Goal: Information Seeking & Learning: Learn about a topic

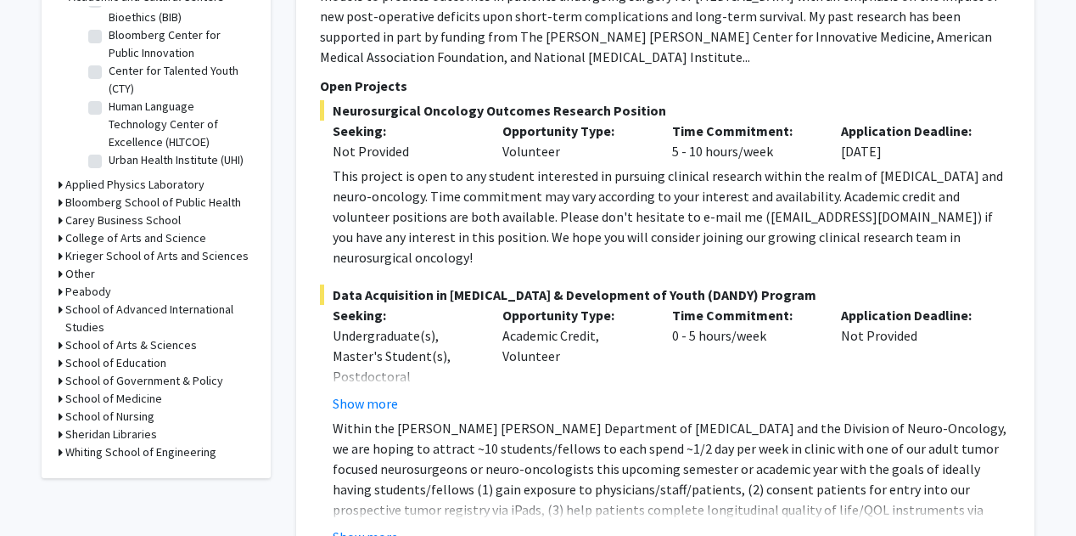
scroll to position [563, 0]
click at [138, 201] on h3 "Bloomberg School of Public Health" at bounding box center [153, 202] width 176 height 18
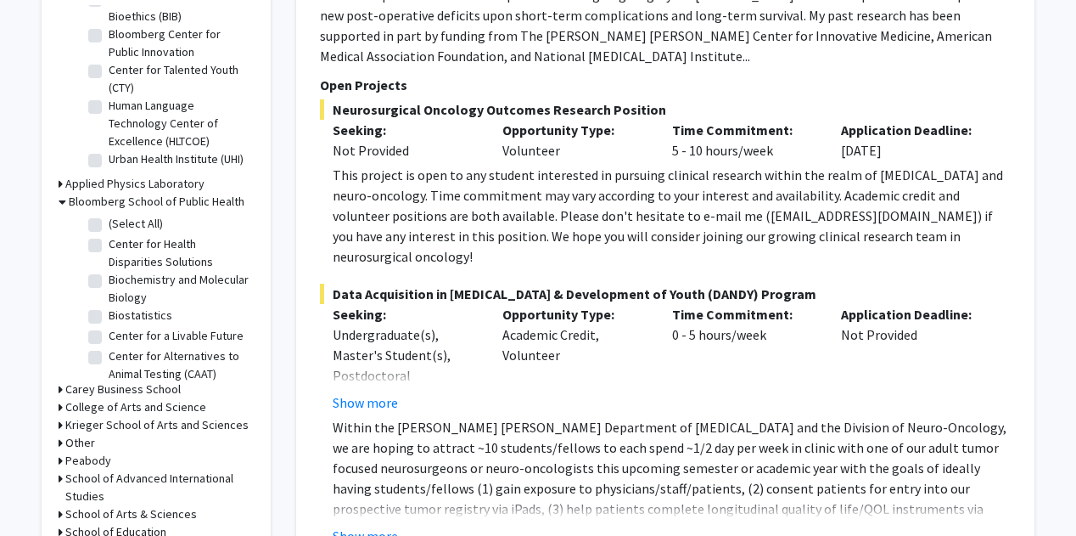
click at [109, 226] on label "(Select All)" at bounding box center [136, 224] width 54 height 18
click at [109, 226] on input "(Select All)" at bounding box center [114, 220] width 11 height 11
checkbox input "true"
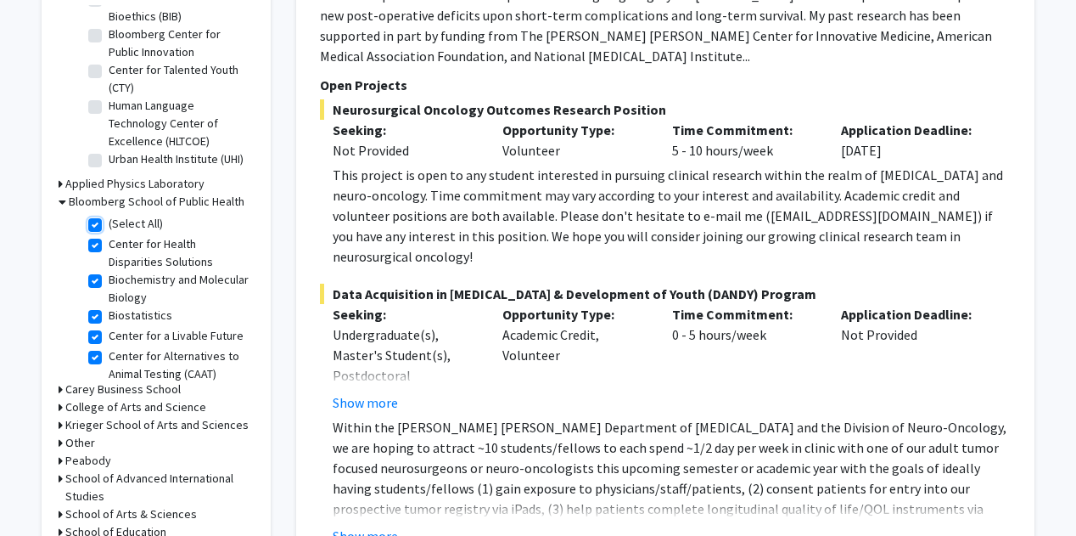
checkbox input "true"
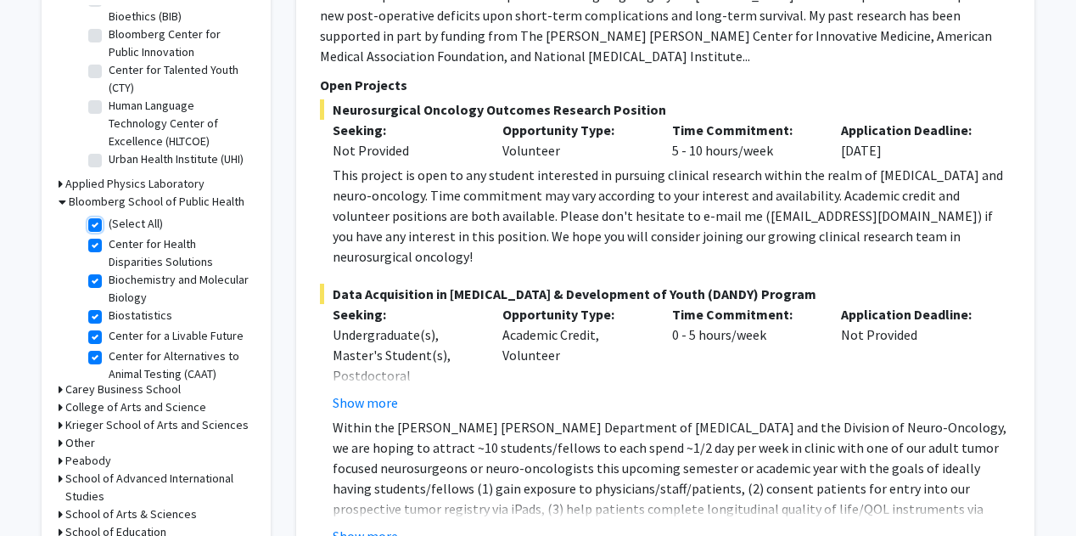
checkbox input "true"
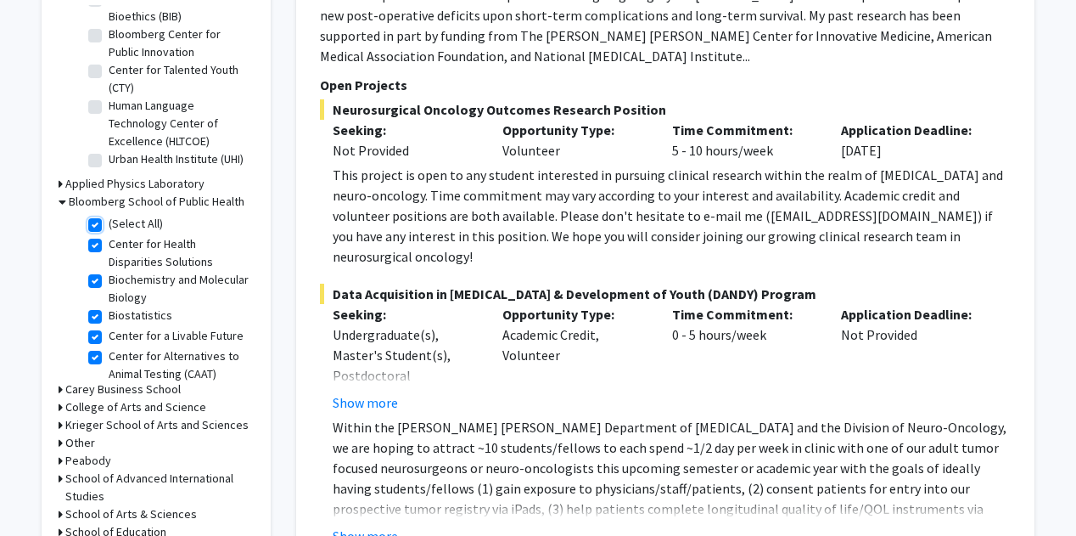
checkbox input "true"
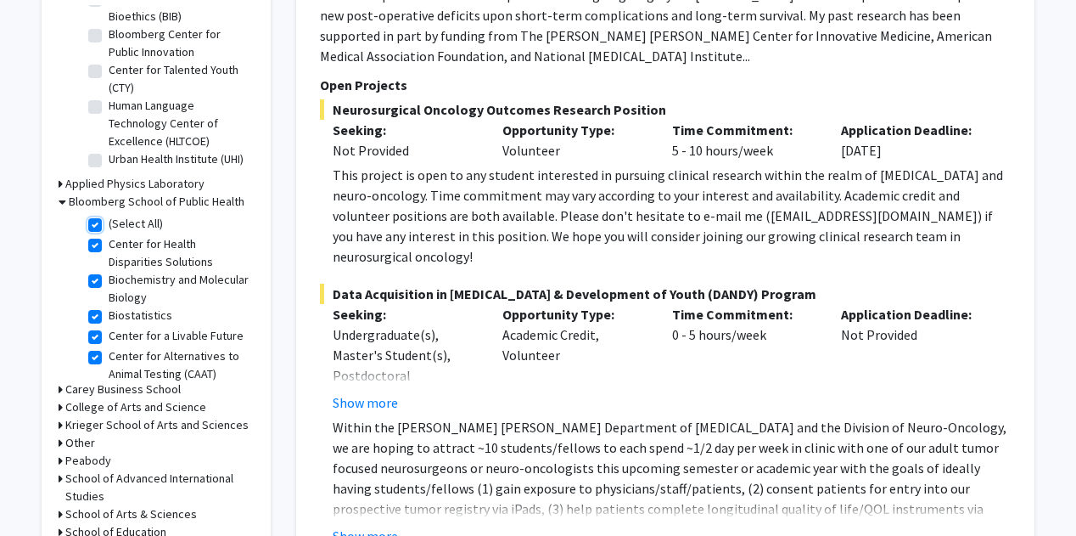
checkbox input "true"
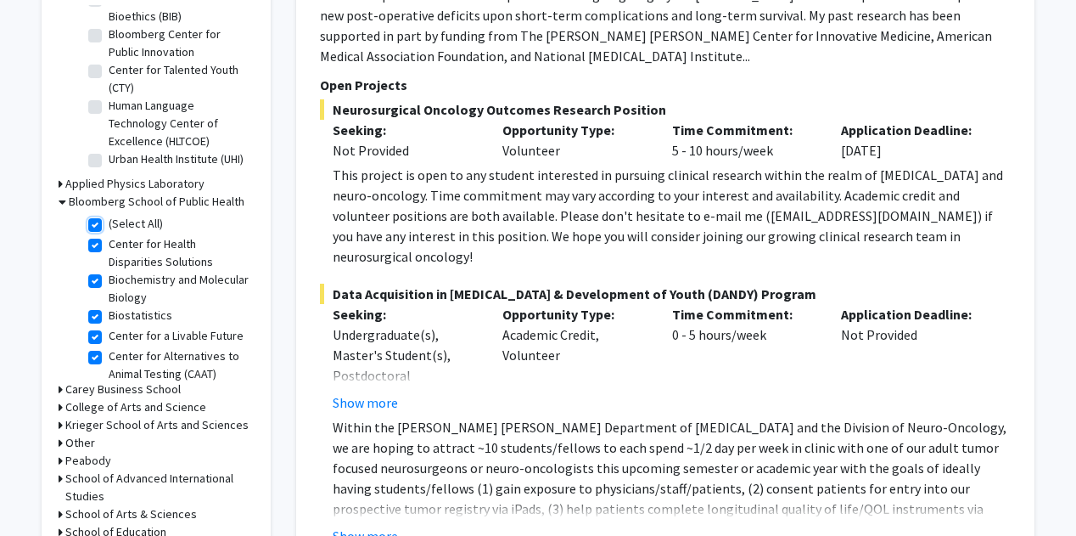
checkbox input "true"
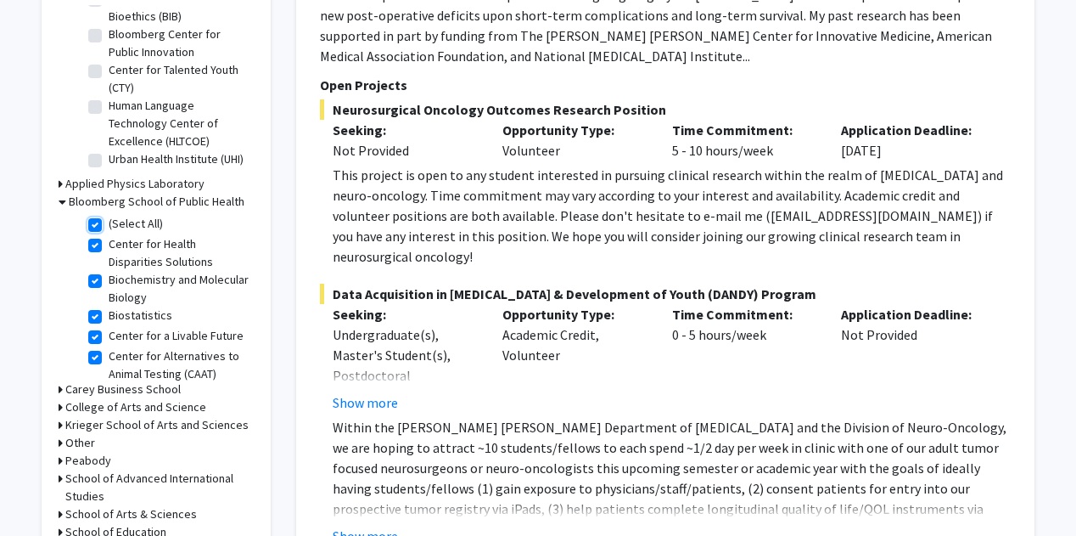
checkbox input "true"
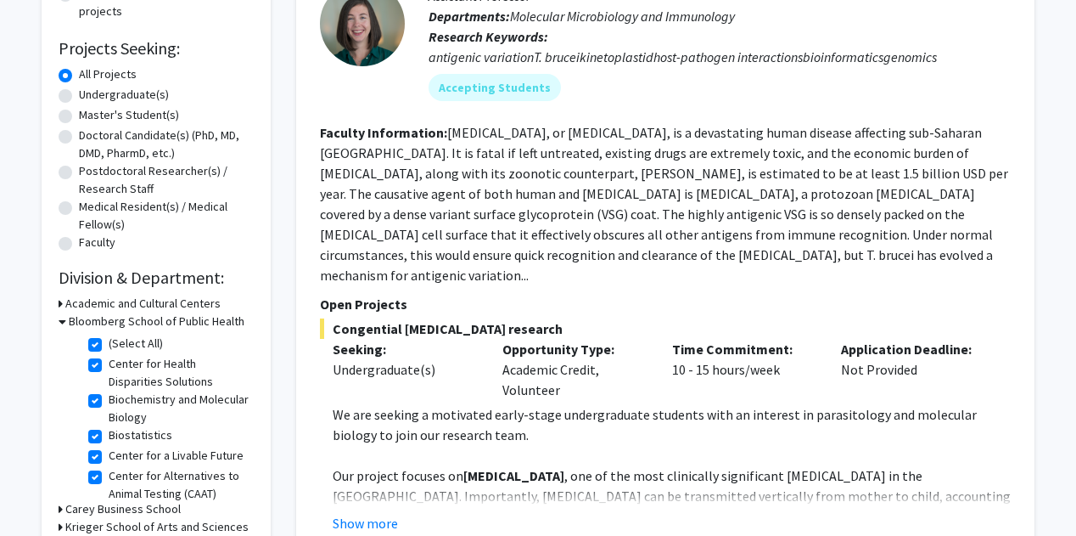
scroll to position [257, 0]
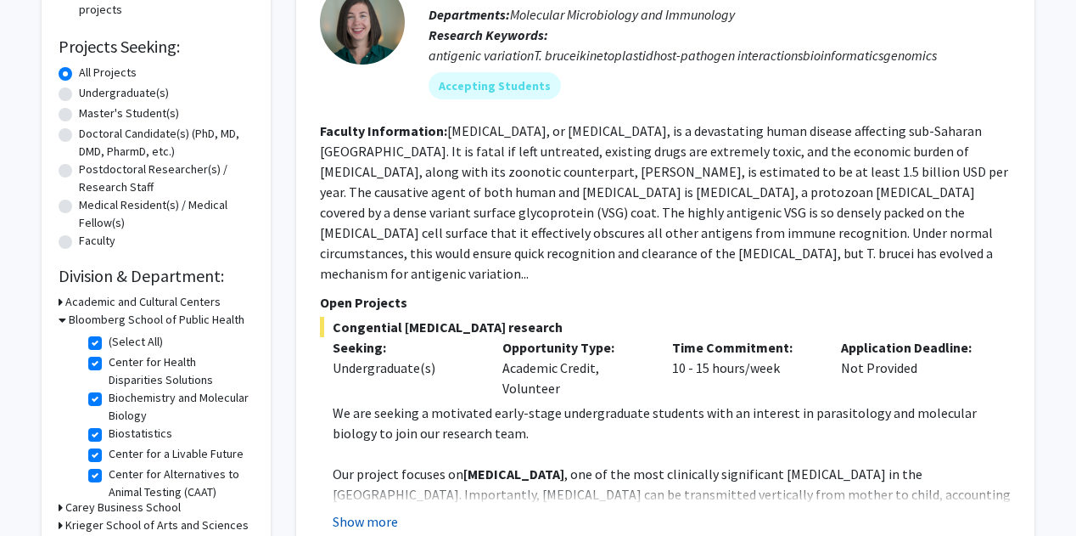
click at [380, 511] on button "Show more" at bounding box center [365, 521] width 65 height 20
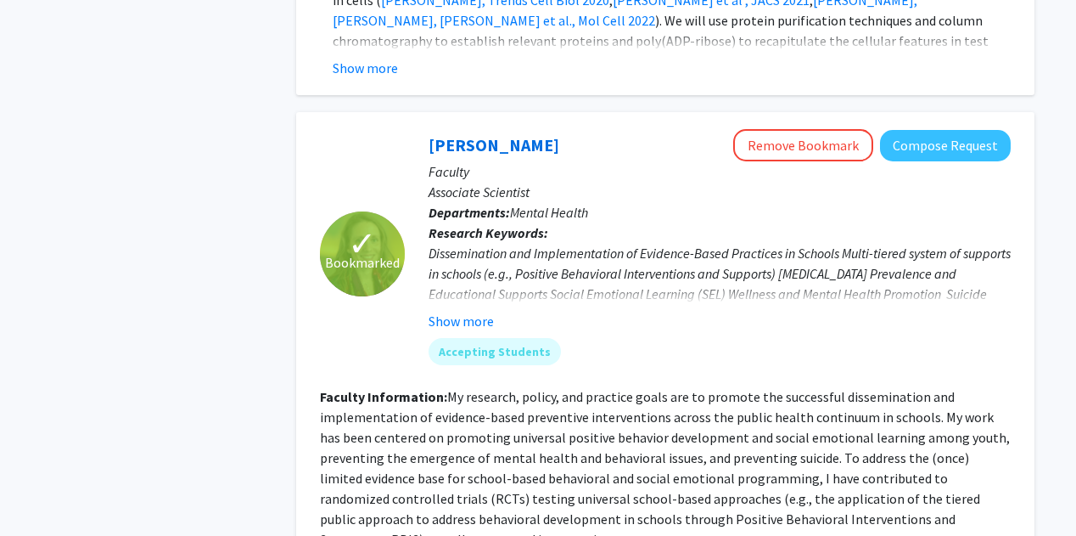
scroll to position [1754, 0]
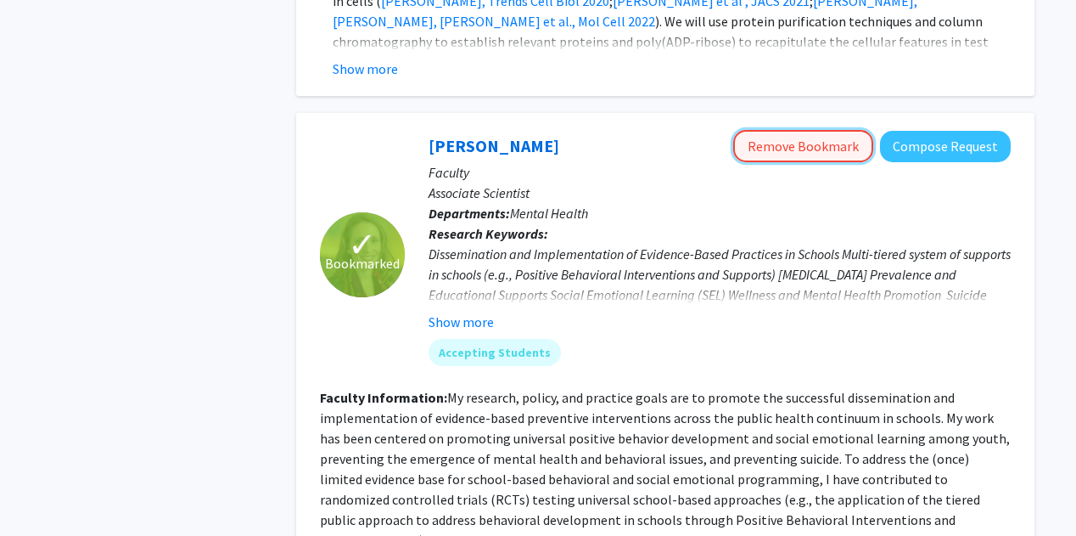
click at [788, 130] on button "Remove Bookmark" at bounding box center [803, 146] width 140 height 32
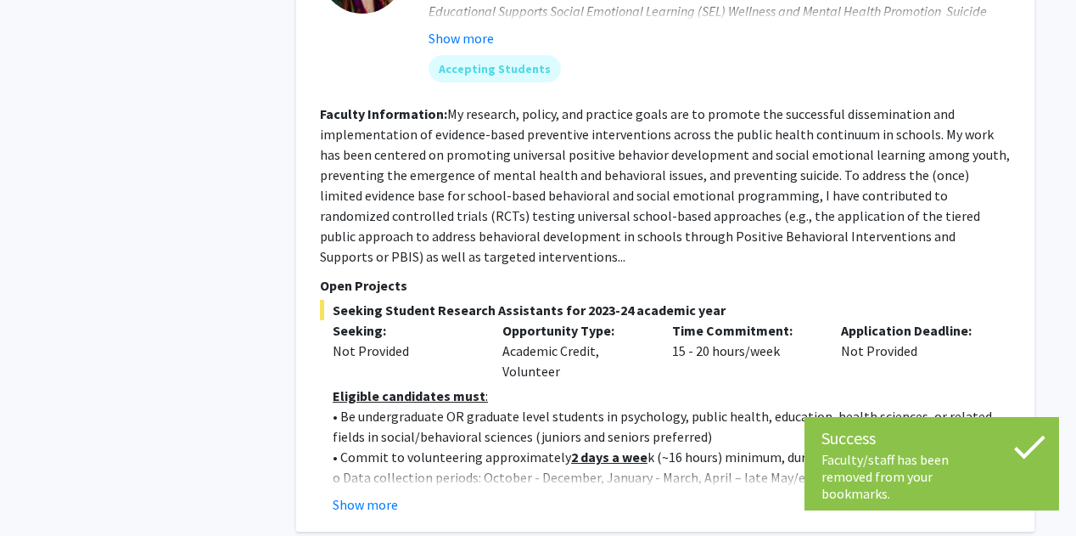
scroll to position [2039, 0]
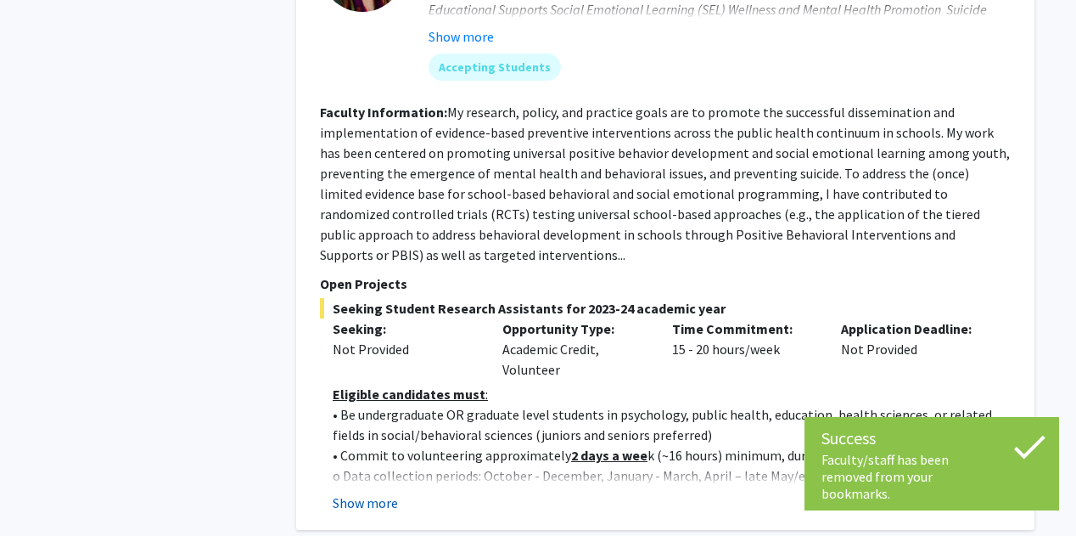
click at [372, 492] on button "Show more" at bounding box center [365, 502] width 65 height 20
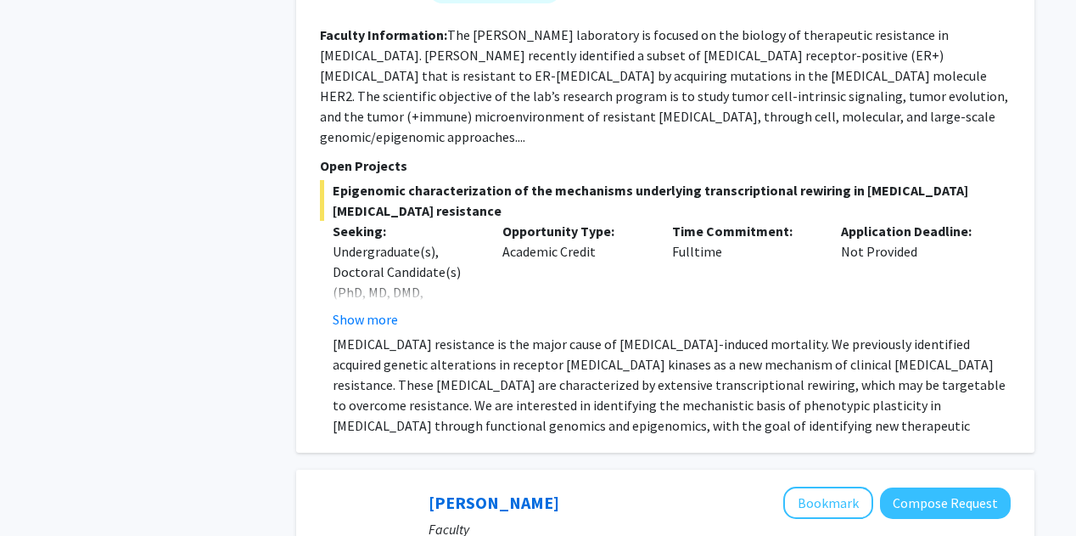
scroll to position [3424, 0]
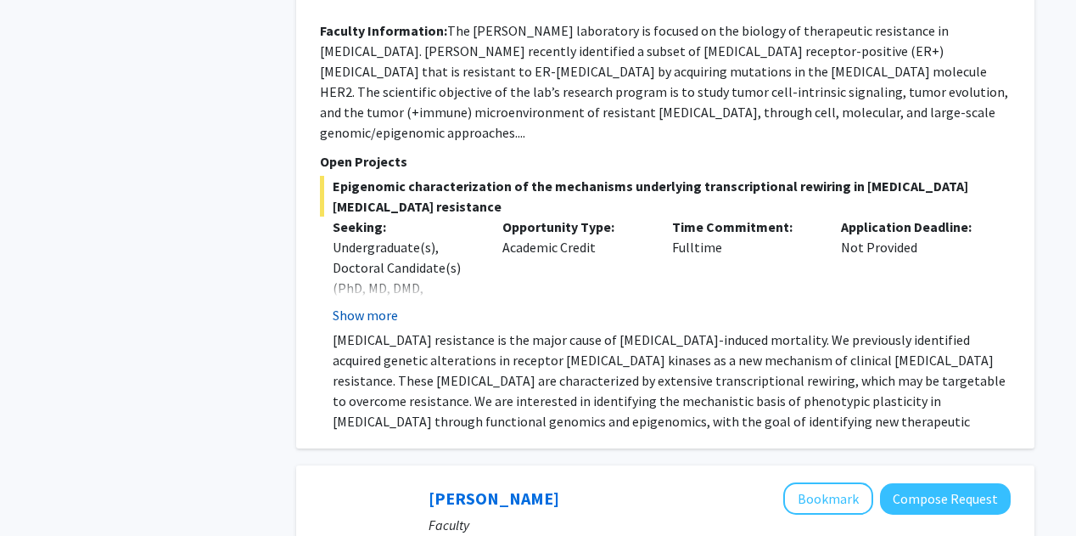
click at [354, 305] on button "Show more" at bounding box center [365, 315] width 65 height 20
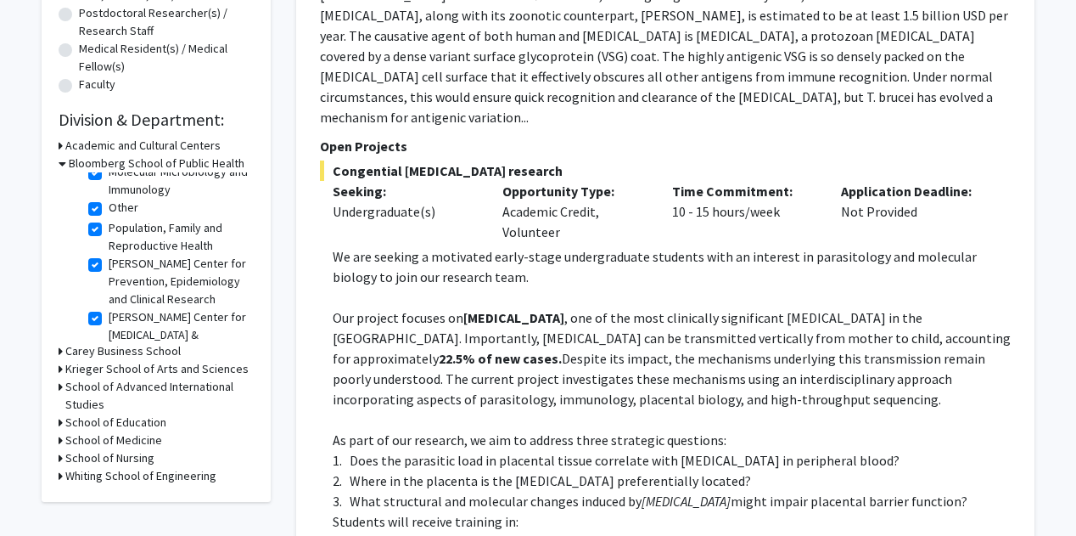
scroll to position [799, 0]
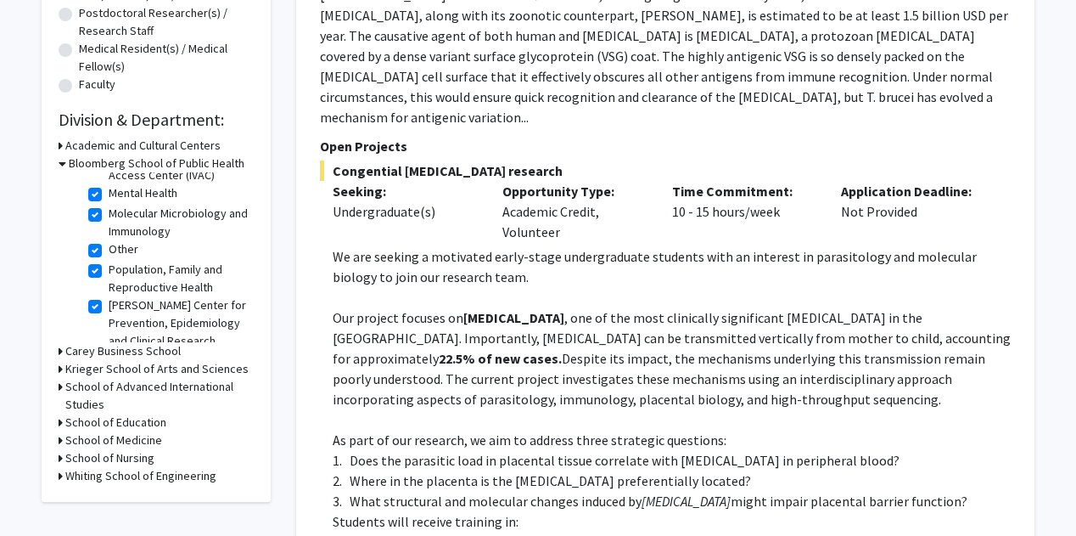
click at [109, 240] on label "Molecular Microbiology and Immunology" at bounding box center [179, 223] width 141 height 36
click at [109, 216] on input "Molecular Microbiology and Immunology" at bounding box center [114, 210] width 11 height 11
checkbox input "false"
checkbox input "true"
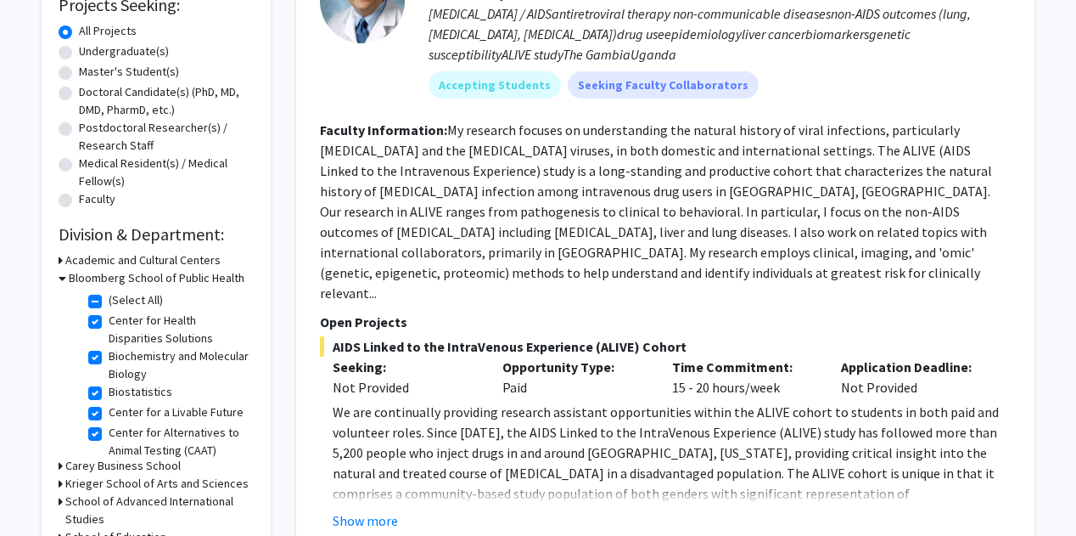
scroll to position [464, 0]
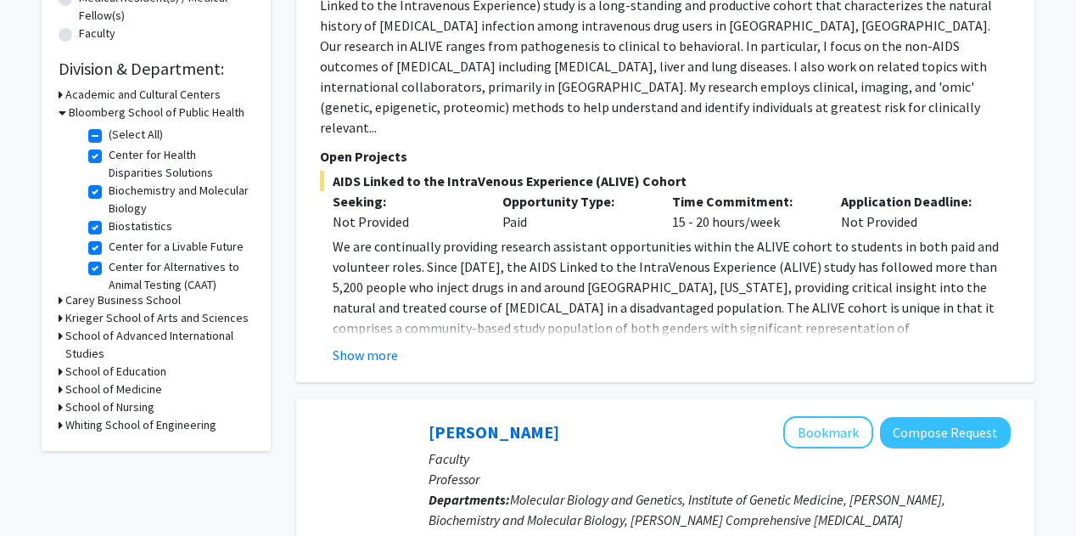
click at [109, 194] on label "Biochemistry and Molecular Biology" at bounding box center [179, 200] width 141 height 36
click at [109, 193] on input "Biochemistry and Molecular Biology" at bounding box center [114, 187] width 11 height 11
checkbox input "false"
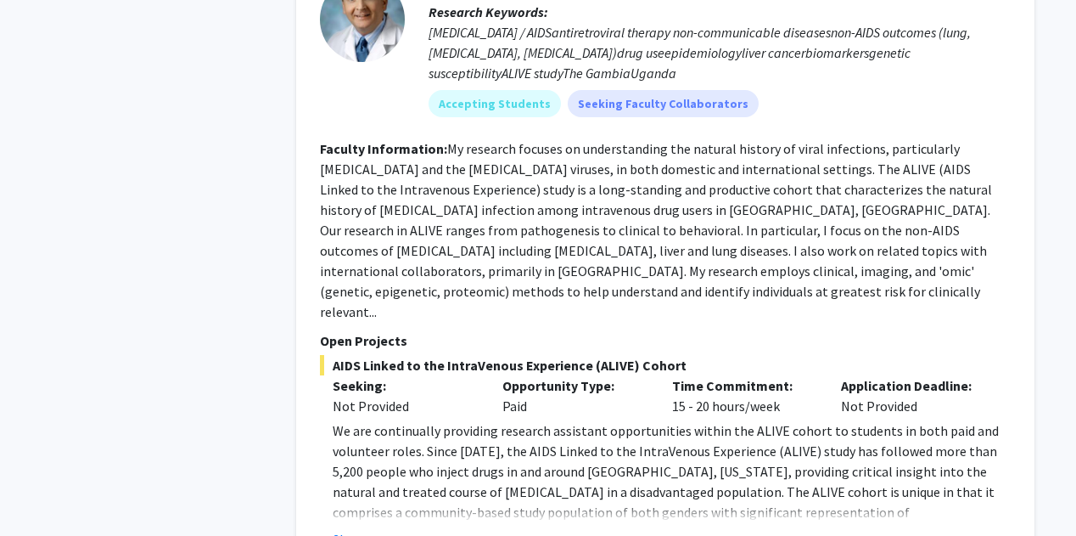
scroll to position [1007, 0]
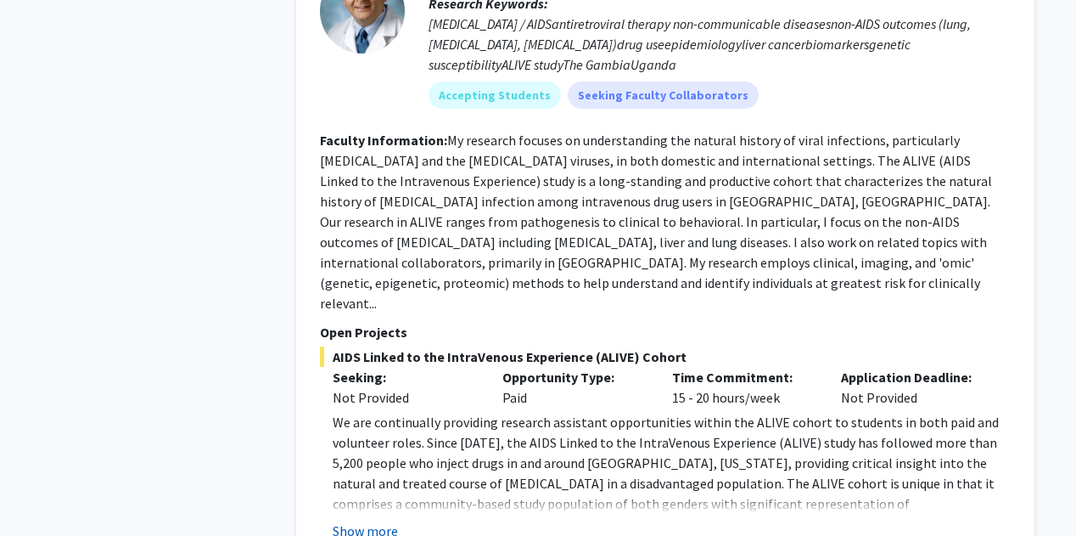
click at [368, 520] on button "Show more" at bounding box center [365, 530] width 65 height 20
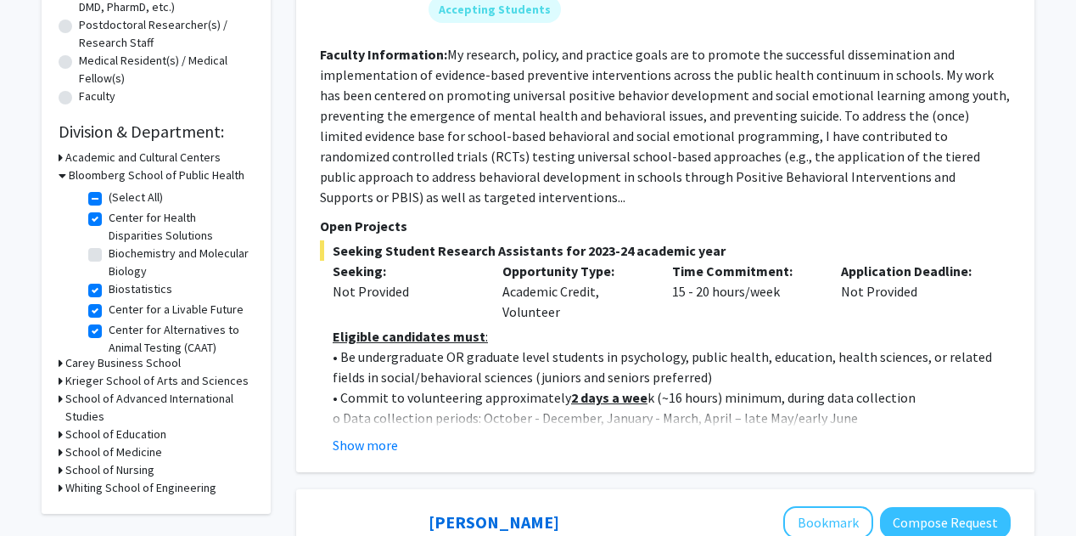
scroll to position [404, 0]
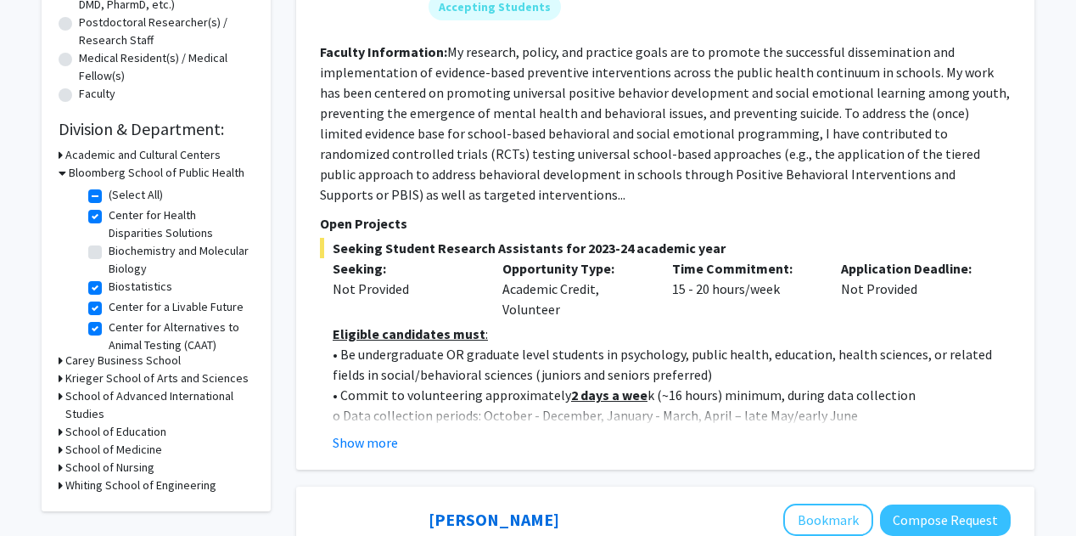
click at [109, 198] on label "(Select All)" at bounding box center [136, 195] width 54 height 18
click at [109, 197] on input "(Select All)" at bounding box center [114, 191] width 11 height 11
checkbox input "false"
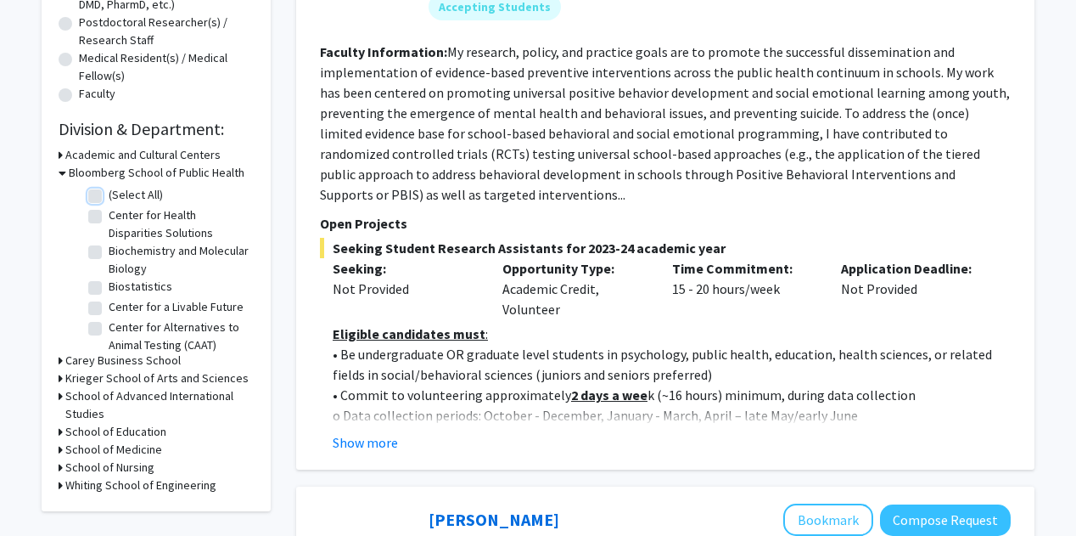
checkbox input "false"
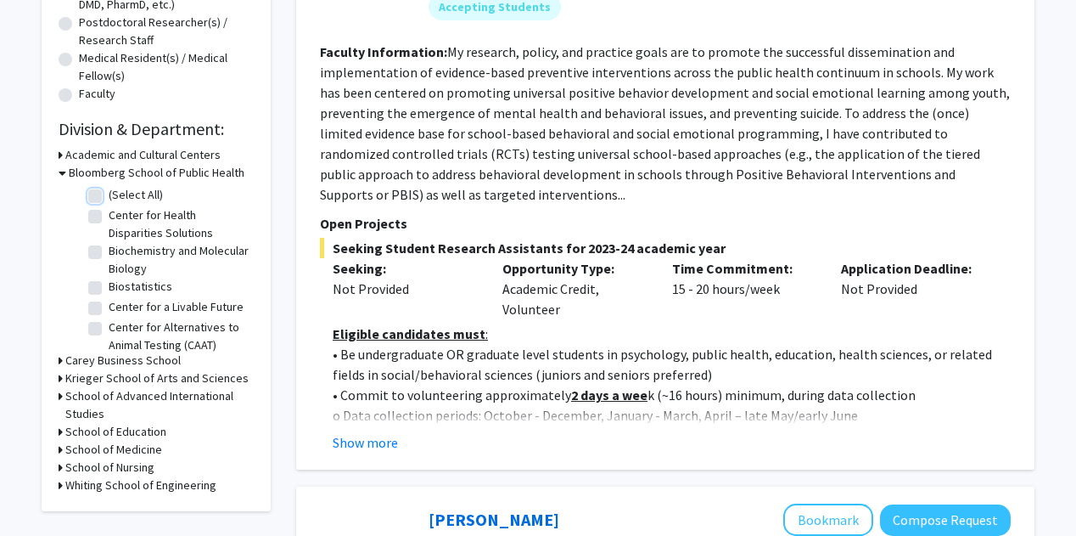
checkbox input "false"
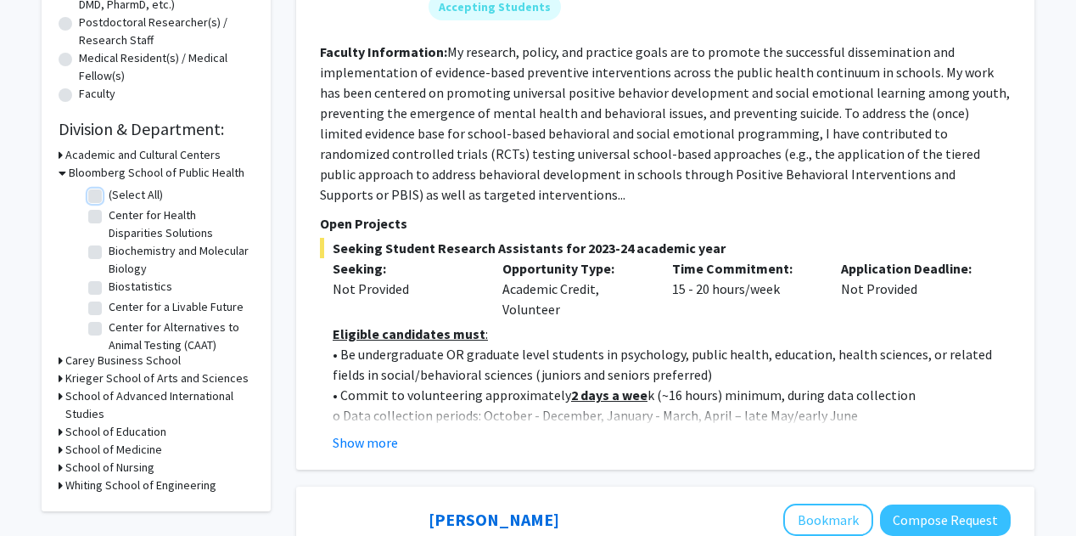
checkbox input "false"
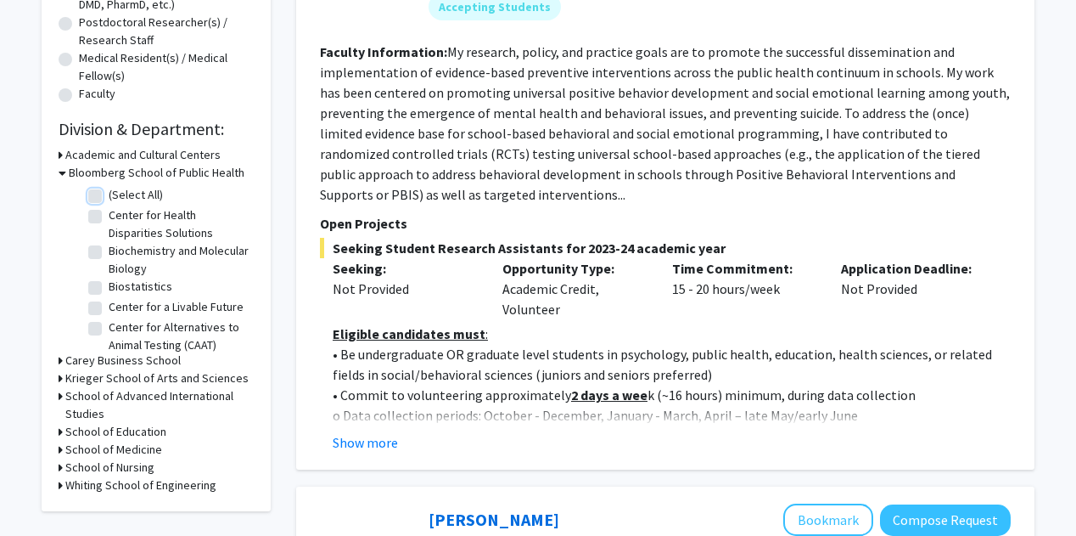
checkbox input "false"
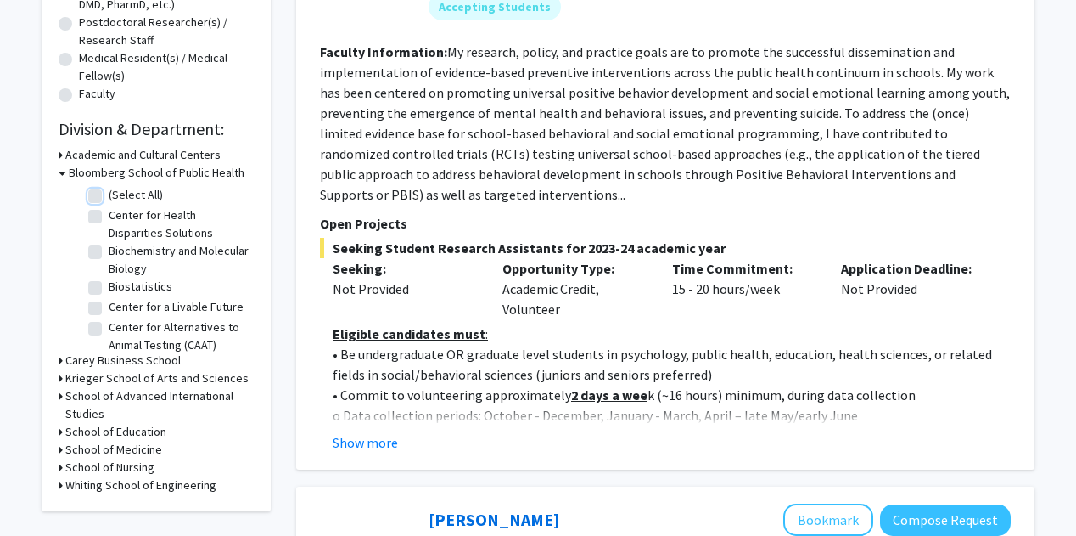
checkbox input "false"
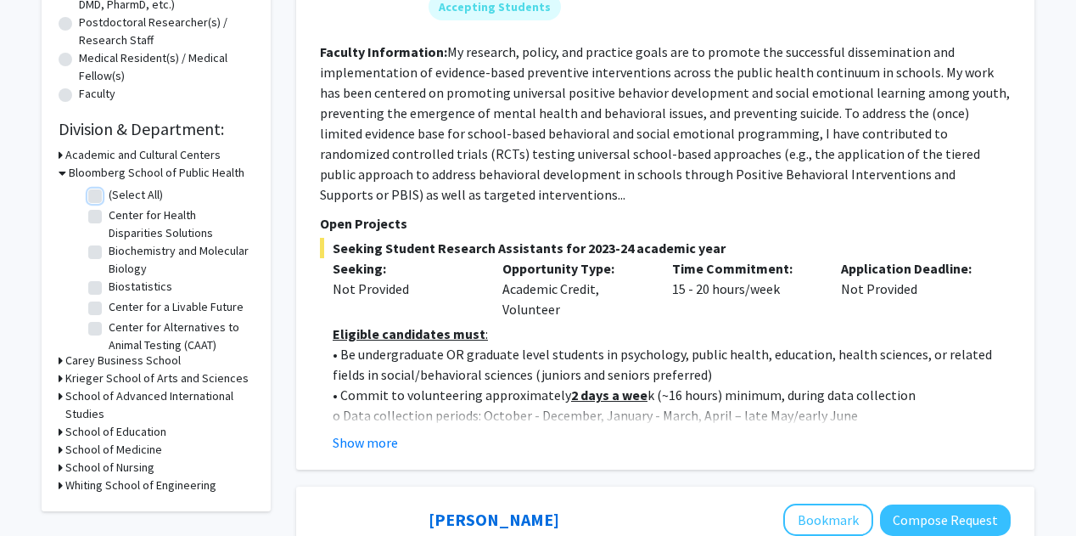
checkbox input "false"
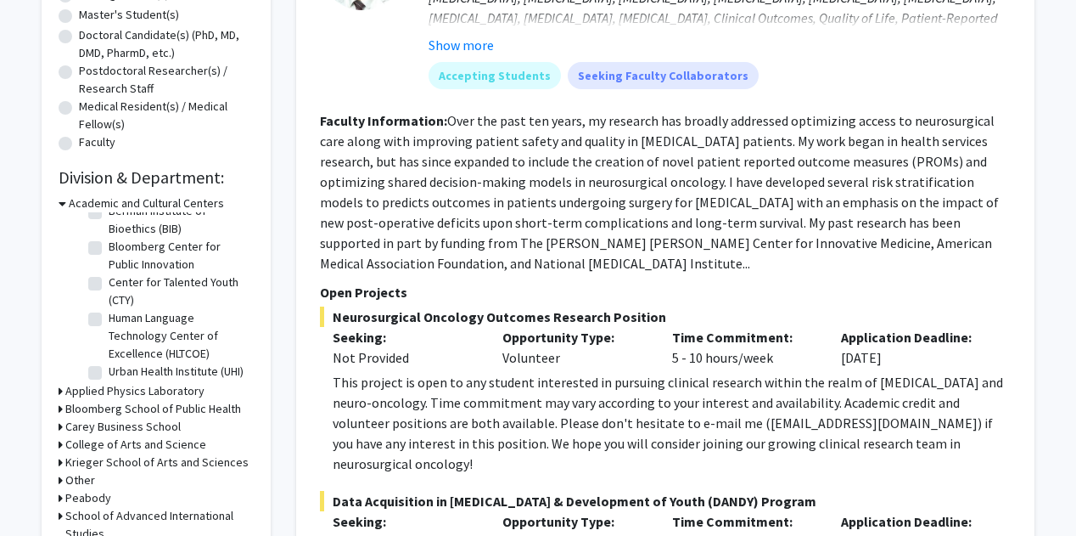
scroll to position [36, 0]
click at [143, 410] on h3 "Bloomberg School of Public Health" at bounding box center [153, 409] width 176 height 18
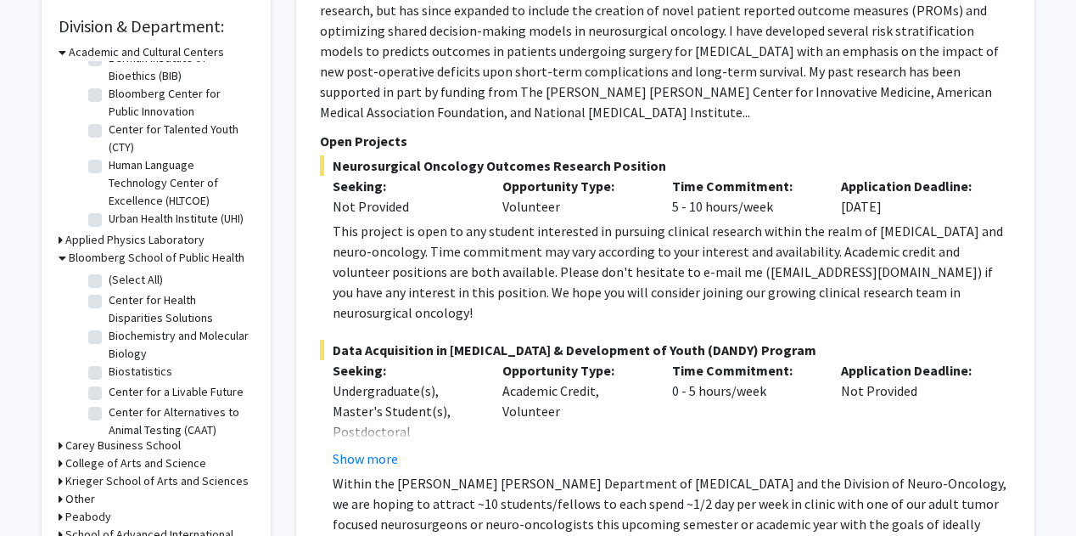
scroll to position [508, 0]
click at [373, 447] on button "Show more" at bounding box center [365, 457] width 65 height 20
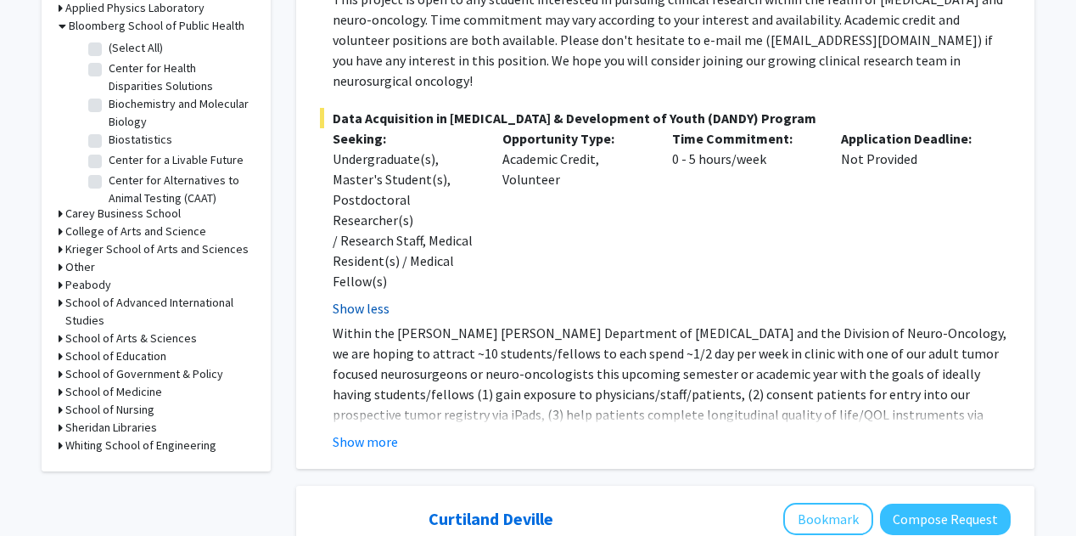
scroll to position [739, 0]
click at [380, 430] on button "Show more" at bounding box center [365, 440] width 65 height 20
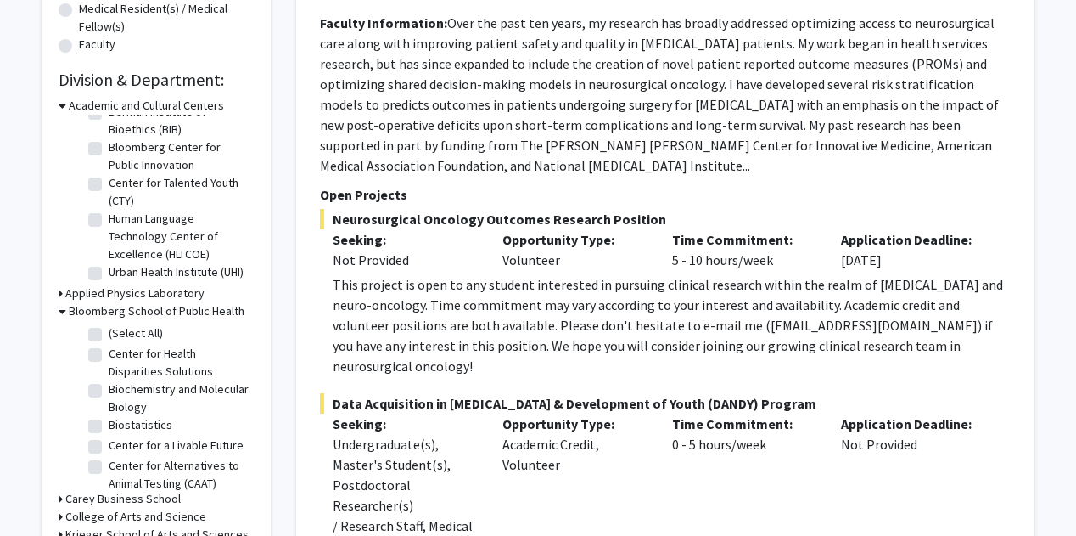
scroll to position [475, 0]
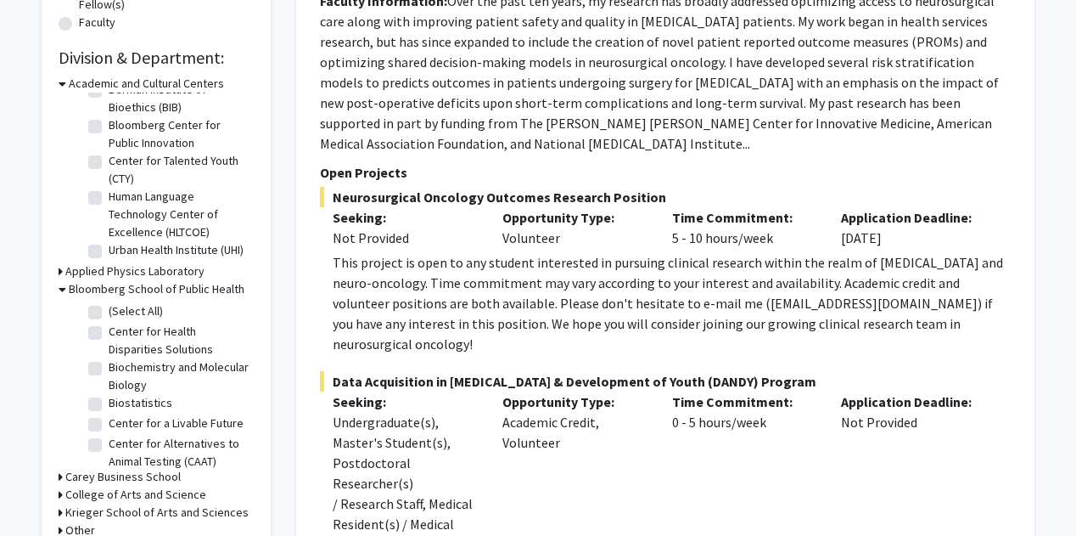
click at [691, 281] on div "This project is open to any student interested in pursuing clinical research wi…" at bounding box center [672, 303] width 678 height 102
click at [695, 284] on div "This project is open to any student interested in pursuing clinical research wi…" at bounding box center [672, 303] width 678 height 102
drag, startPoint x: 695, startPoint y: 284, endPoint x: 811, endPoint y: 278, distance: 115.6
click at [811, 278] on div "This project is open to any student interested in pursuing clinical research wi…" at bounding box center [672, 303] width 678 height 102
copy div "[EMAIL_ADDRESS][DOMAIN_NAME])"
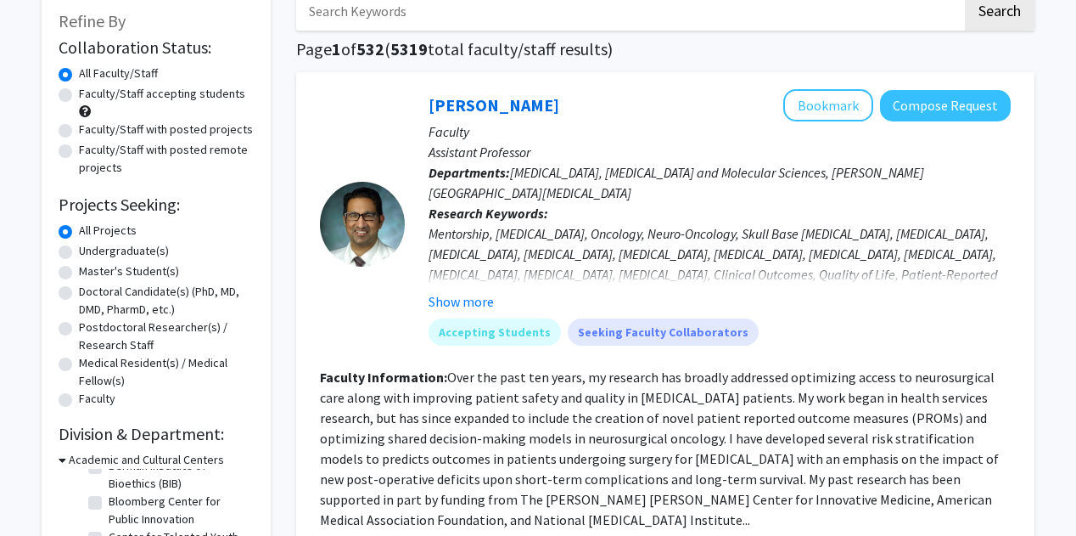
scroll to position [102, 0]
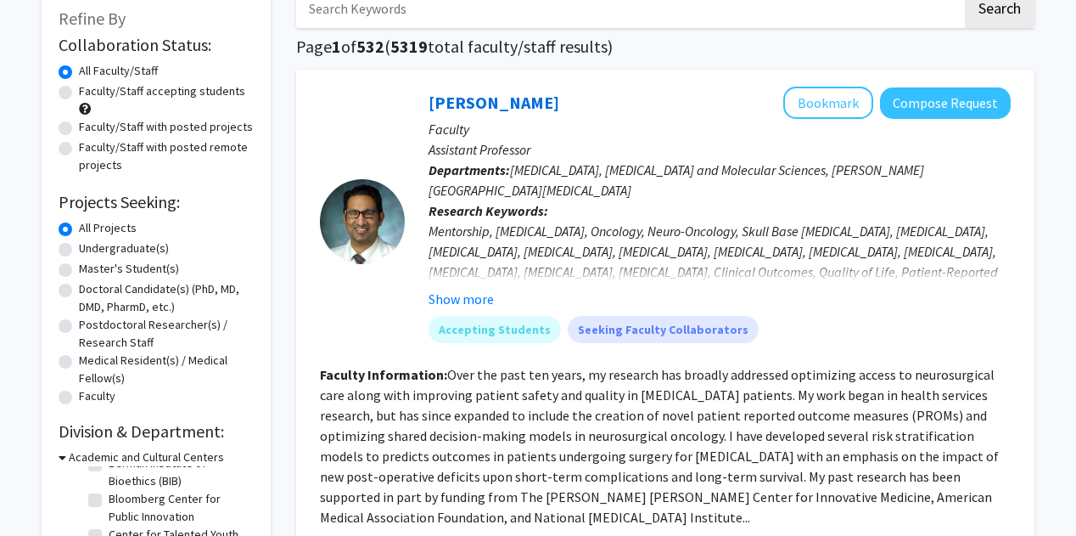
click at [549, 101] on div "[PERSON_NAME] Bookmark Compose Request" at bounding box center [720, 103] width 582 height 32
drag, startPoint x: 549, startPoint y: 101, endPoint x: 475, endPoint y: 111, distance: 74.5
click at [475, 111] on div "[PERSON_NAME] Bookmark Compose Request" at bounding box center [720, 103] width 582 height 32
copy link "[PERSON_NAME]"
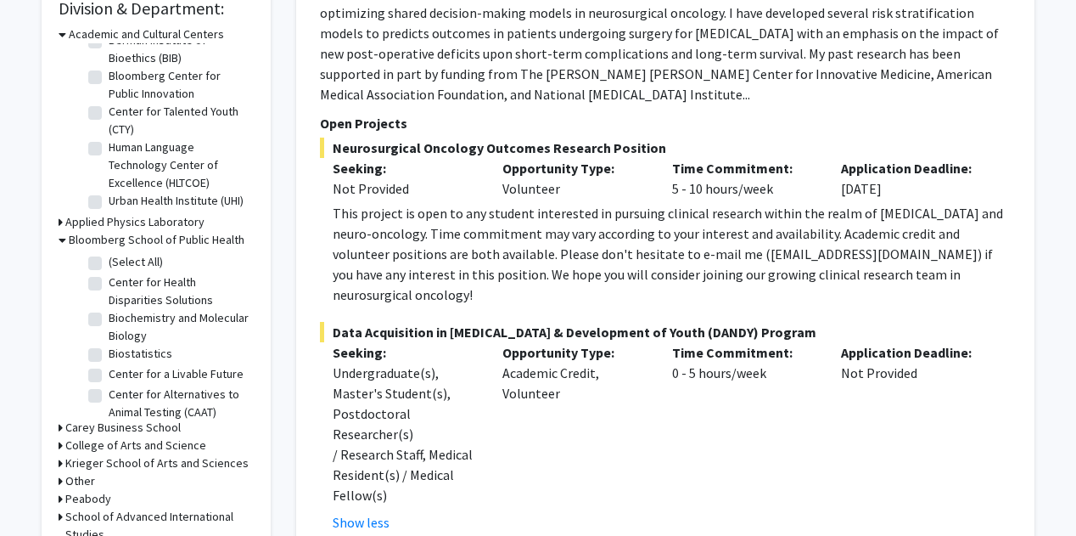
scroll to position [525, 0]
click at [695, 233] on div "This project is open to any student interested in pursuing clinical research wi…" at bounding box center [672, 253] width 678 height 102
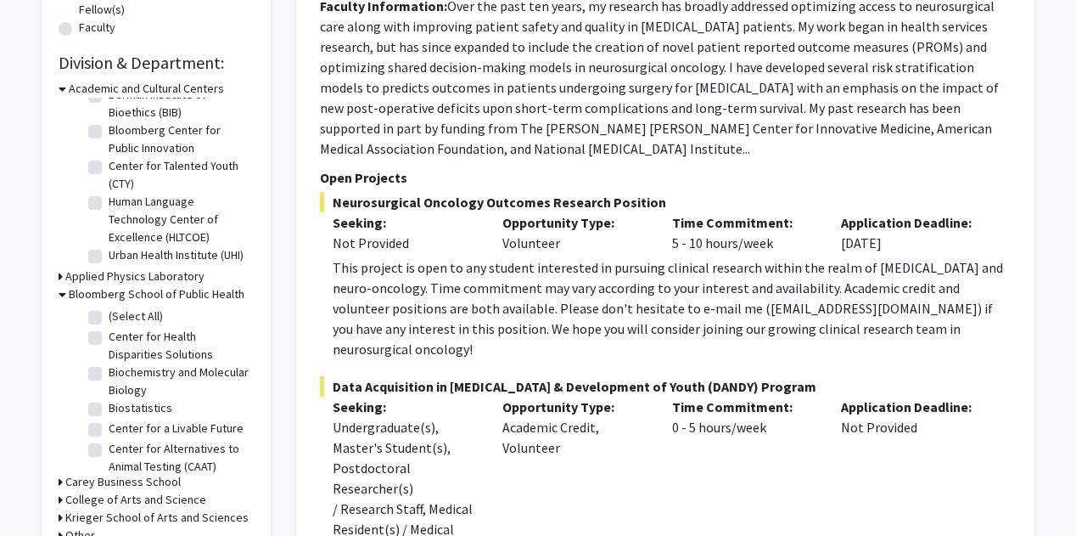
scroll to position [452, 0]
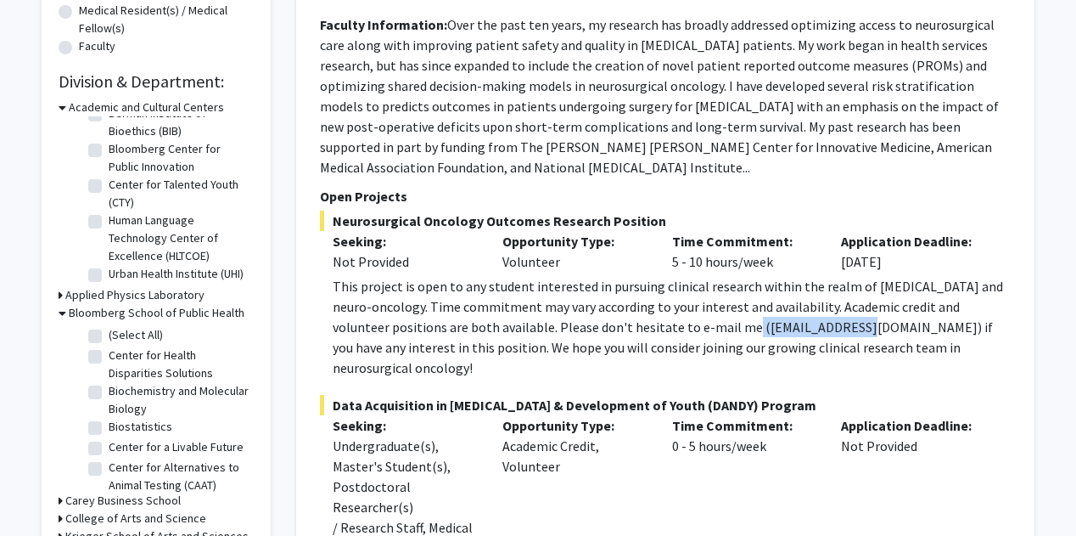
drag, startPoint x: 695, startPoint y: 308, endPoint x: 813, endPoint y: 311, distance: 118.0
click at [813, 311] on div "This project is open to any student interested in pursuing clinical research wi…" at bounding box center [672, 327] width 678 height 102
copy div "[EMAIL_ADDRESS][DOMAIN_NAME]"
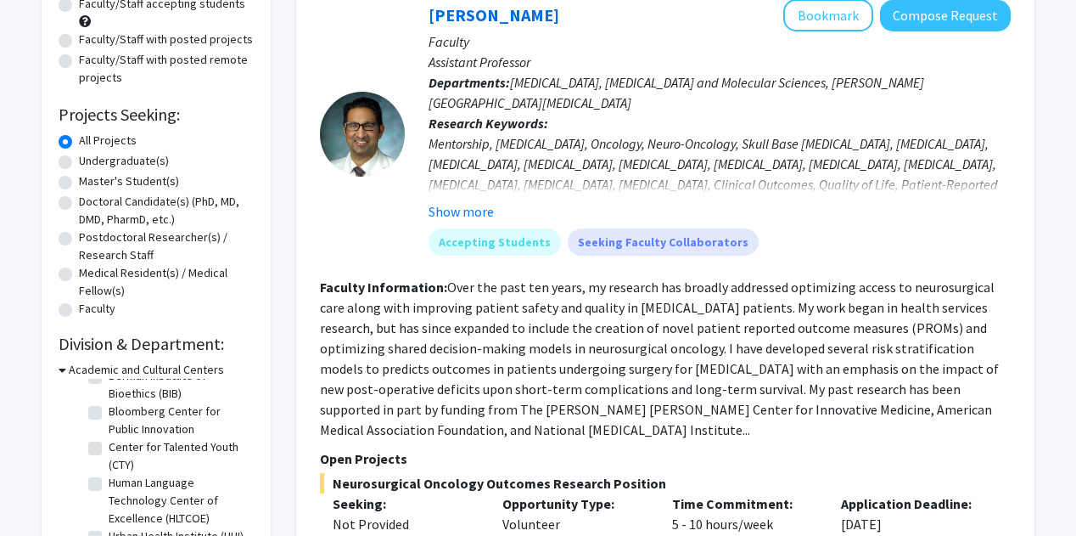
scroll to position [124, 0]
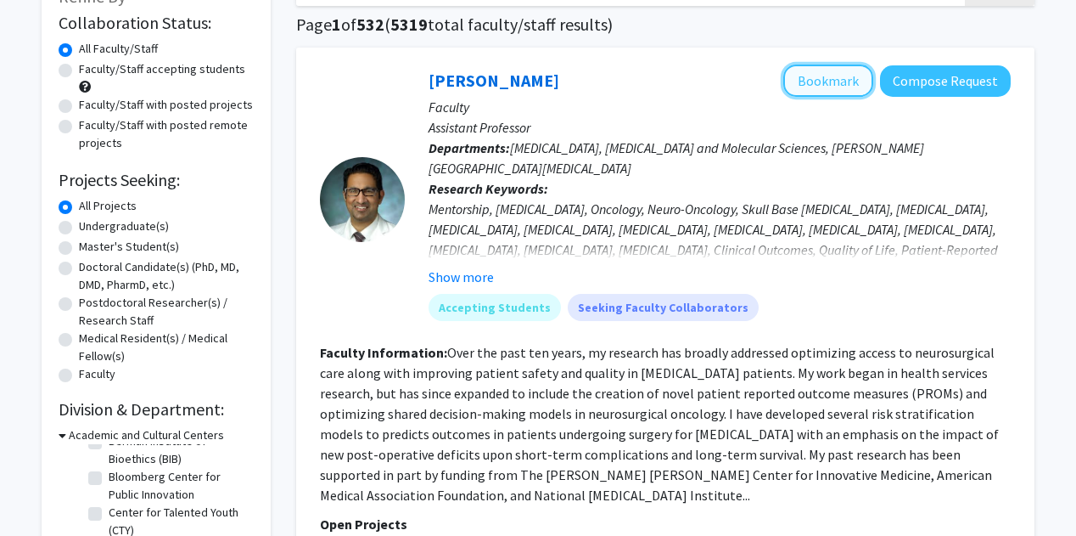
click at [836, 80] on button "Bookmark" at bounding box center [828, 81] width 90 height 32
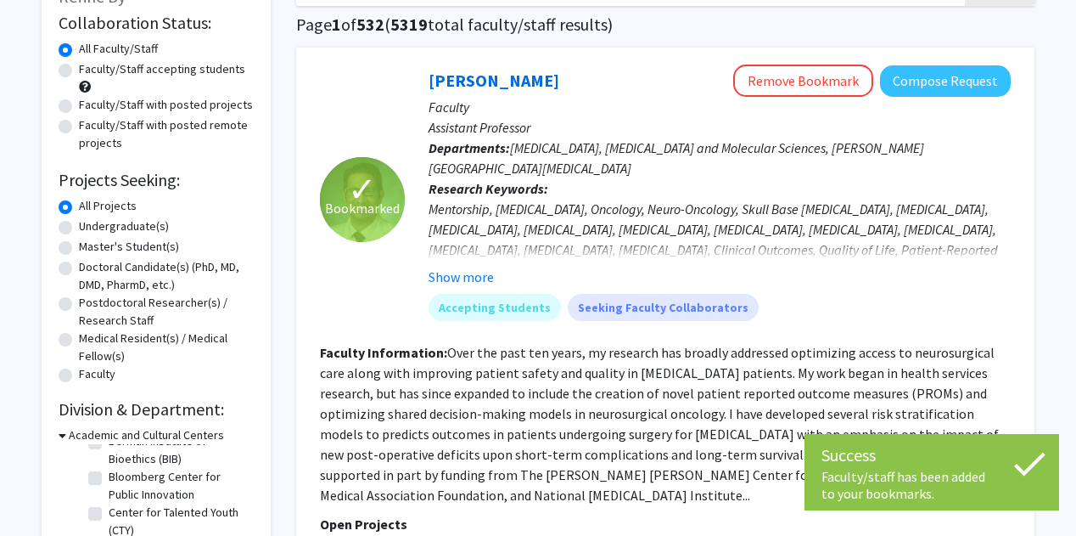
click at [599, 206] on div "Mentorship, [MEDICAL_DATA], Oncology, Neuro-Oncology, Skull Base [MEDICAL_DATA]…" at bounding box center [720, 260] width 582 height 122
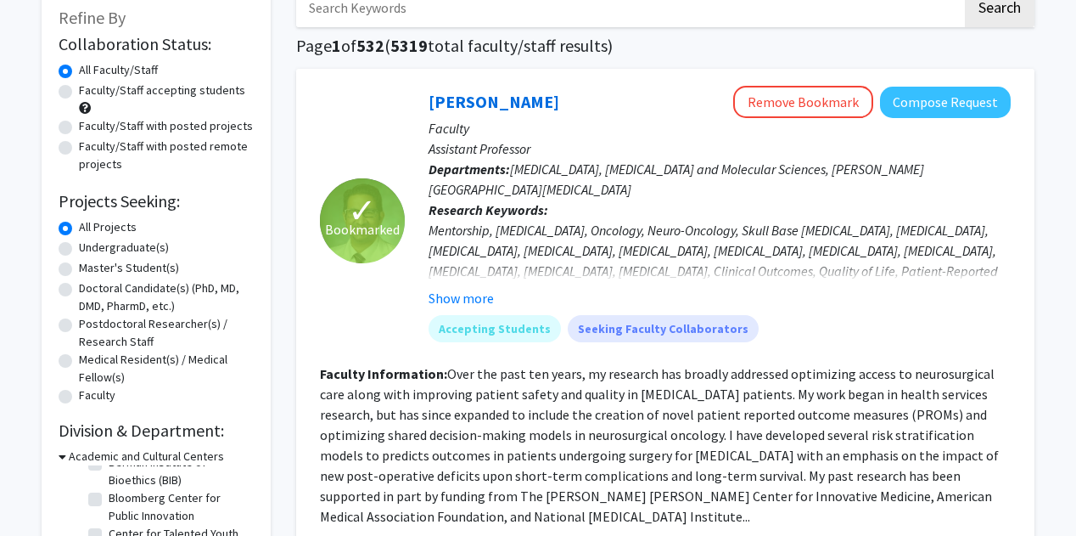
scroll to position [104, 0]
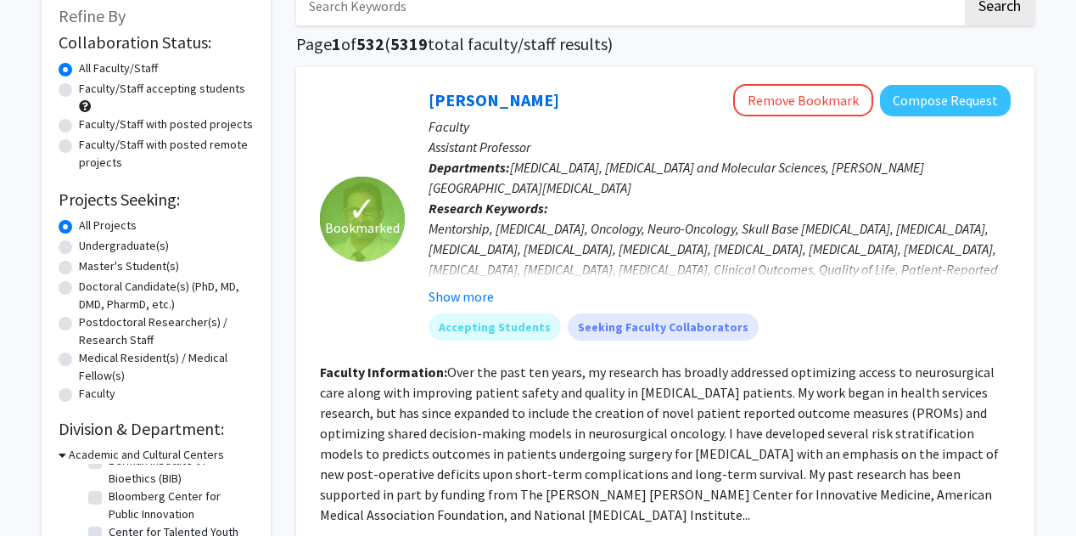
click at [101, 126] on label "Faculty/Staff with posted projects" at bounding box center [166, 124] width 174 height 18
click at [90, 126] on input "Faculty/Staff with posted projects" at bounding box center [84, 120] width 11 height 11
radio input "true"
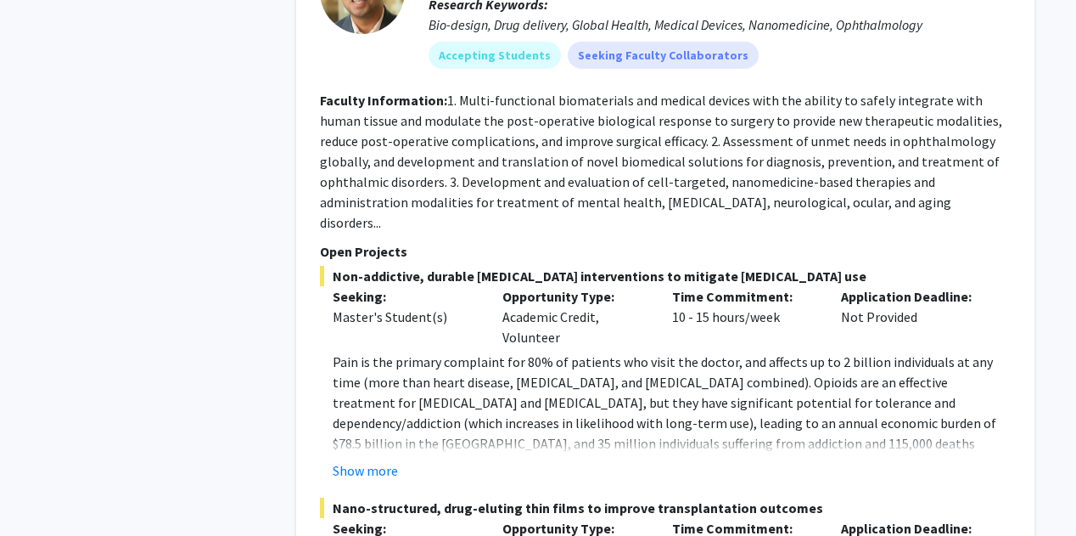
scroll to position [2014, 0]
click at [370, 459] on button "Show more" at bounding box center [365, 469] width 65 height 20
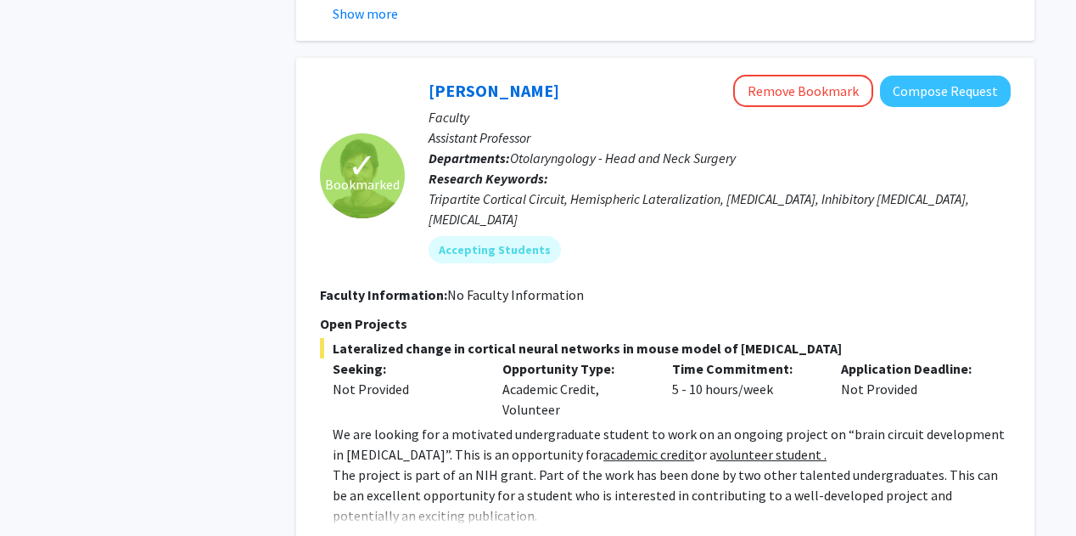
scroll to position [4042, 0]
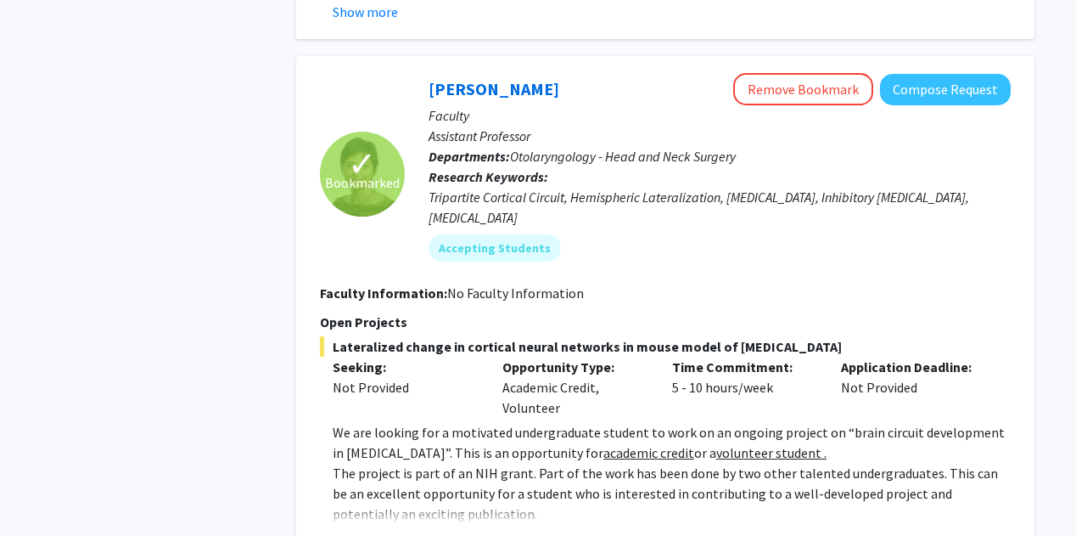
click at [390, 530] on button "Show more" at bounding box center [365, 540] width 65 height 20
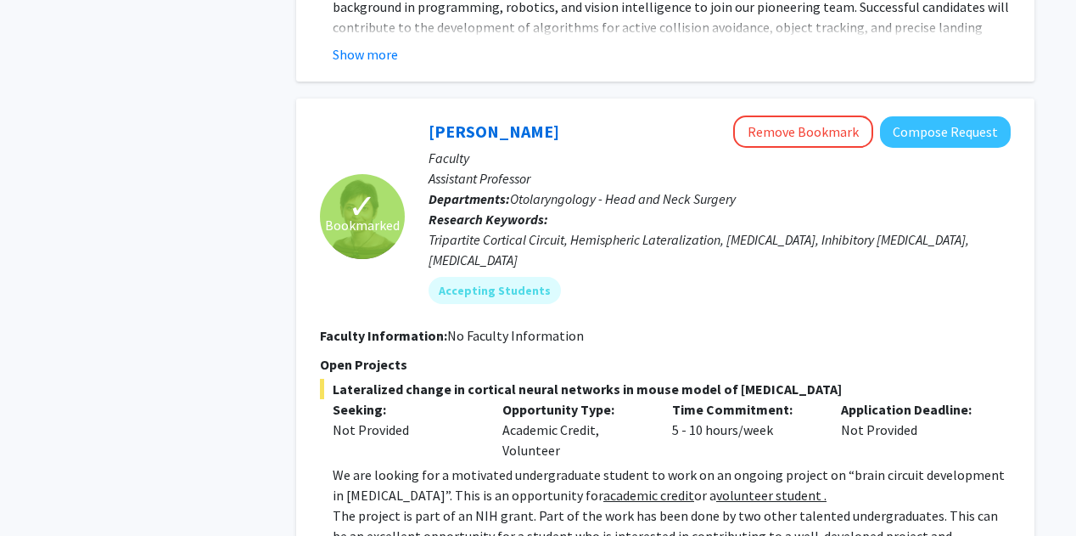
scroll to position [3817, 0]
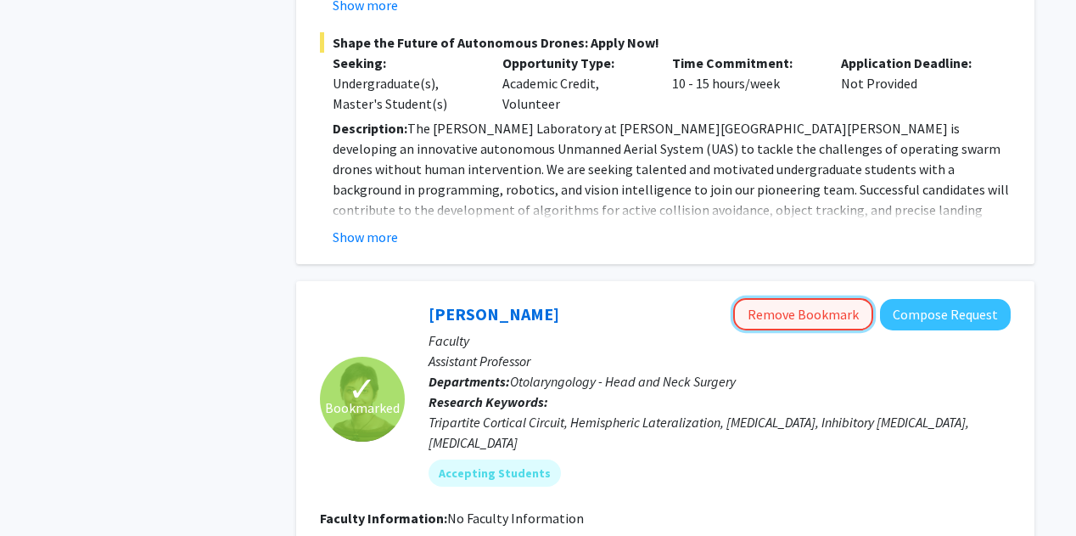
click at [811, 298] on button "Remove Bookmark" at bounding box center [803, 314] width 140 height 32
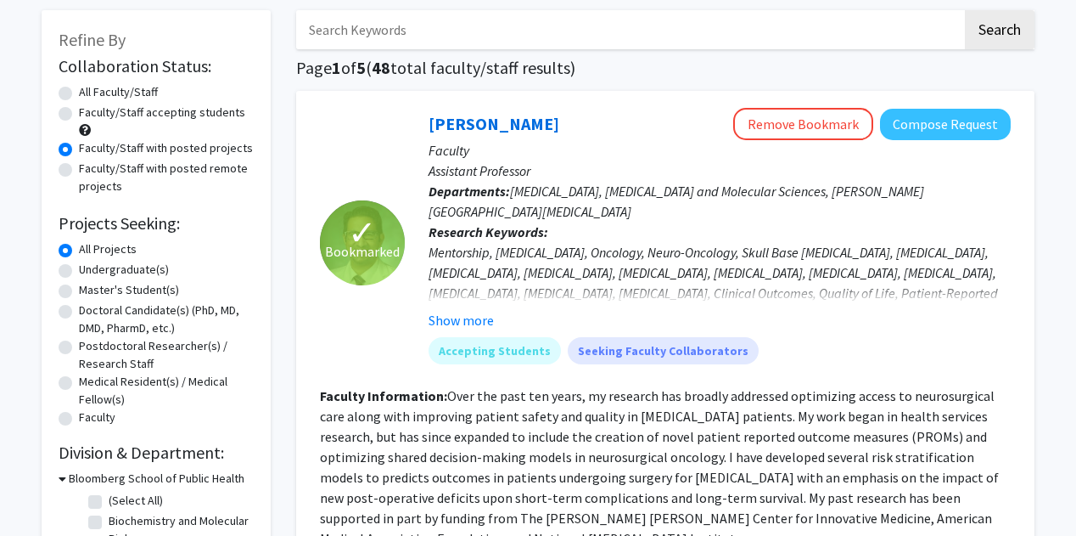
scroll to position [0, 0]
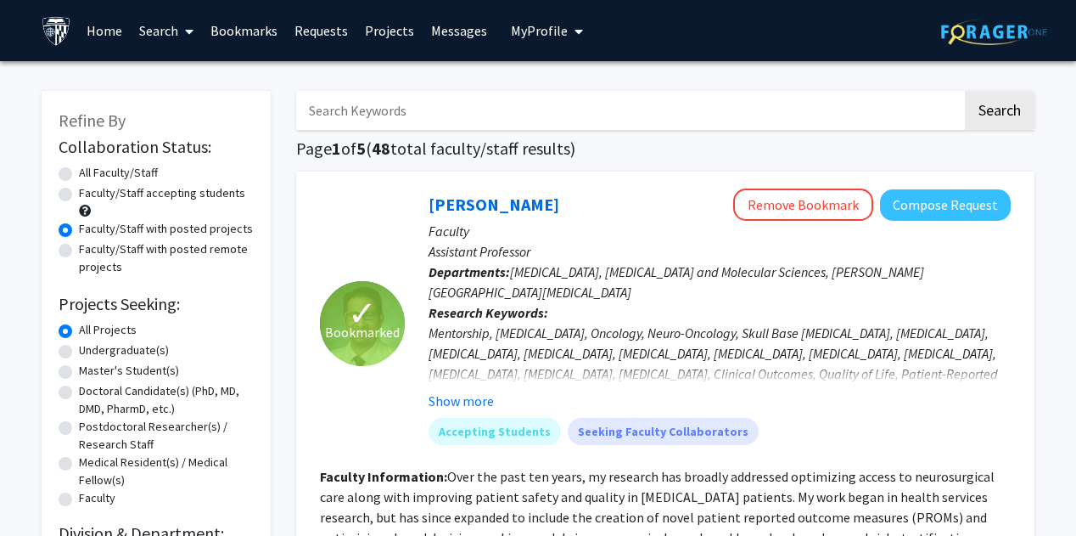
click at [79, 176] on label "All Faculty/Staff" at bounding box center [118, 173] width 79 height 18
click at [79, 175] on input "All Faculty/Staff" at bounding box center [84, 169] width 11 height 11
radio input "true"
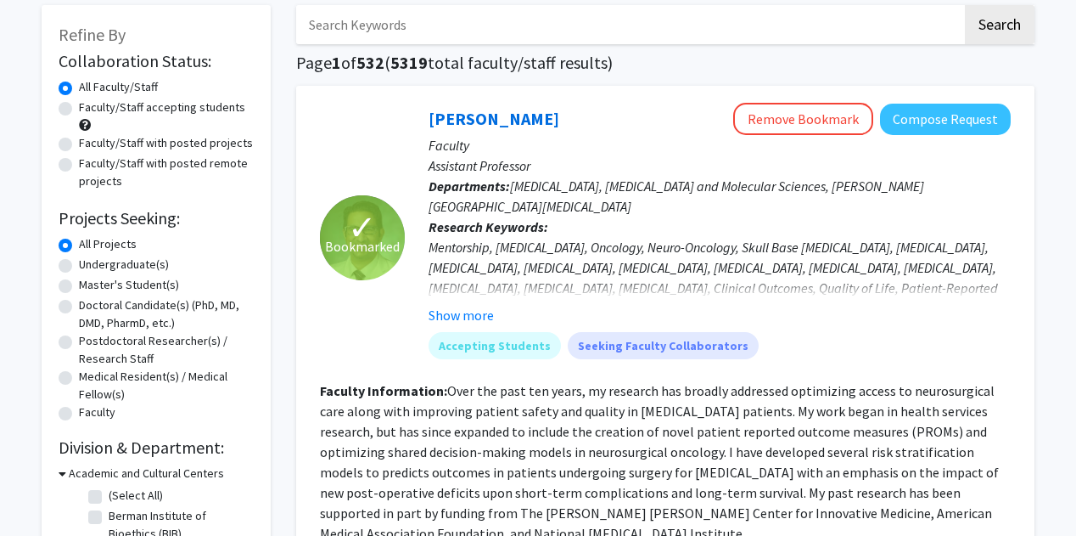
click at [79, 272] on label "Undergraduate(s)" at bounding box center [124, 264] width 90 height 18
click at [79, 266] on input "Undergraduate(s)" at bounding box center [84, 260] width 11 height 11
radio input "true"
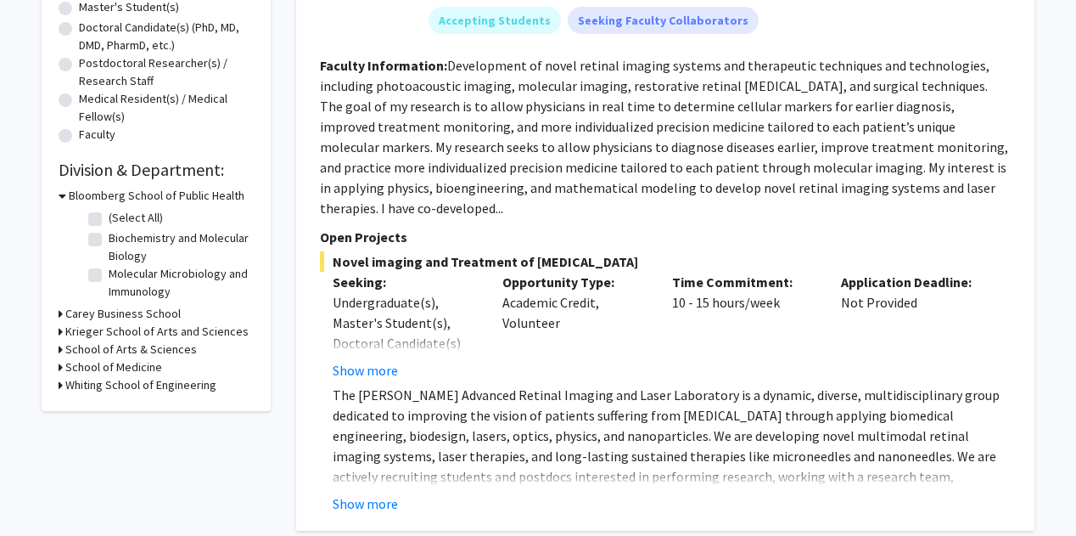
scroll to position [367, 0]
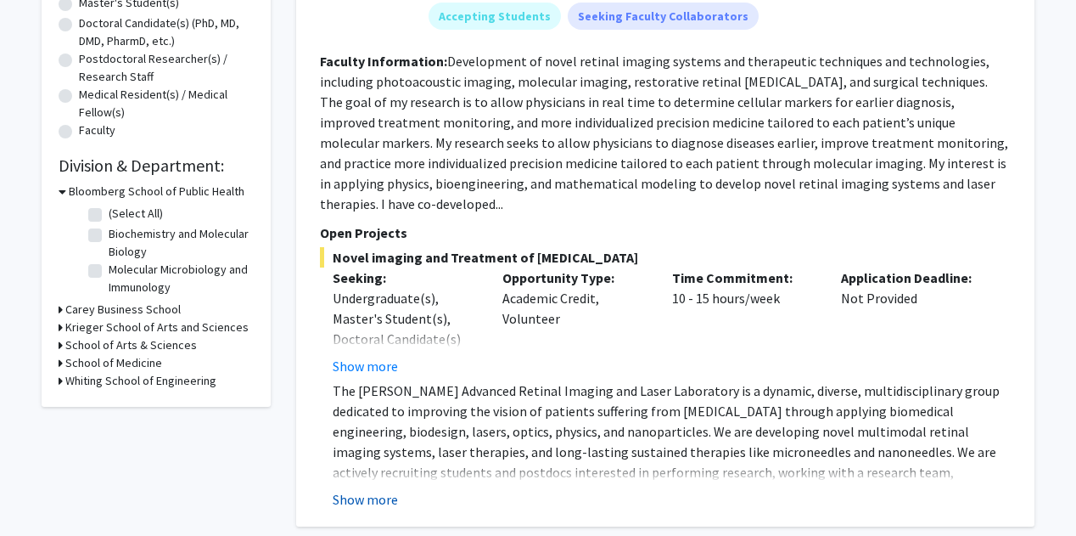
click at [367, 489] on button "Show more" at bounding box center [365, 499] width 65 height 20
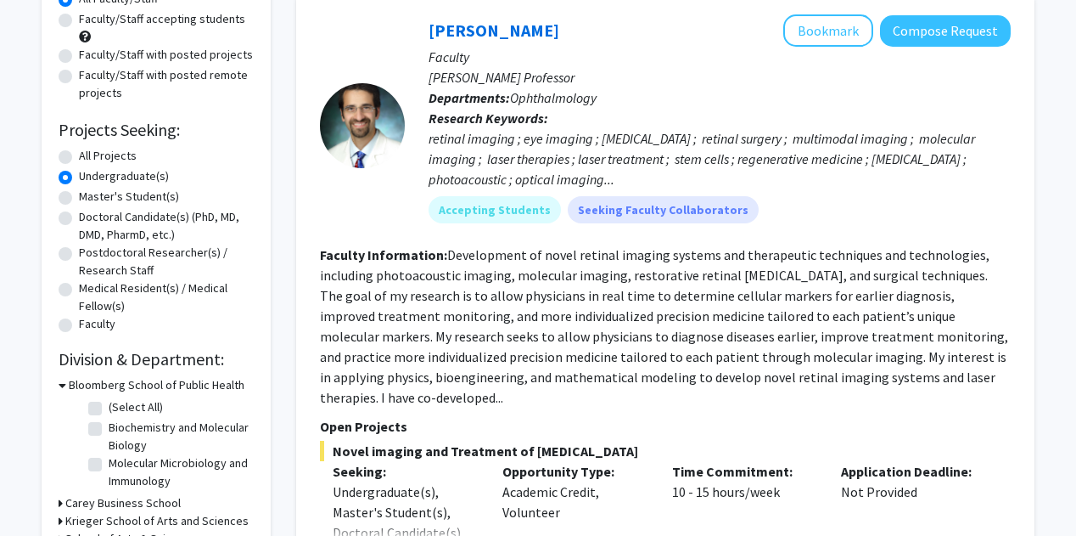
scroll to position [173, 0]
click at [79, 155] on label "All Projects" at bounding box center [108, 157] width 58 height 18
click at [79, 155] on input "All Projects" at bounding box center [84, 153] width 11 height 11
radio input "true"
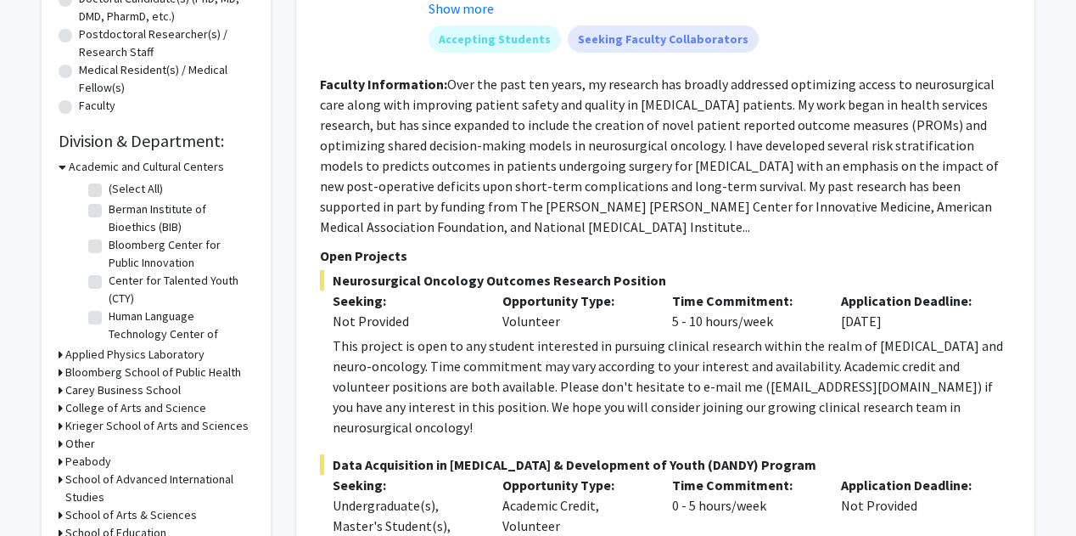
scroll to position [415, 0]
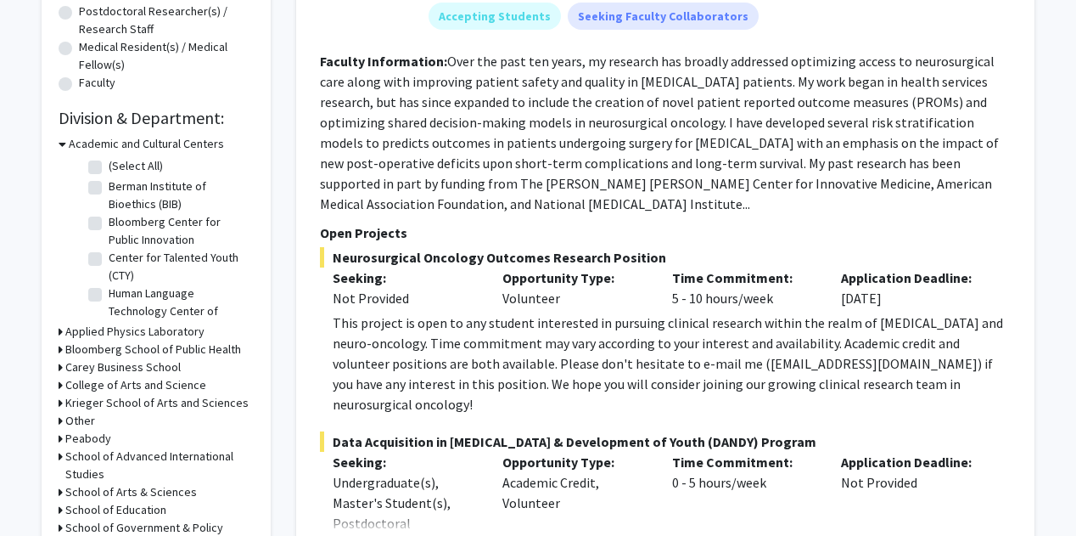
click at [135, 349] on h3 "Bloomberg School of Public Health" at bounding box center [153, 349] width 176 height 18
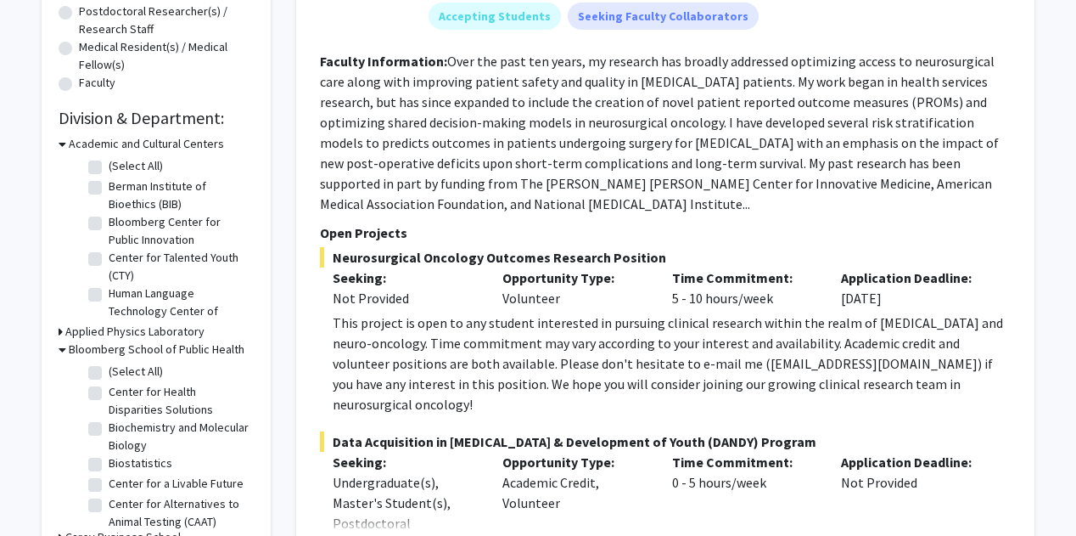
click at [109, 372] on label "(Select All)" at bounding box center [136, 371] width 54 height 18
click at [109, 372] on input "(Select All)" at bounding box center [114, 367] width 11 height 11
checkbox input "true"
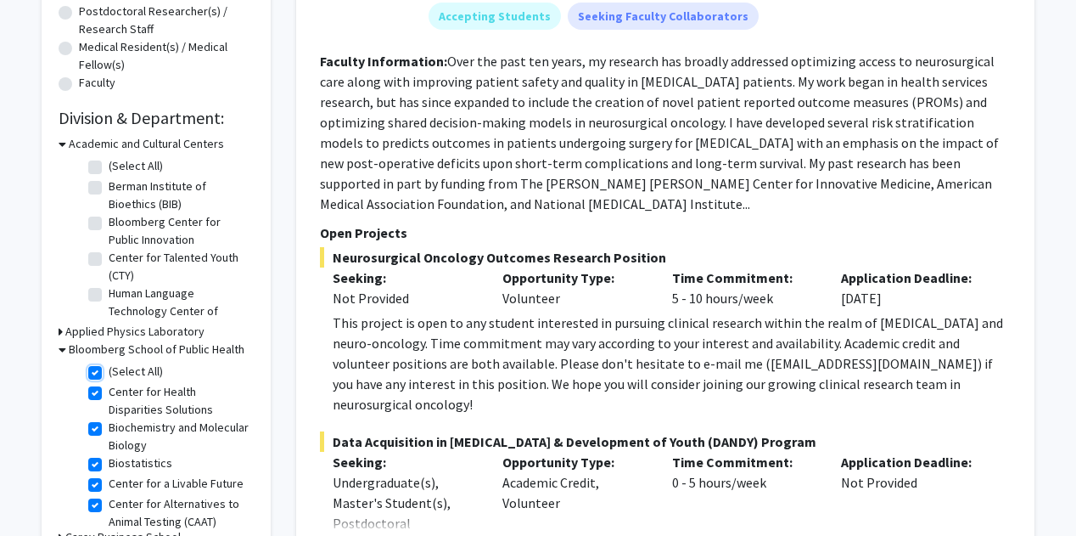
checkbox input "true"
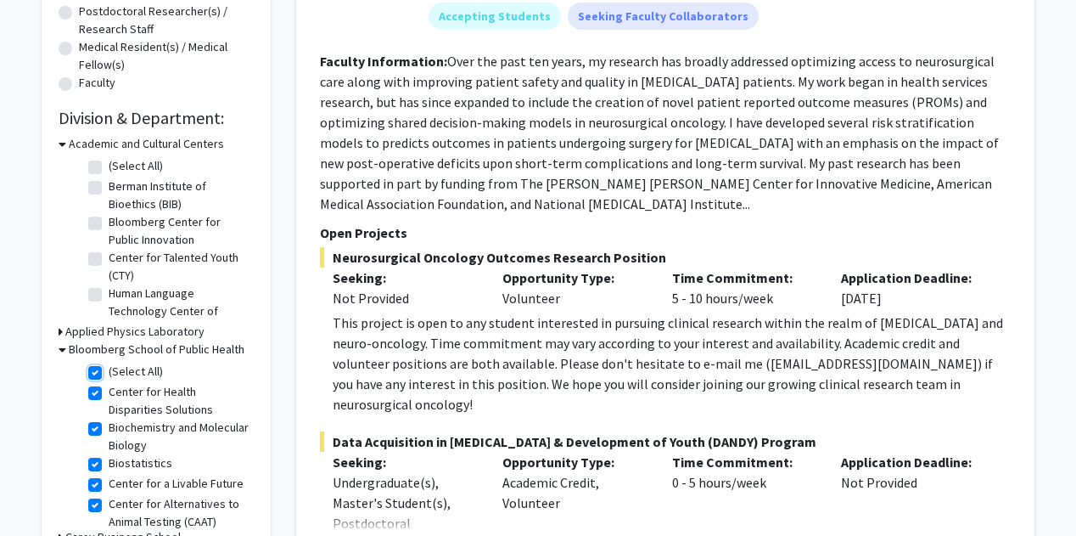
checkbox input "true"
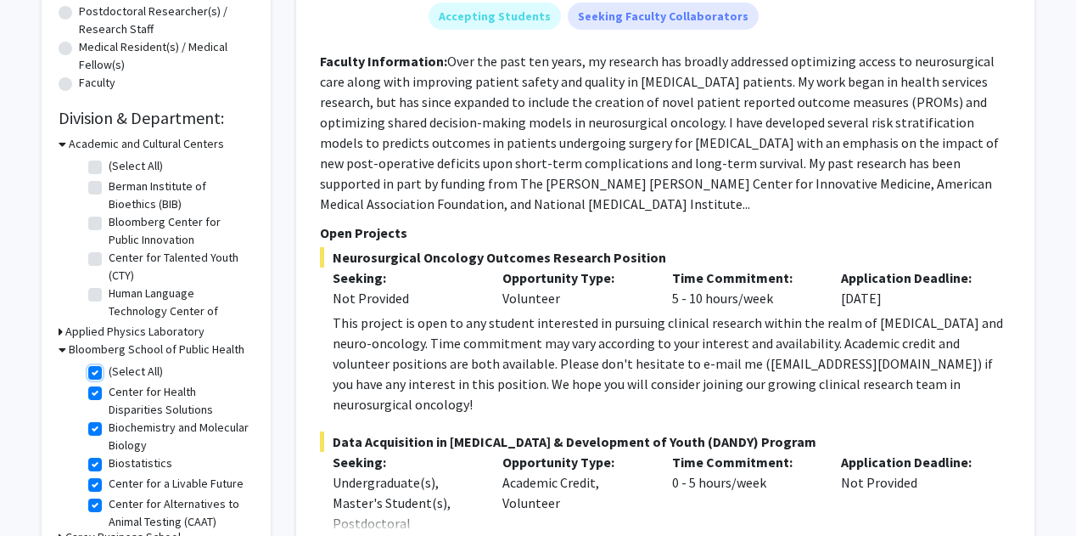
checkbox input "true"
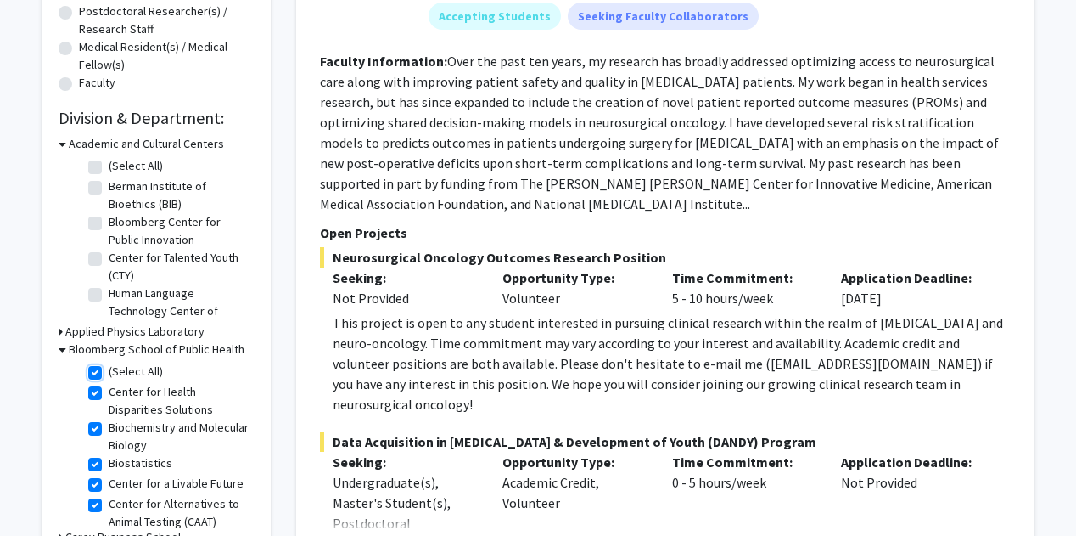
checkbox input "true"
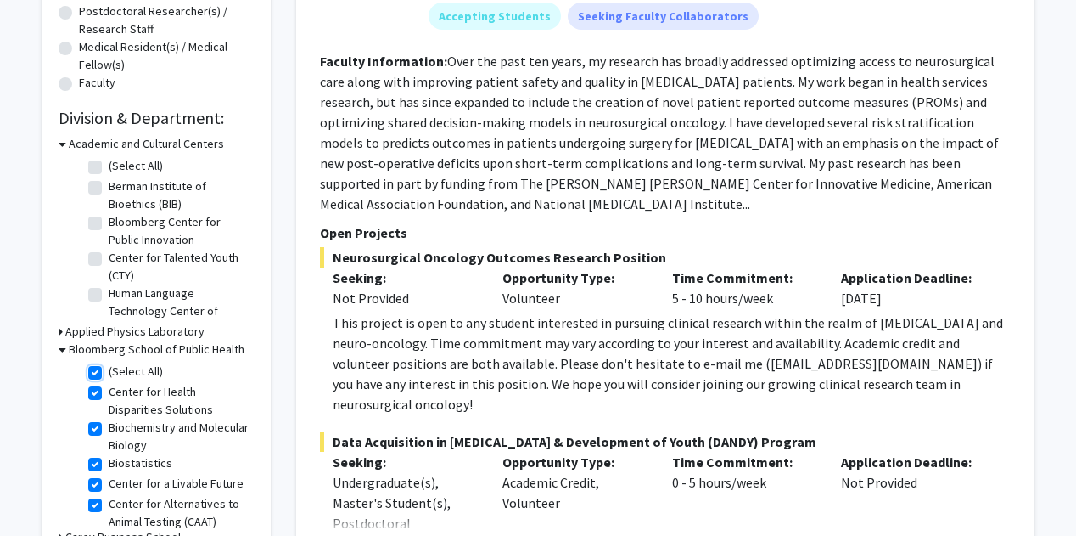
checkbox input "true"
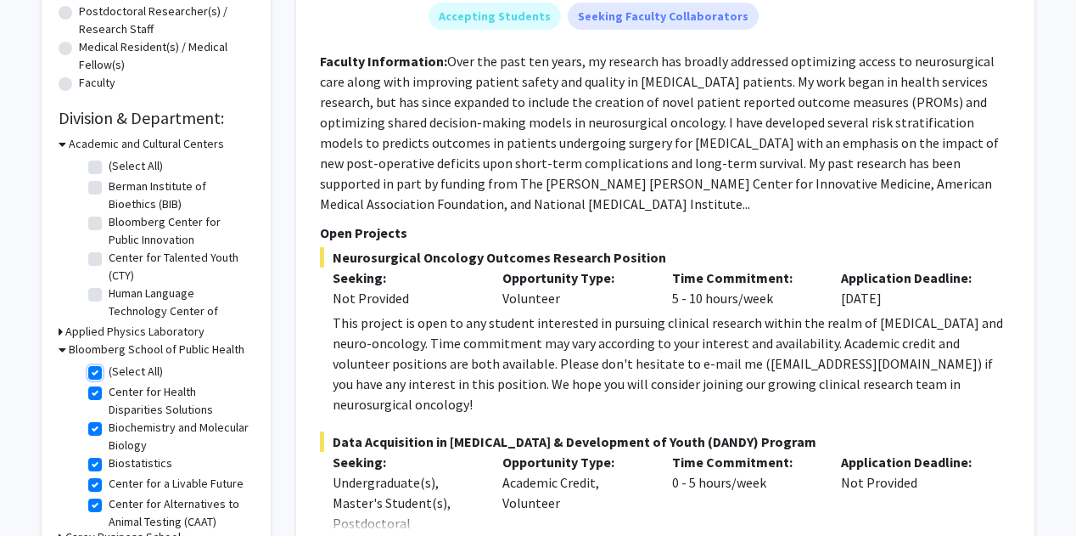
checkbox input "true"
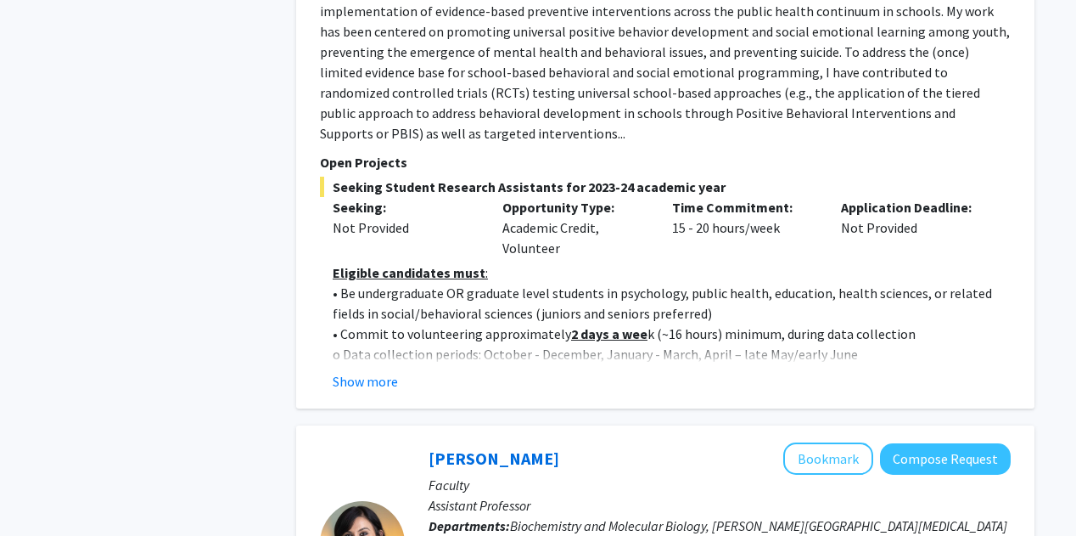
scroll to position [1856, 0]
click at [356, 370] on button "Show more" at bounding box center [365, 380] width 65 height 20
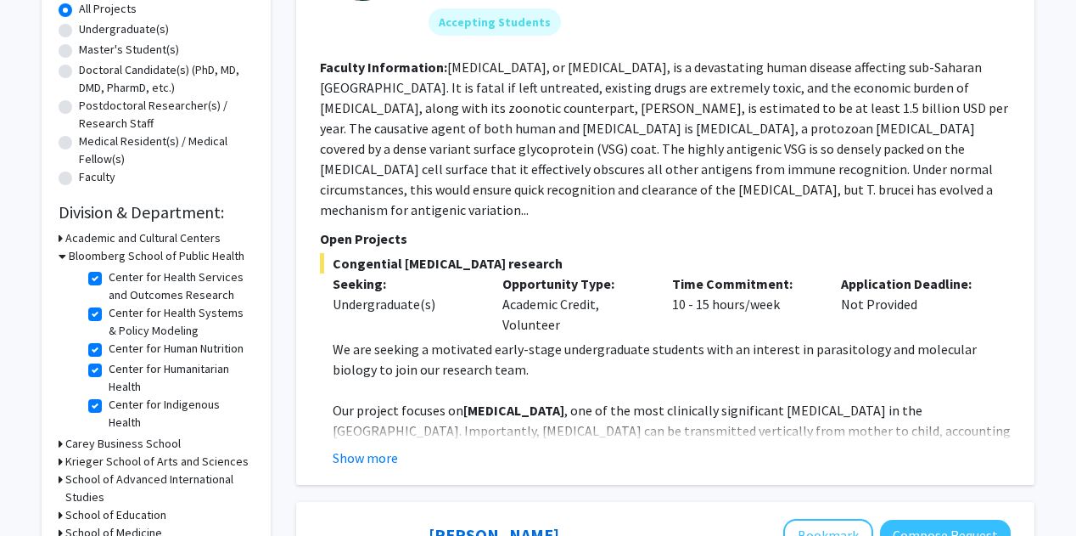
scroll to position [0, 0]
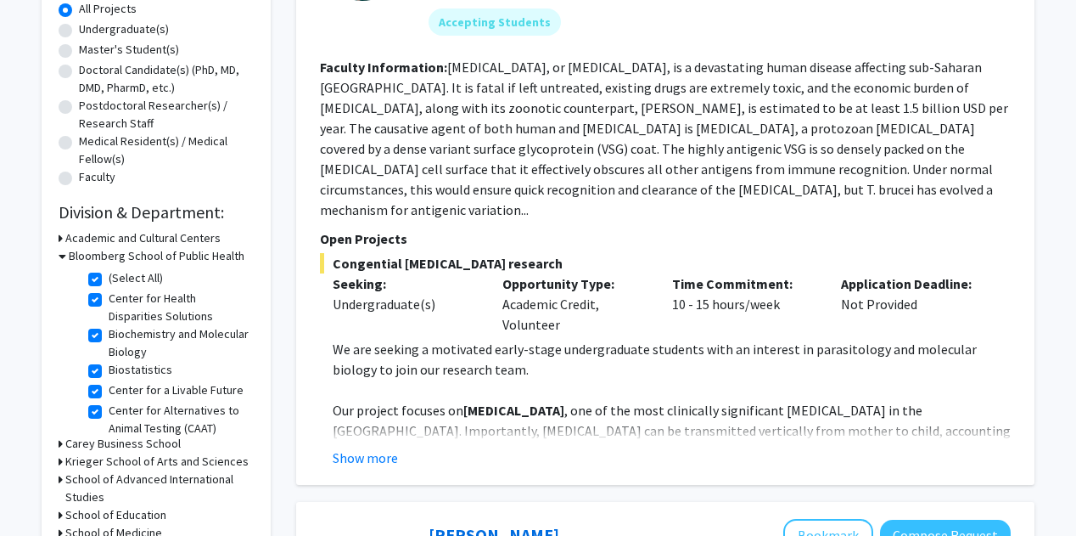
click at [109, 281] on label "(Select All)" at bounding box center [136, 278] width 54 height 18
click at [109, 280] on input "(Select All)" at bounding box center [114, 274] width 11 height 11
checkbox input "false"
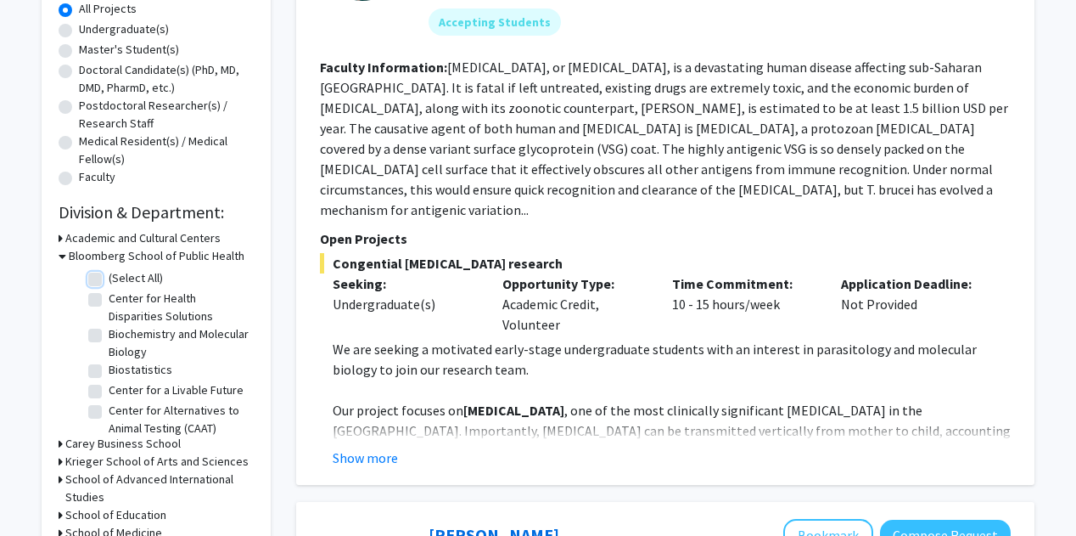
checkbox input "false"
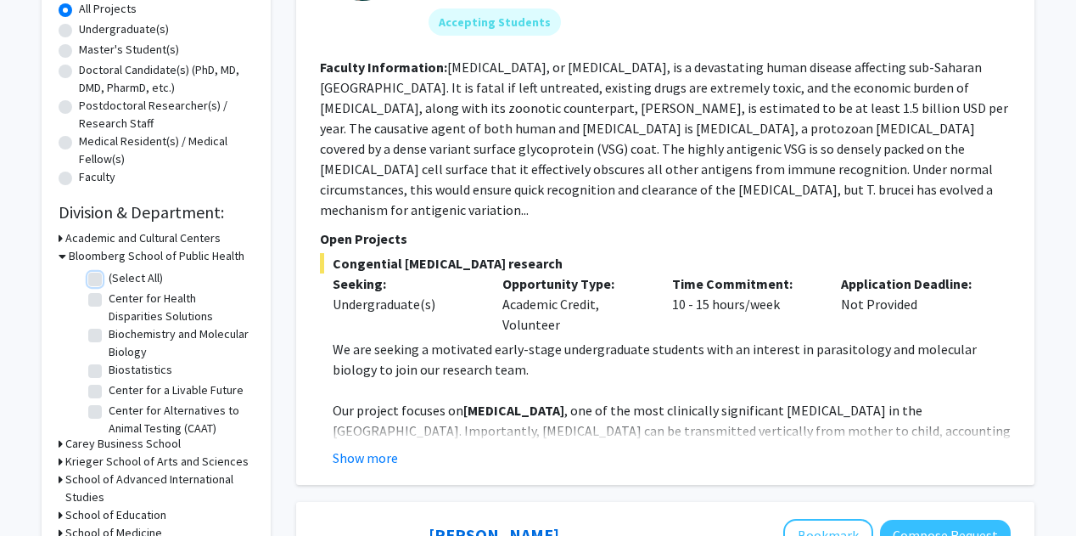
checkbox input "false"
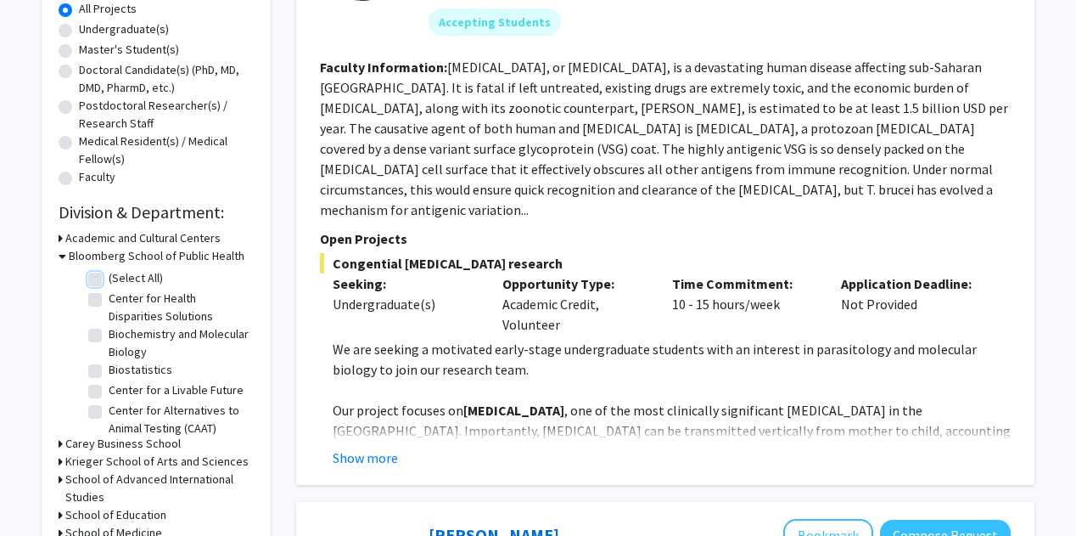
checkbox input "false"
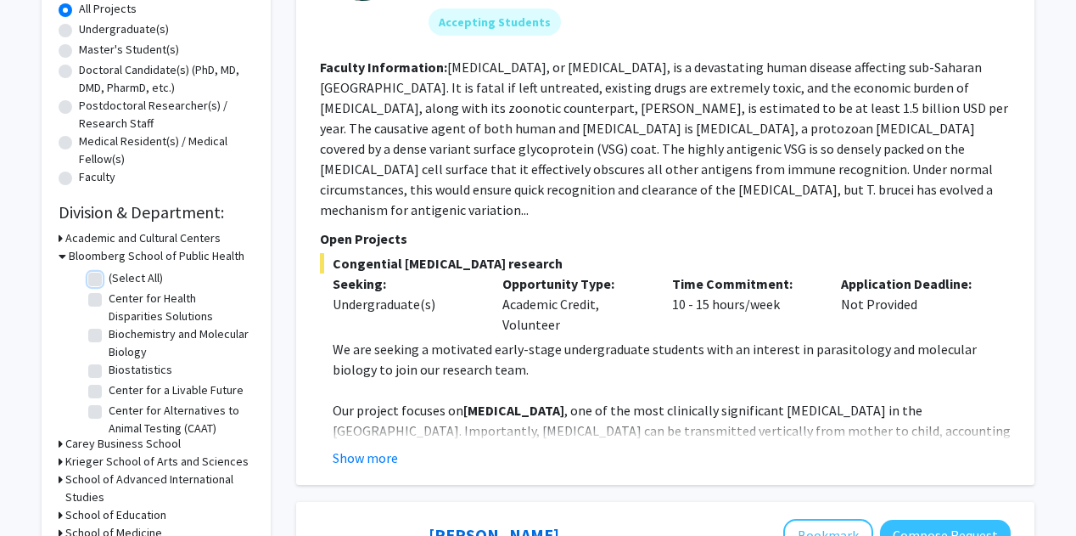
checkbox input "false"
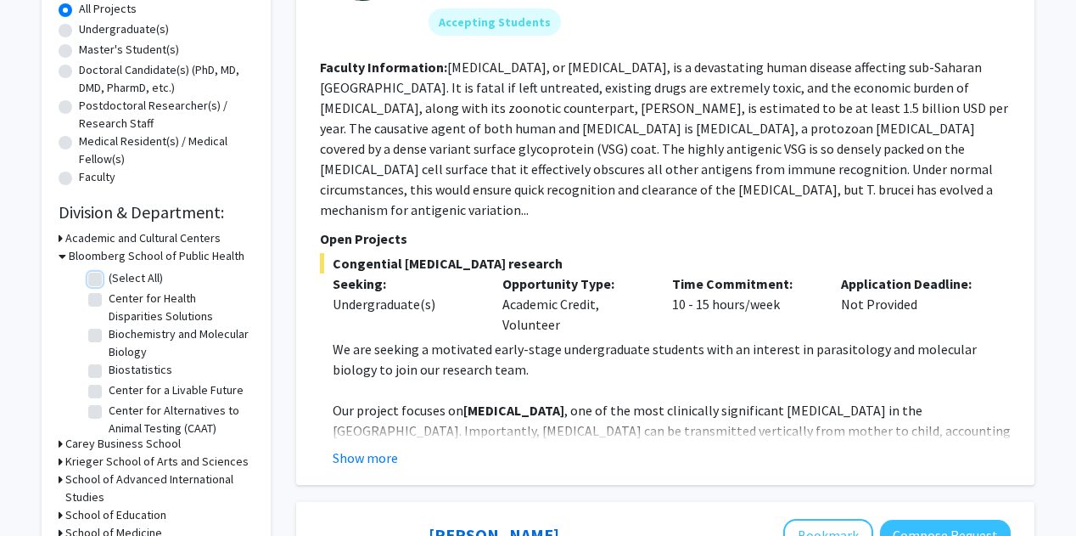
checkbox input "false"
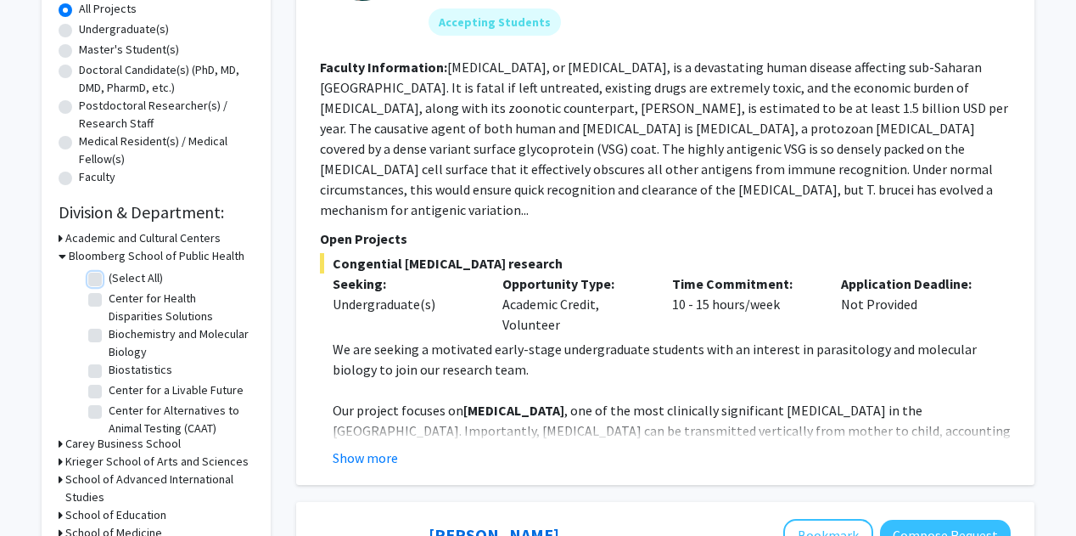
checkbox input "false"
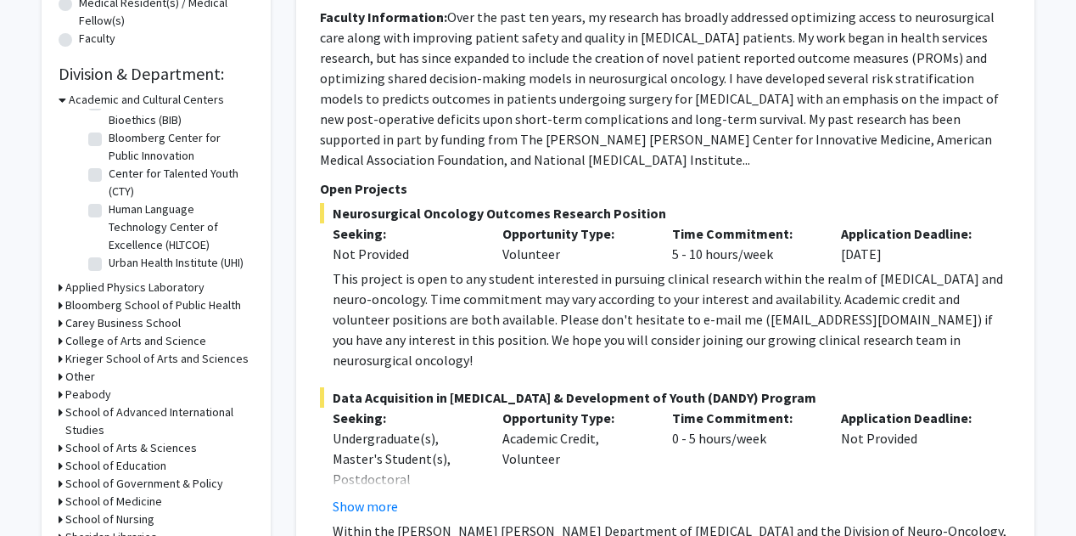
scroll to position [530, 0]
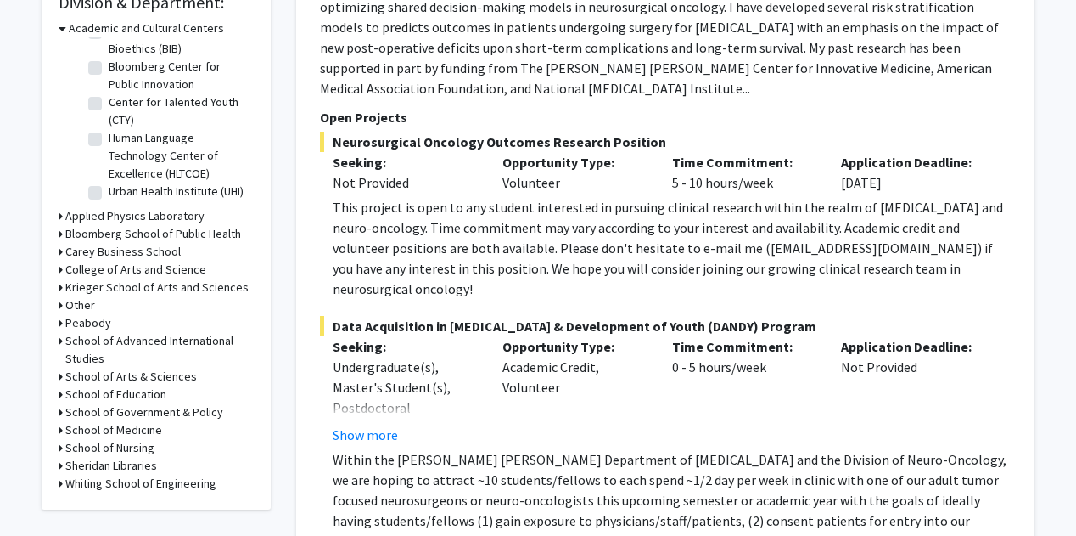
click at [125, 445] on h3 "School of Nursing" at bounding box center [109, 448] width 89 height 18
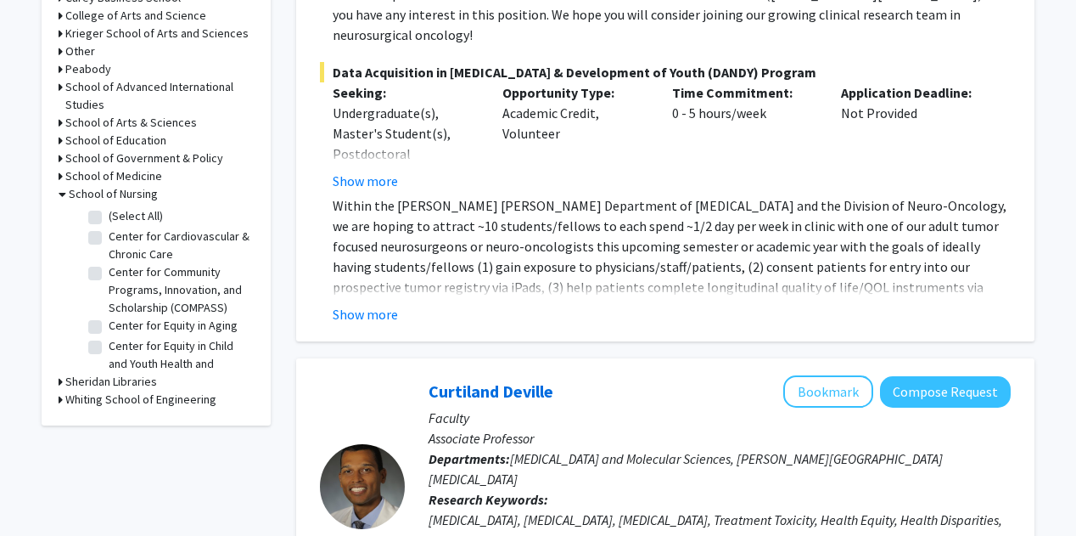
scroll to position [788, 0]
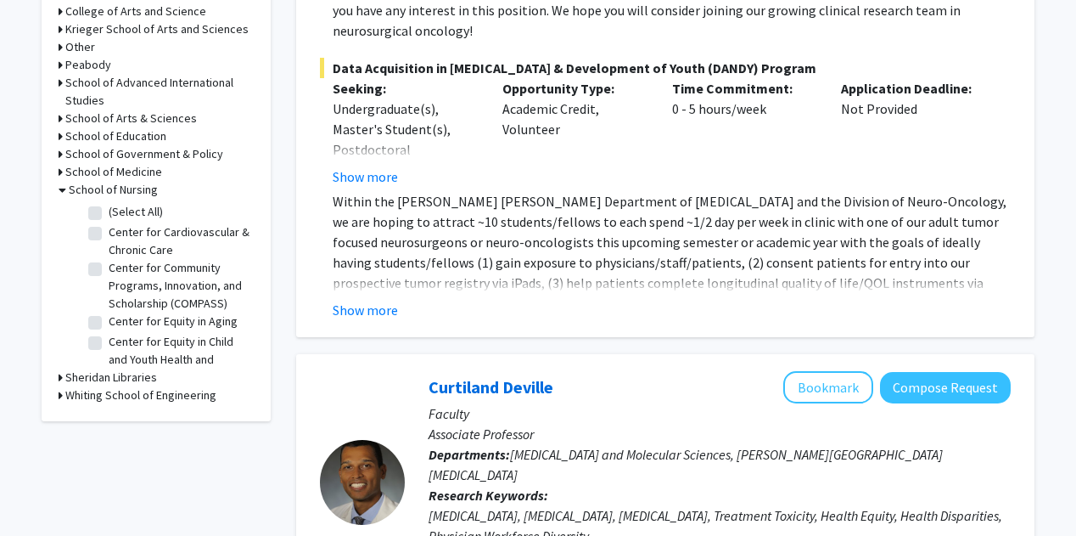
click at [109, 212] on label "(Select All)" at bounding box center [136, 212] width 54 height 18
click at [109, 212] on input "(Select All)" at bounding box center [114, 208] width 11 height 11
checkbox input "true"
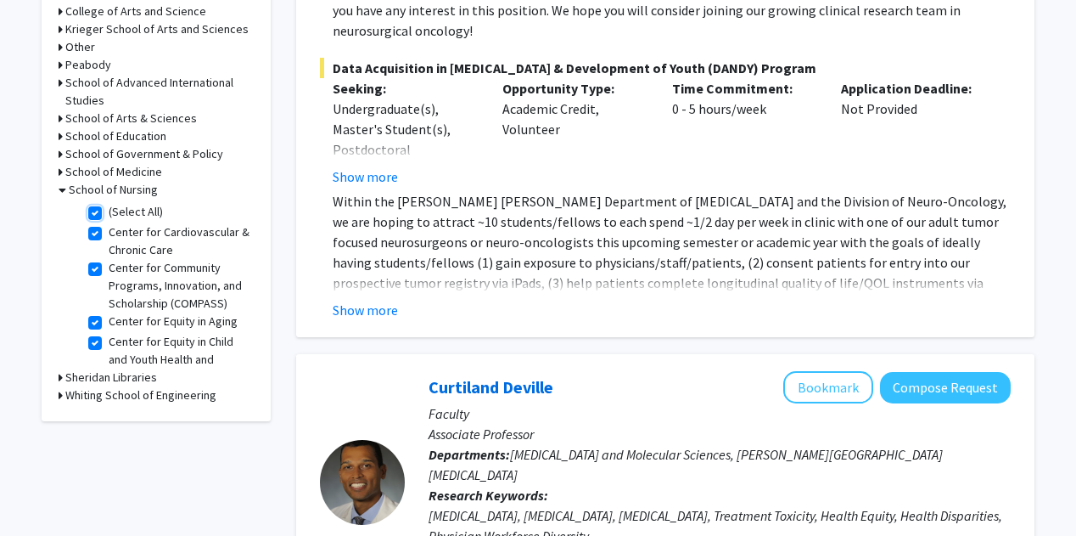
checkbox input "true"
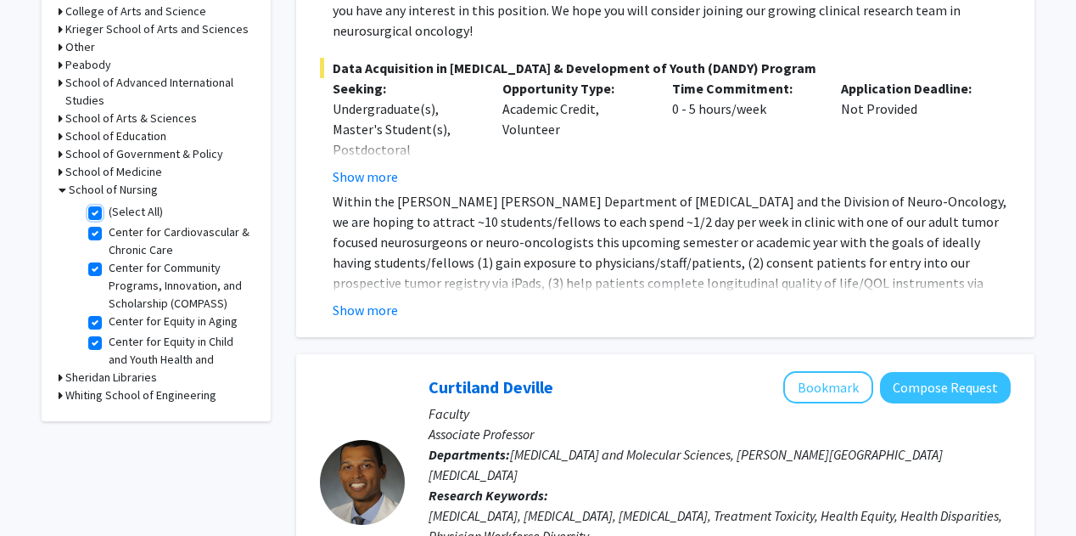
checkbox input "true"
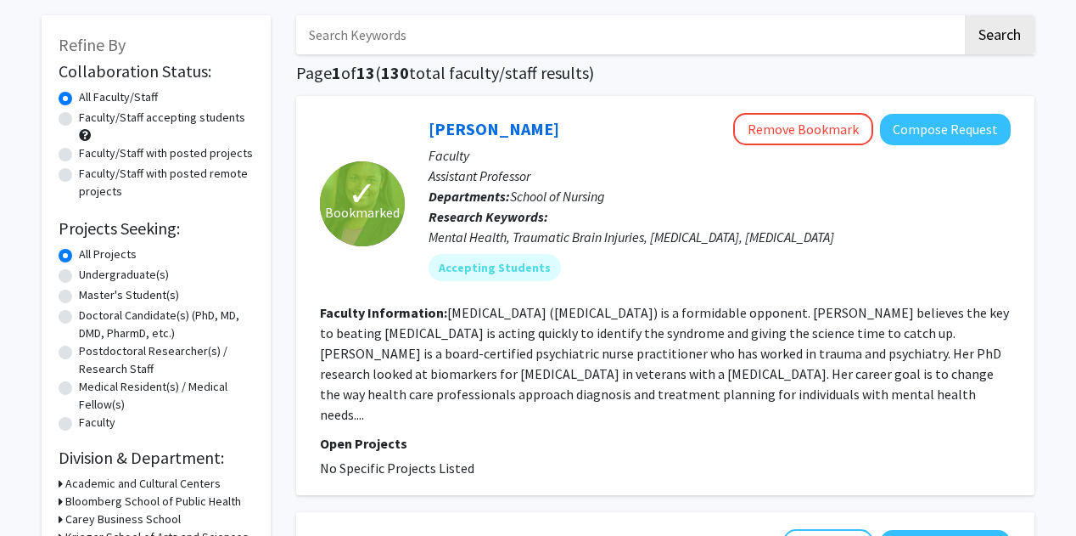
scroll to position [136, 0]
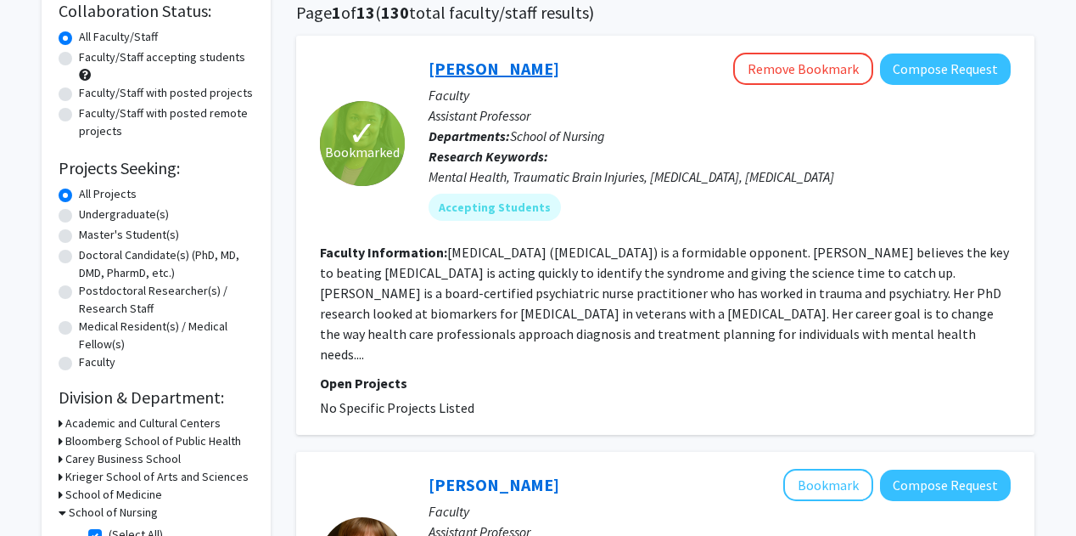
click at [501, 70] on link "[PERSON_NAME]" at bounding box center [494, 68] width 131 height 21
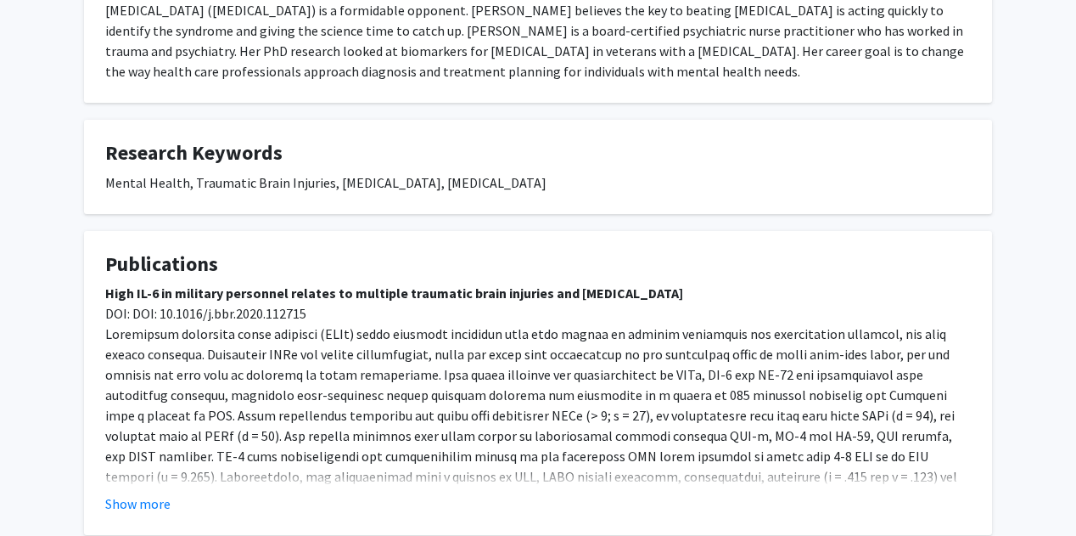
scroll to position [466, 0]
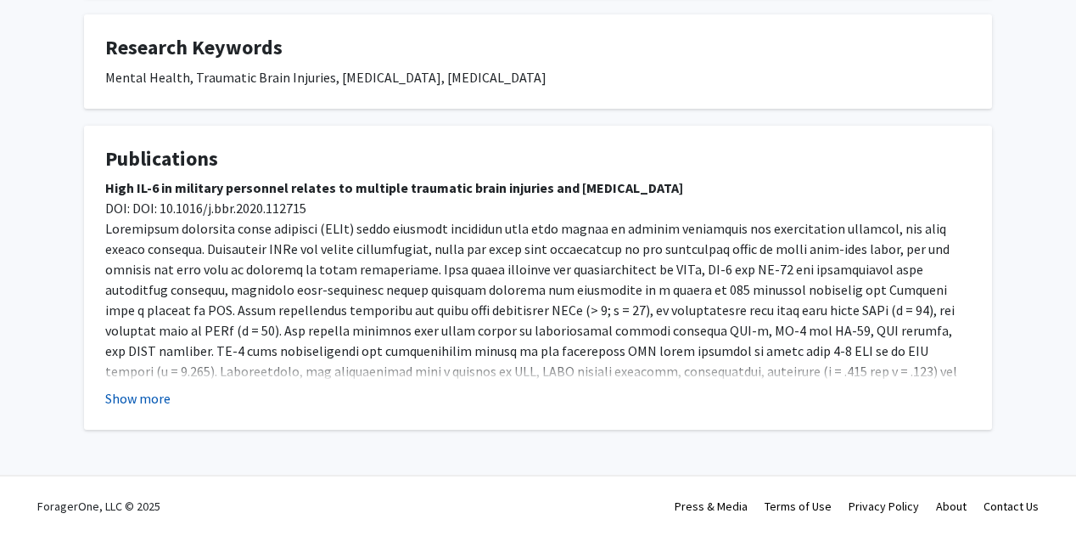
click at [147, 391] on button "Show more" at bounding box center [137, 398] width 65 height 20
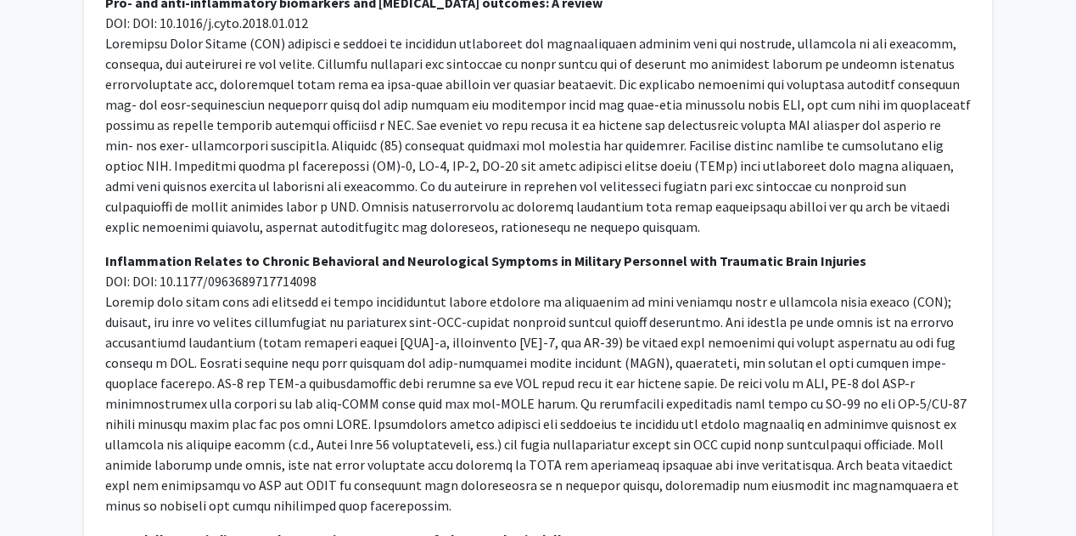
scroll to position [962, 0]
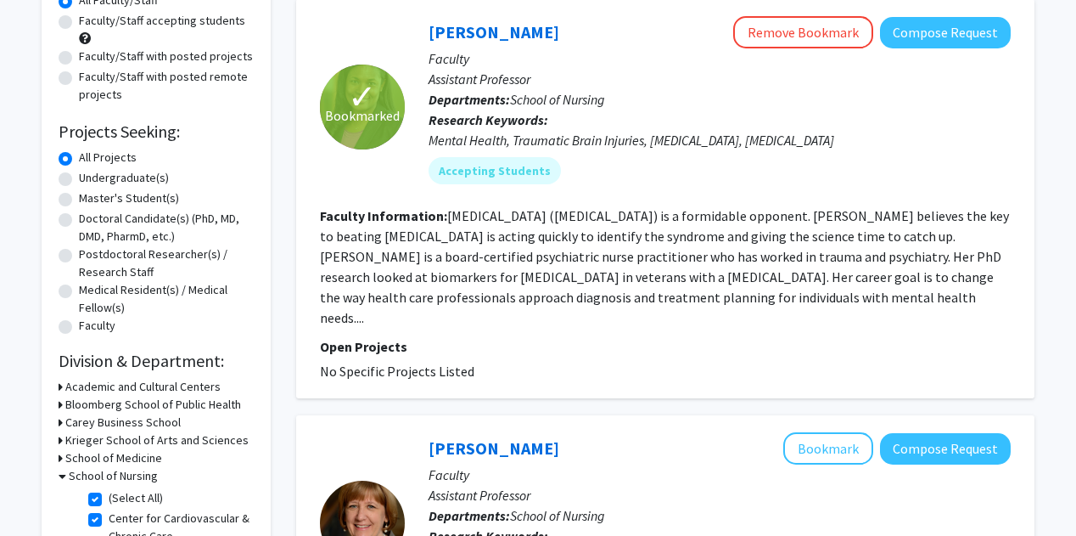
scroll to position [176, 0]
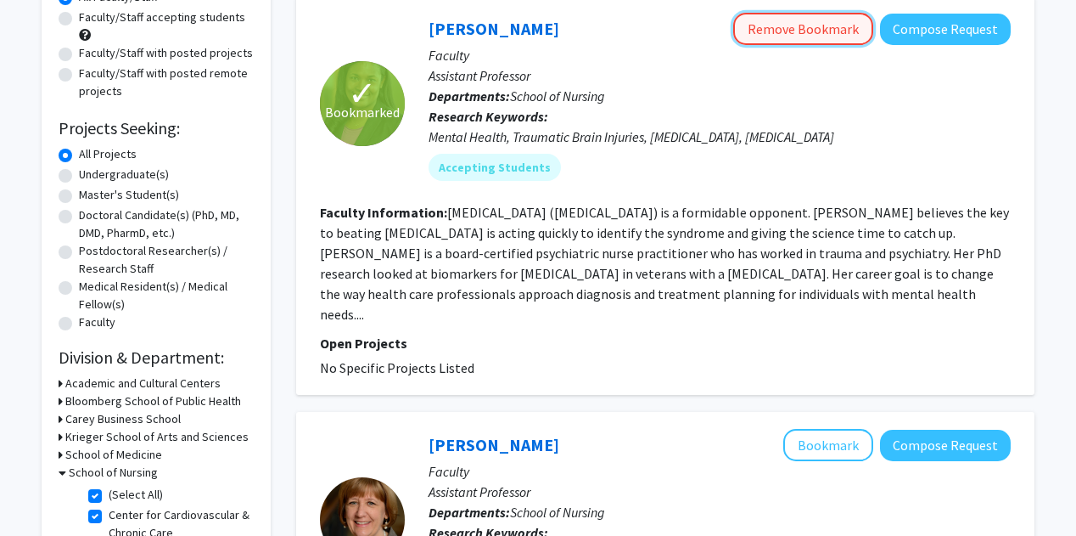
click at [790, 27] on button "Remove Bookmark" at bounding box center [803, 29] width 140 height 32
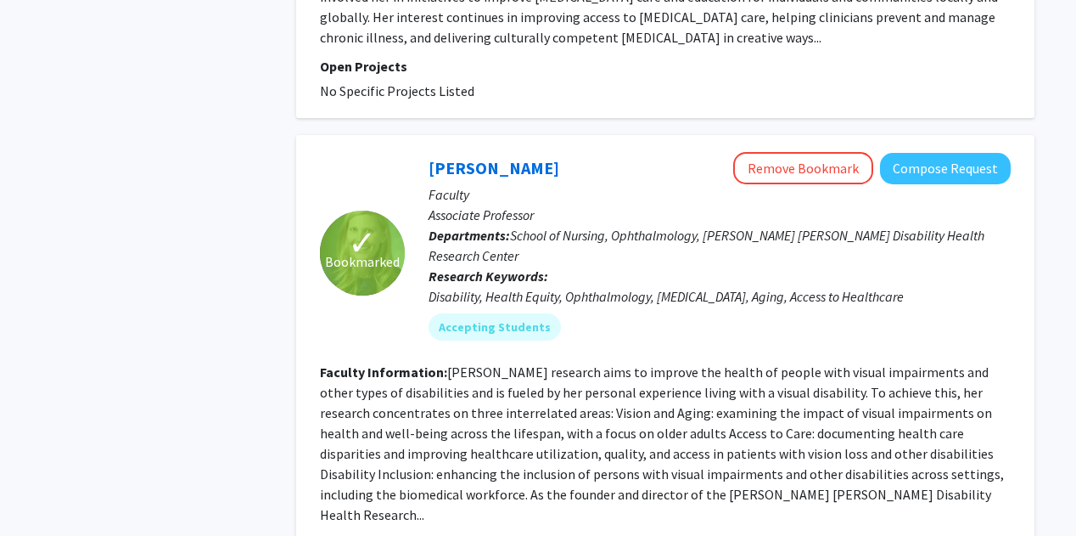
scroll to position [910, 0]
click at [498, 156] on link "[PERSON_NAME]" at bounding box center [494, 166] width 131 height 21
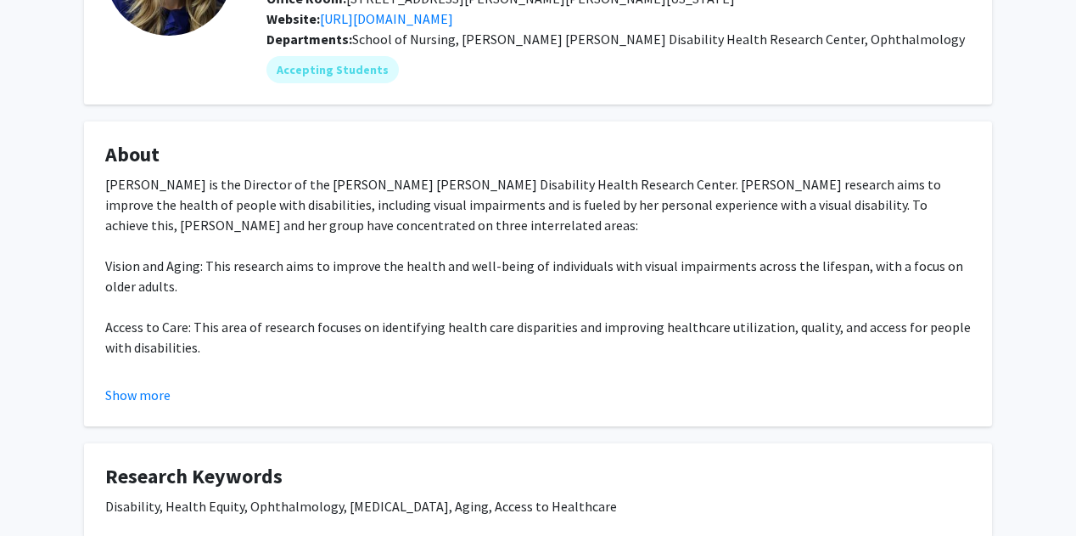
scroll to position [188, 0]
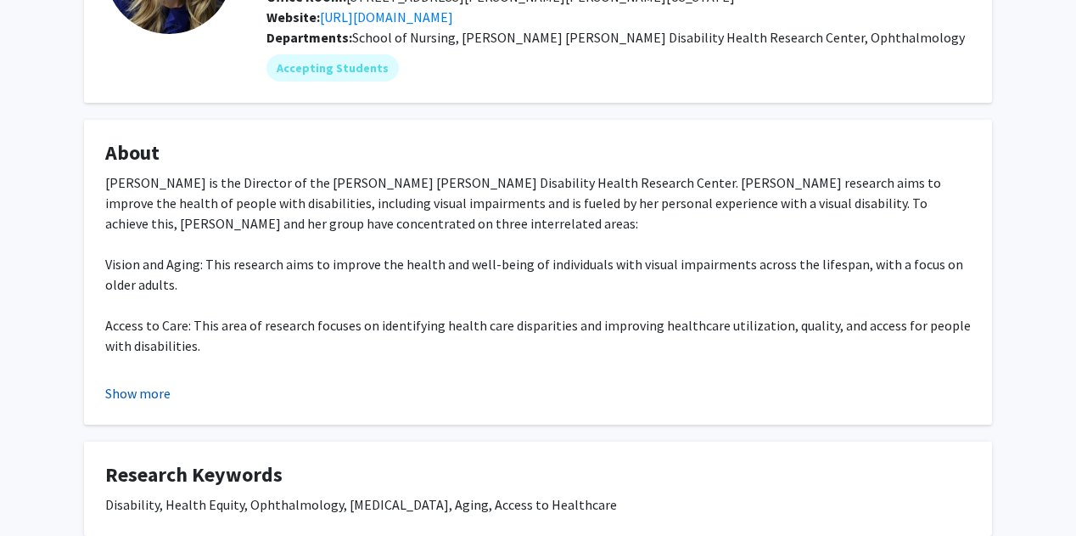
click at [143, 392] on button "Show more" at bounding box center [137, 393] width 65 height 20
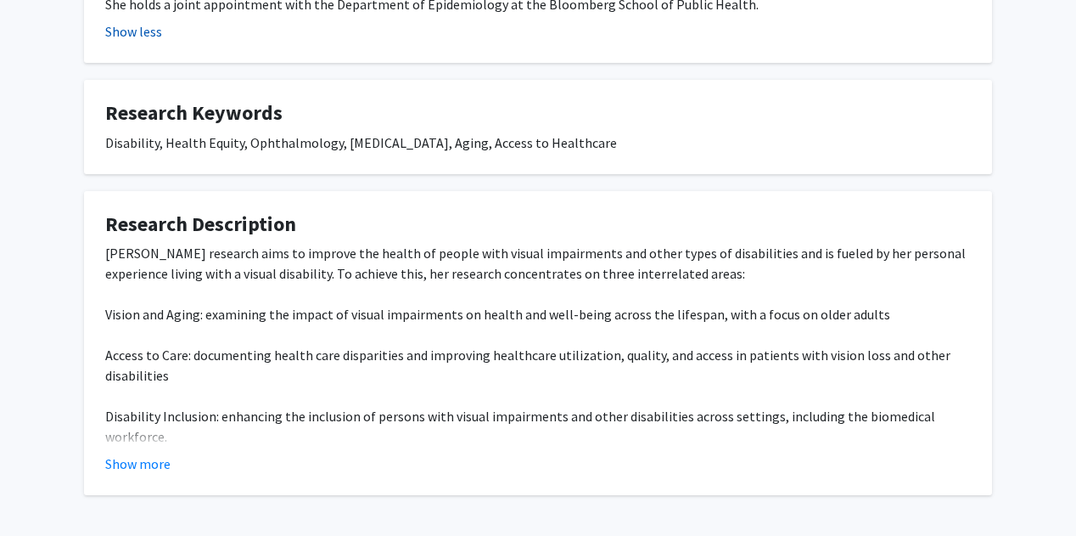
scroll to position [833, 0]
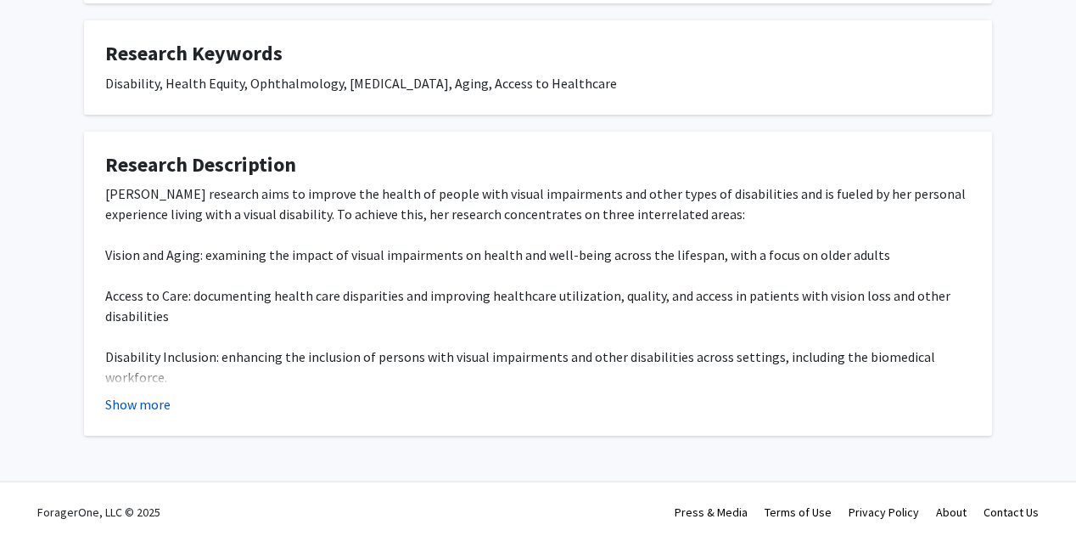
click at [145, 397] on button "Show more" at bounding box center [137, 404] width 65 height 20
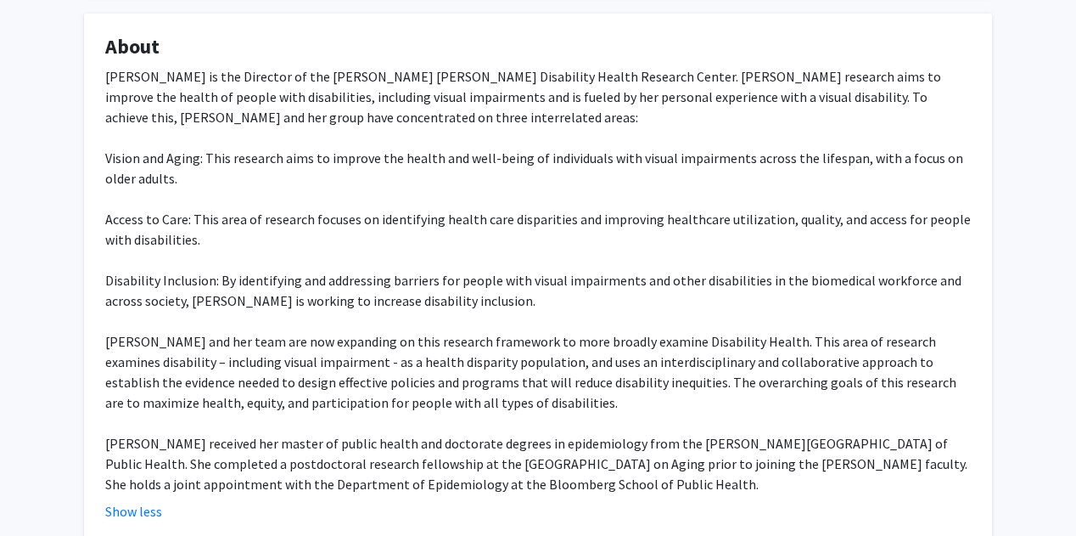
scroll to position [0, 0]
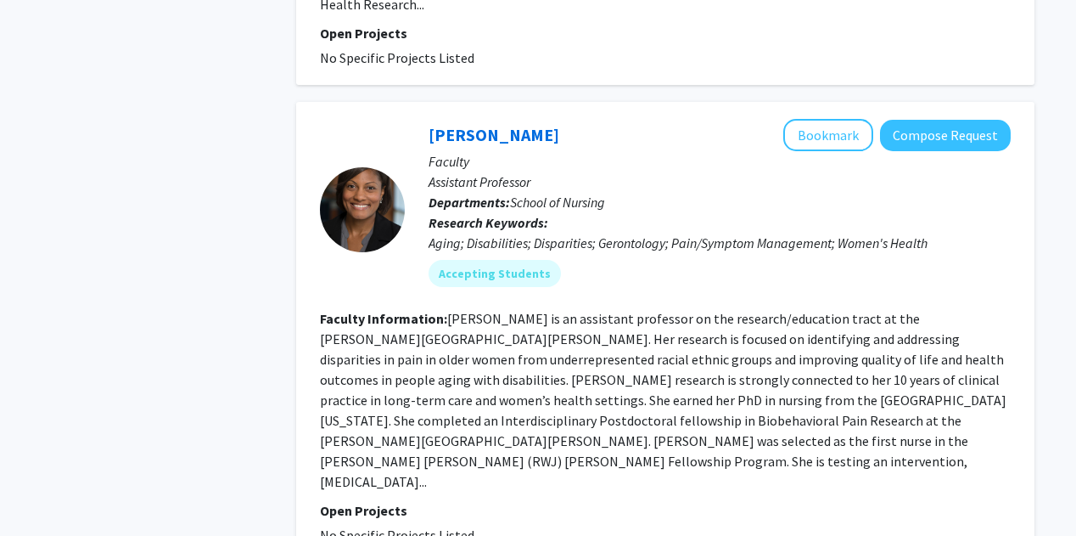
scroll to position [1418, 0]
click at [482, 125] on link "[PERSON_NAME]" at bounding box center [494, 135] width 131 height 21
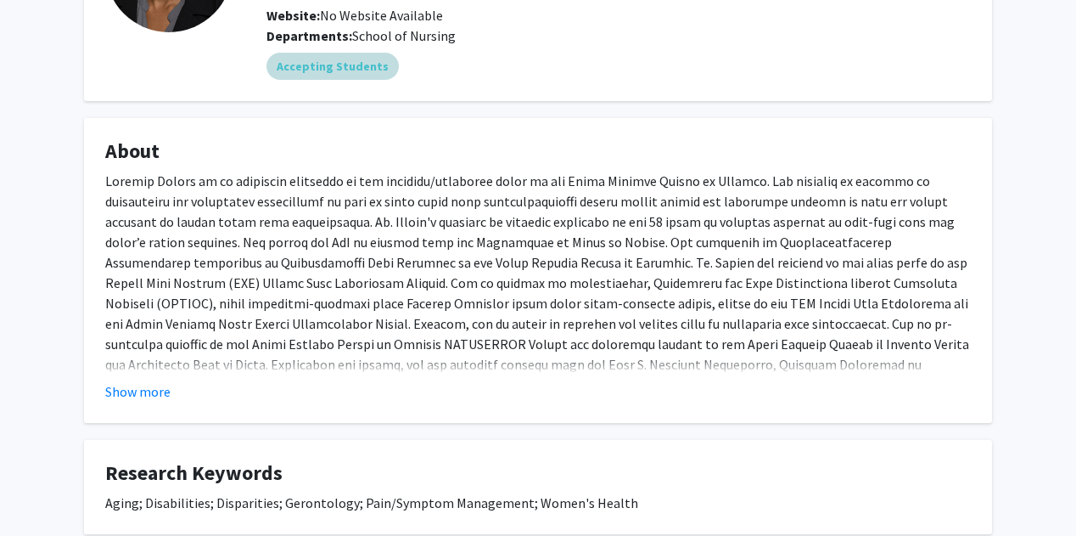
scroll to position [193, 0]
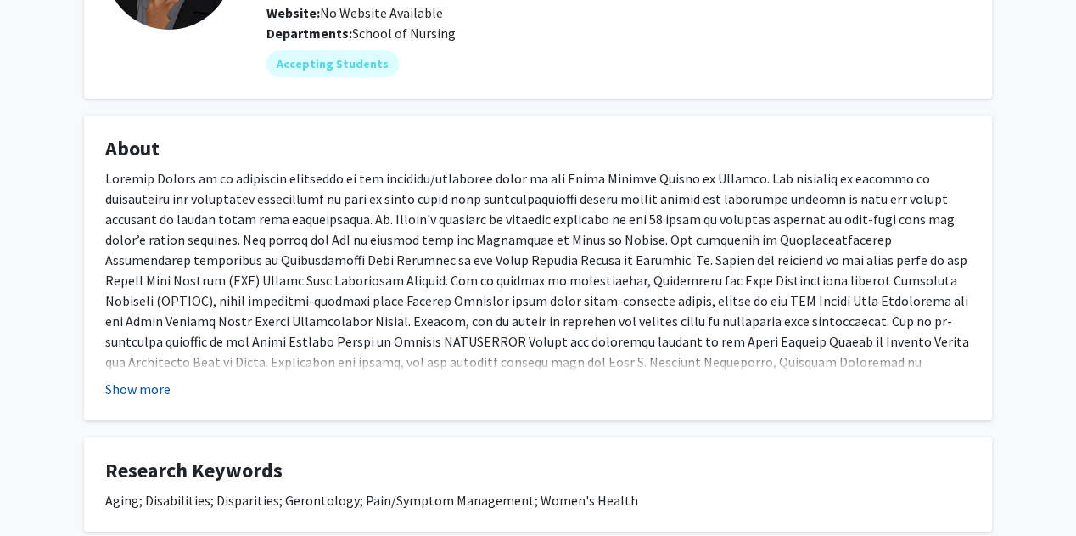
click at [153, 394] on button "Show more" at bounding box center [137, 389] width 65 height 20
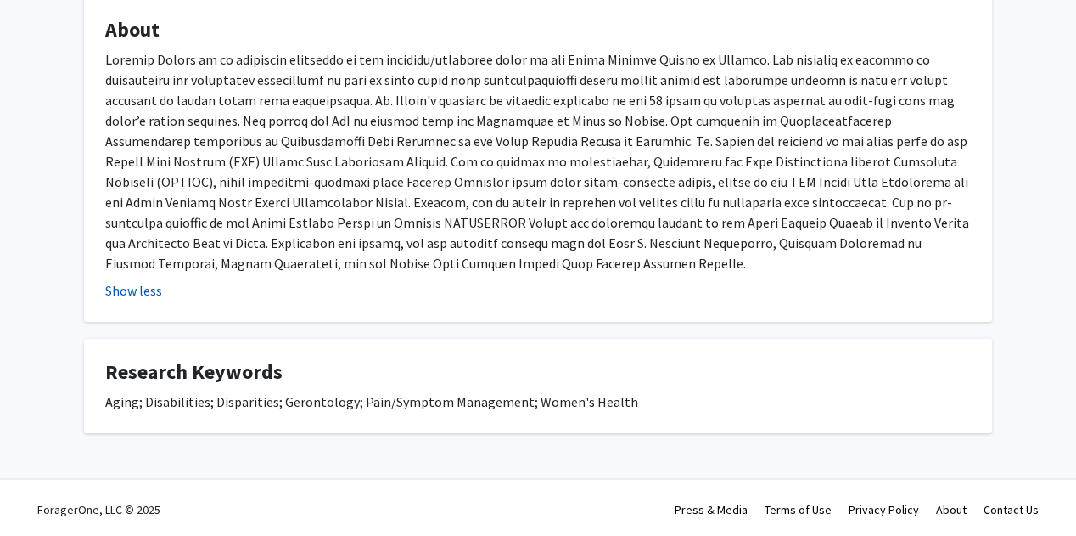
scroll to position [314, 0]
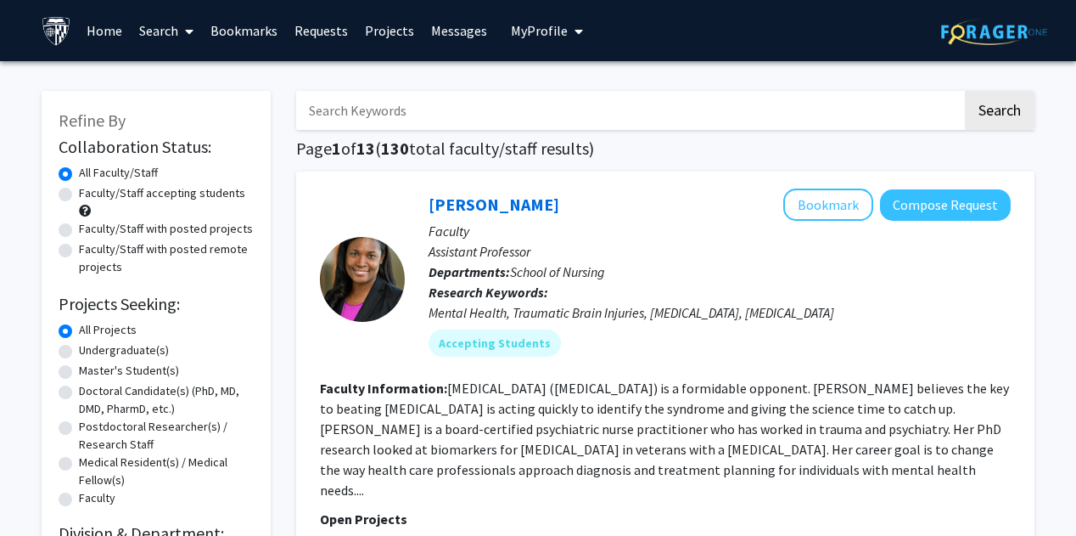
click at [136, 189] on label "Faculty/Staff accepting students" at bounding box center [162, 193] width 166 height 18
click at [90, 189] on input "Faculty/Staff accepting students" at bounding box center [84, 189] width 11 height 11
radio input "true"
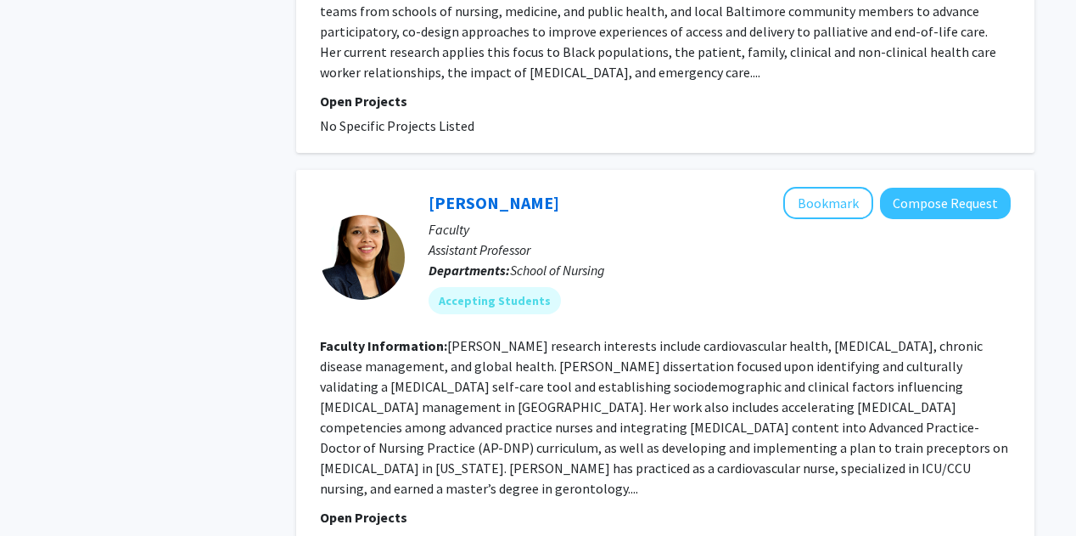
scroll to position [3969, 0]
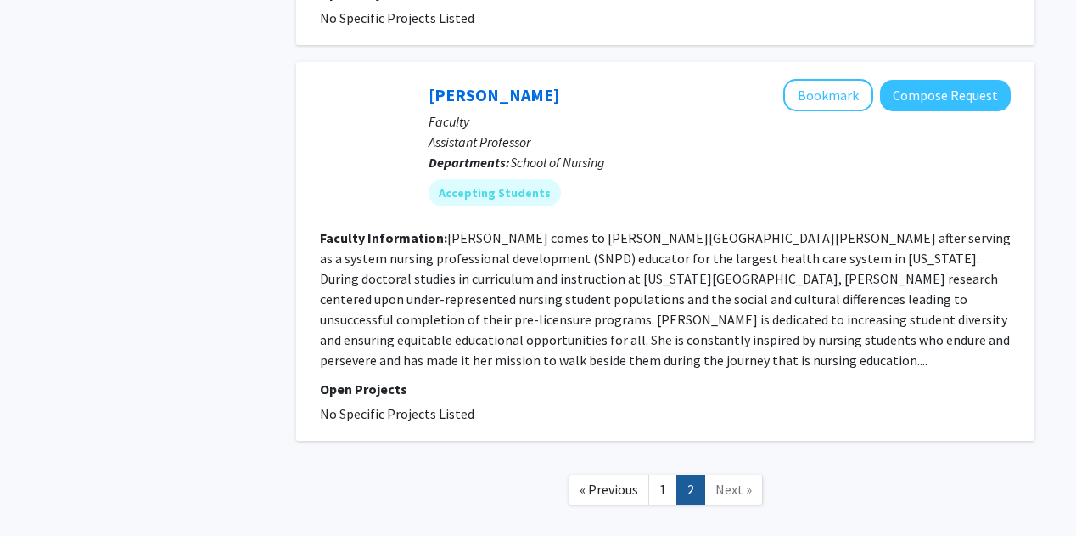
scroll to position [1925, 0]
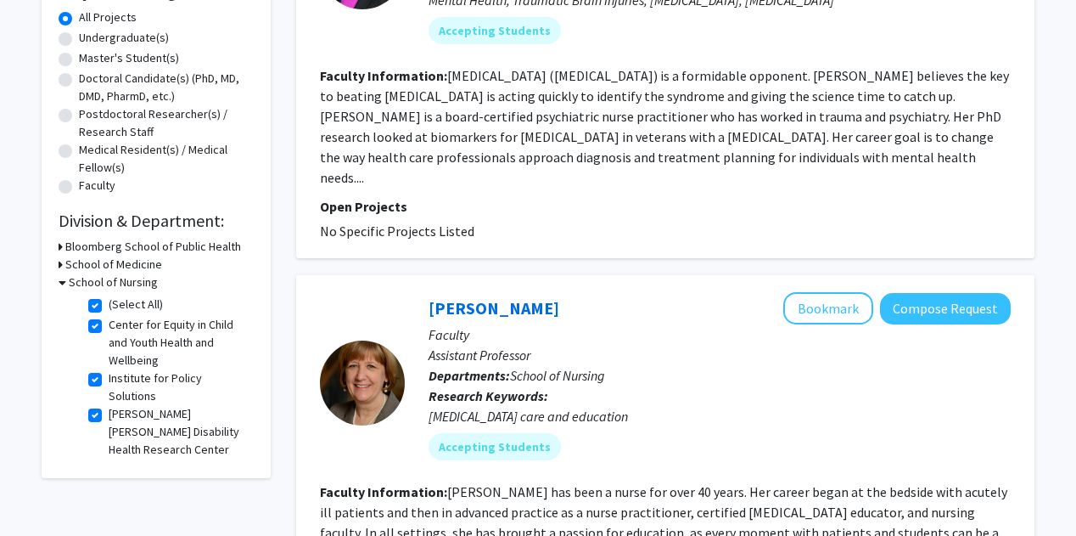
scroll to position [316, 0]
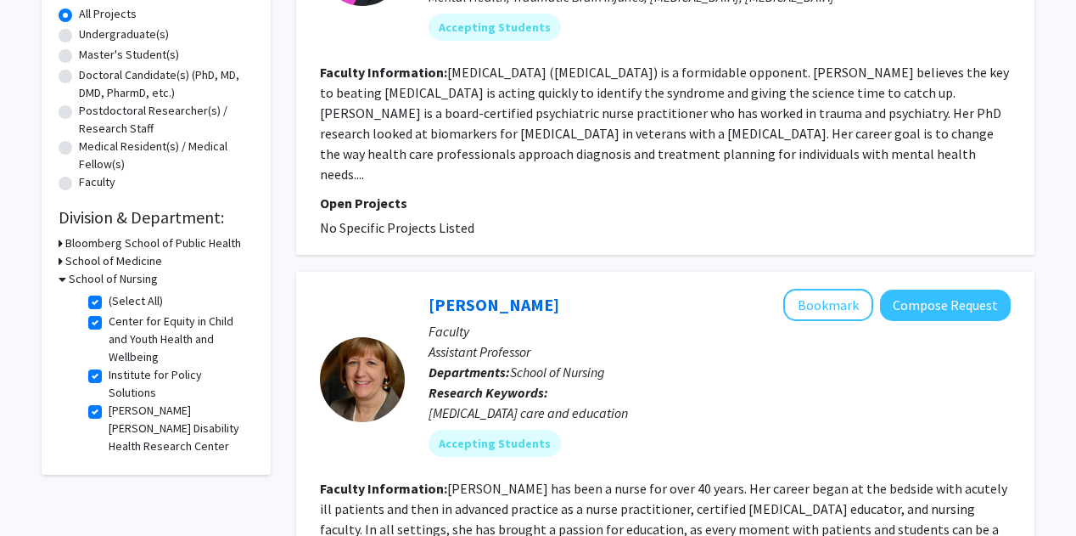
click at [109, 300] on label "(Select All)" at bounding box center [136, 301] width 54 height 18
click at [109, 300] on input "(Select All)" at bounding box center [114, 297] width 11 height 11
checkbox input "false"
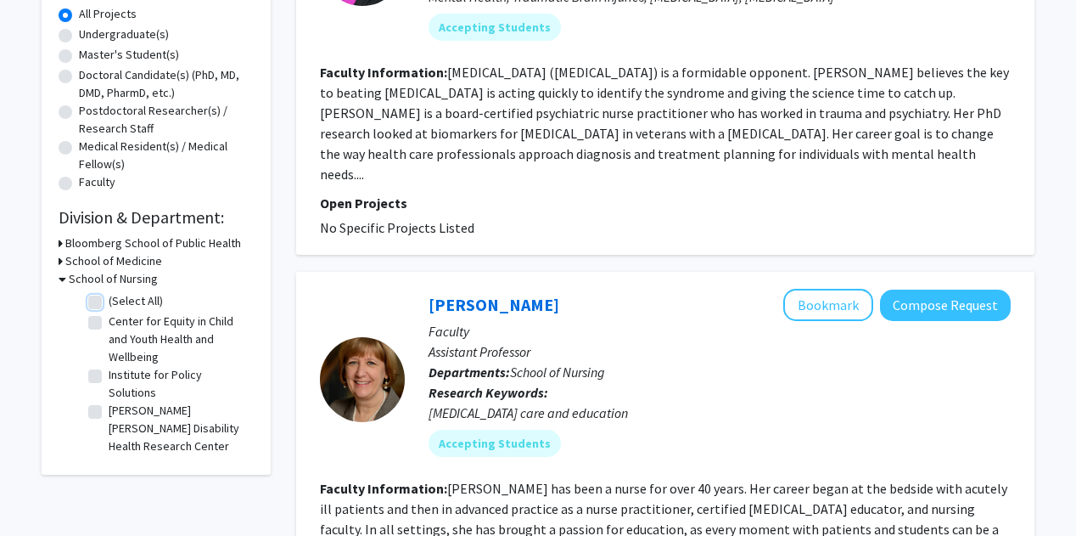
checkbox input "false"
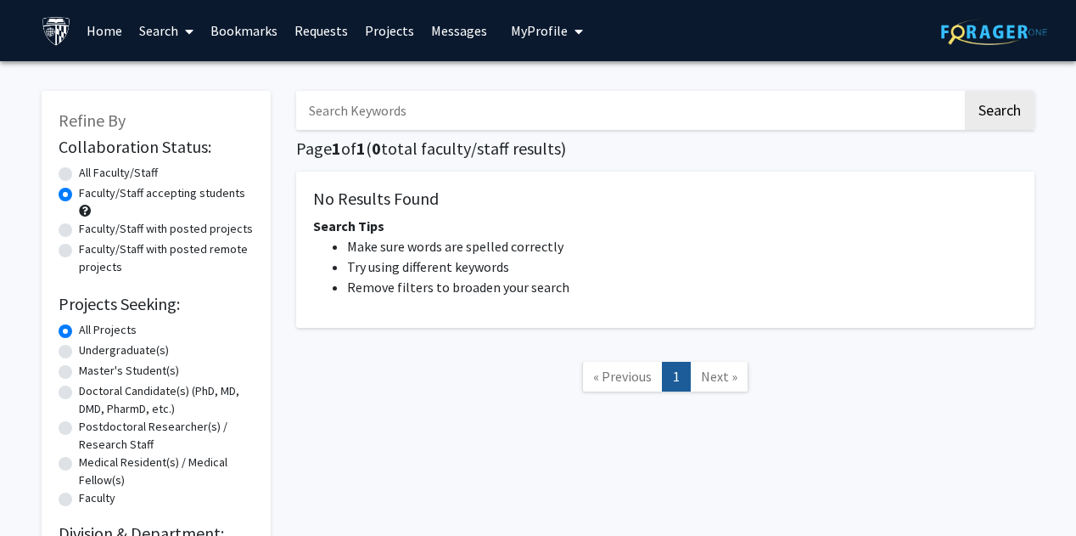
click at [72, 174] on div "All Faculty/Staff" at bounding box center [156, 174] width 195 height 20
click at [79, 174] on label "All Faculty/Staff" at bounding box center [118, 173] width 79 height 18
click at [79, 174] on input "All Faculty/Staff" at bounding box center [84, 169] width 11 height 11
radio input "true"
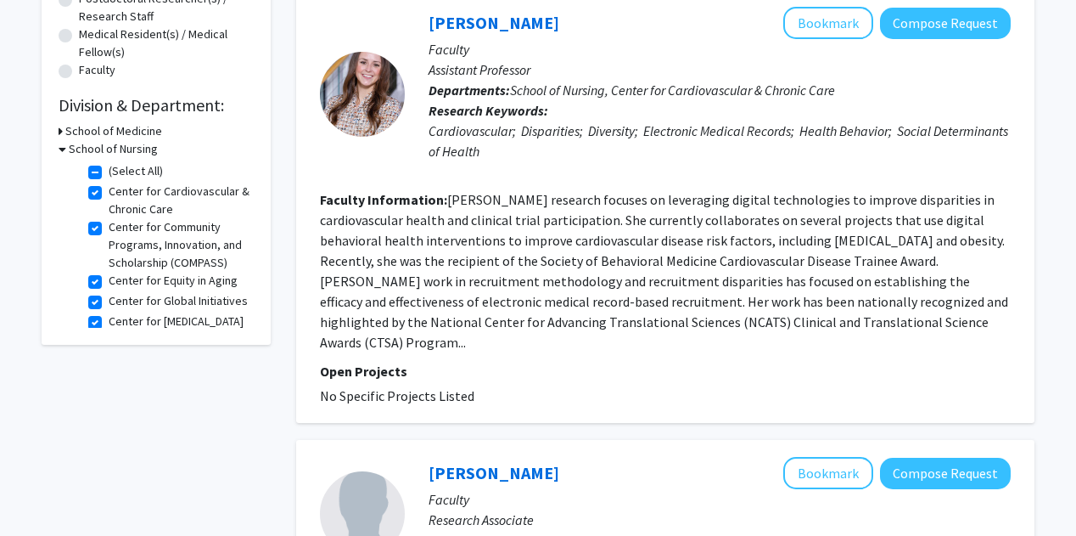
scroll to position [429, 0]
click at [109, 169] on label "(Select All)" at bounding box center [136, 170] width 54 height 18
click at [109, 169] on input "(Select All)" at bounding box center [114, 166] width 11 height 11
checkbox input "false"
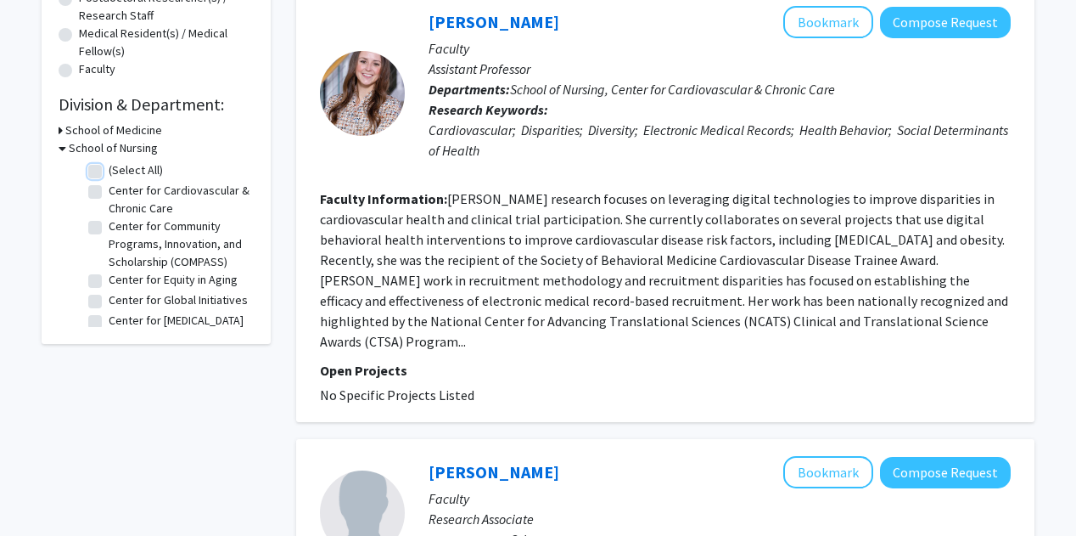
checkbox input "false"
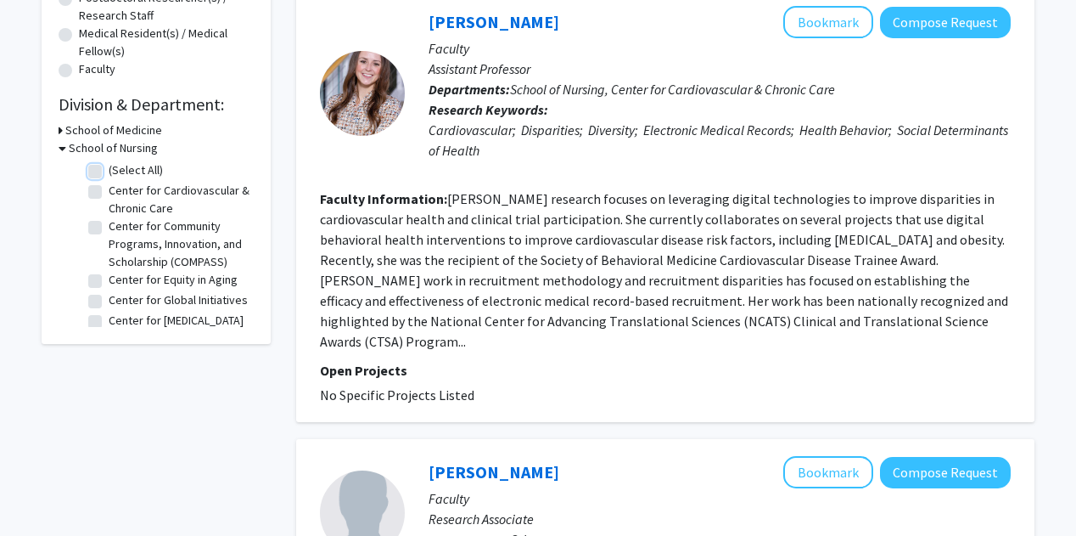
checkbox input "false"
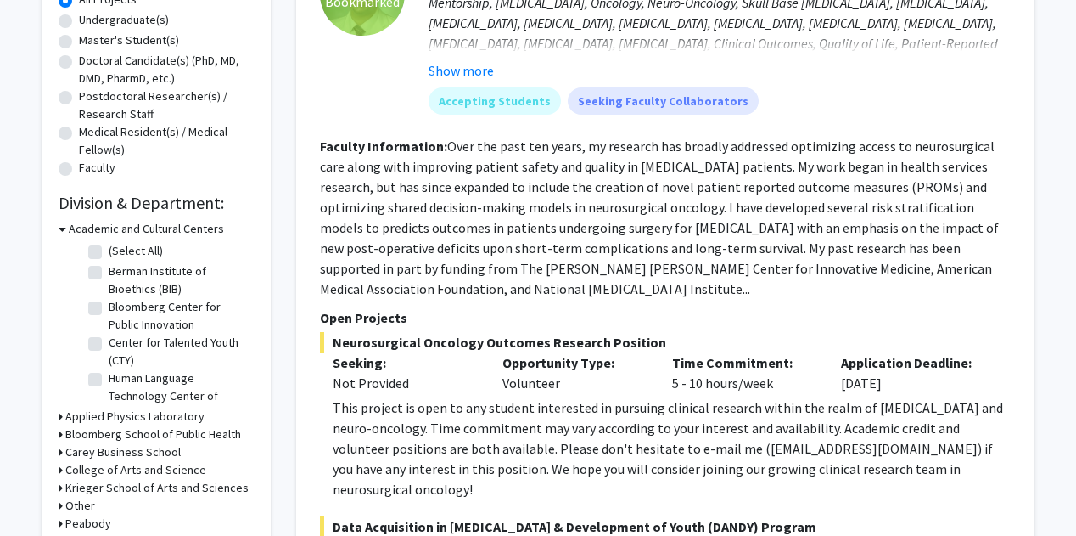
scroll to position [55, 0]
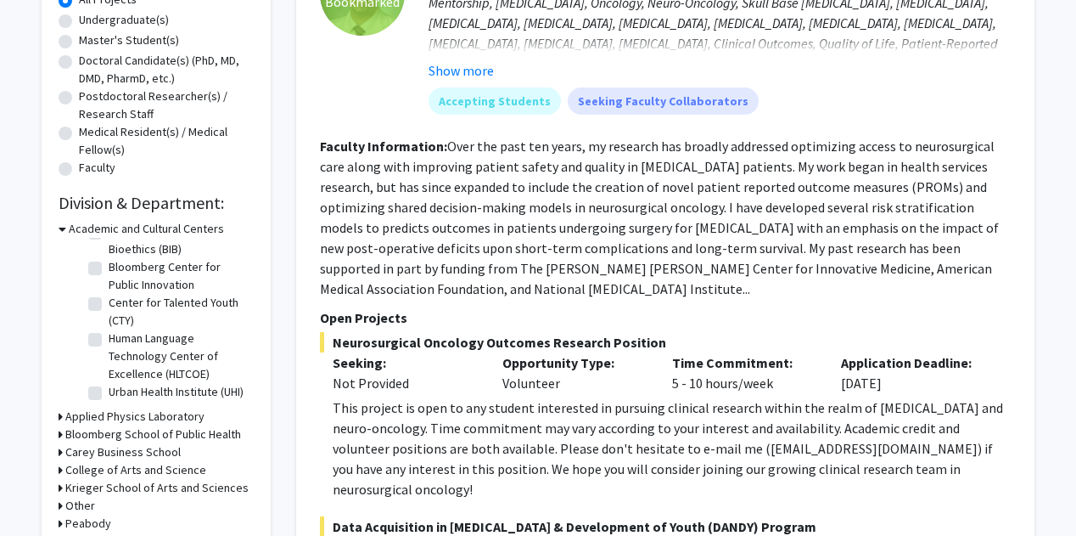
click at [122, 414] on h3 "Applied Physics Laboratory" at bounding box center [134, 416] width 139 height 18
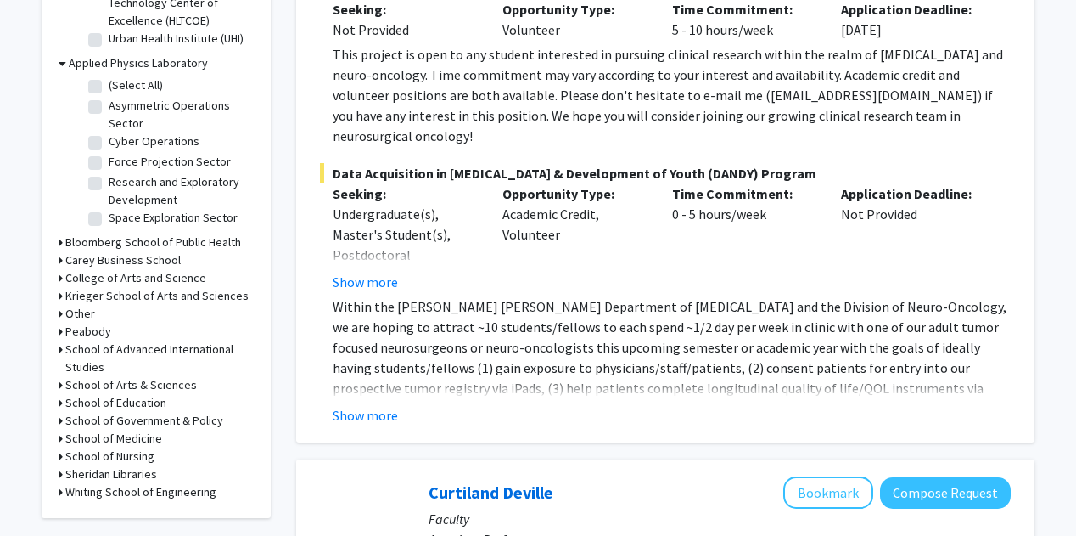
scroll to position [684, 0]
click at [143, 259] on h3 "Carey Business School" at bounding box center [122, 259] width 115 height 18
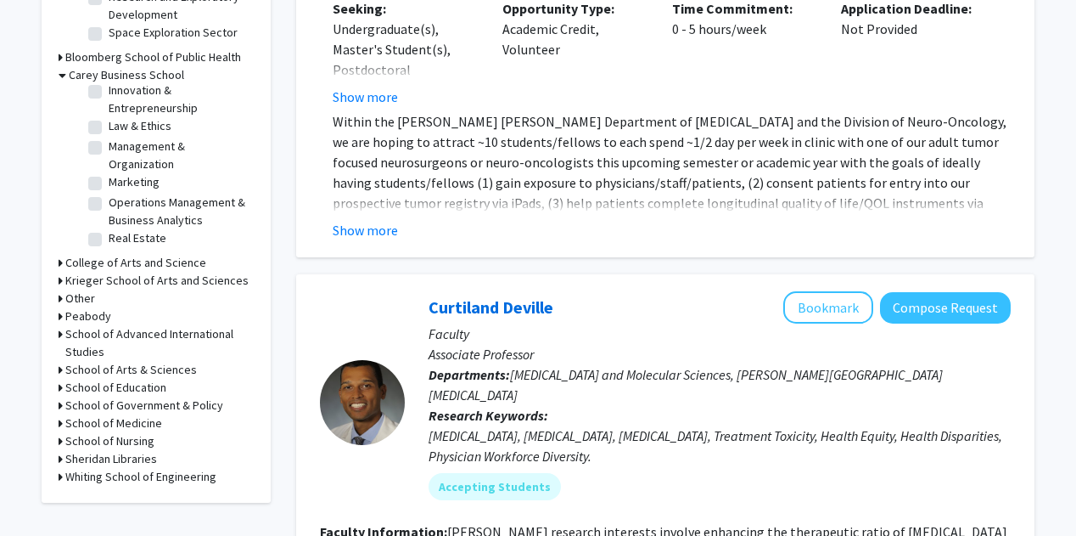
scroll to position [886, 0]
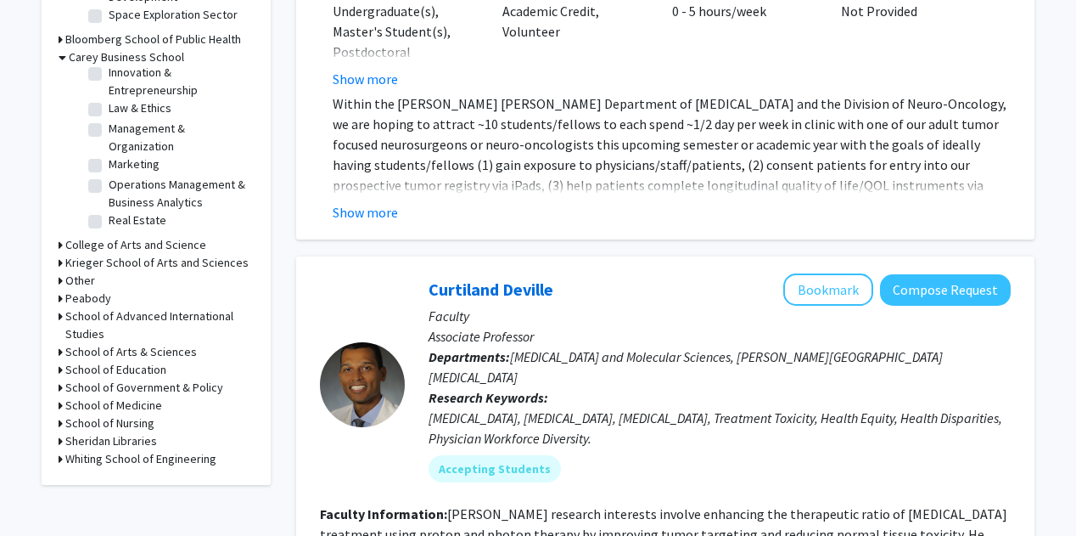
click at [177, 248] on h3 "College of Arts and Science" at bounding box center [135, 245] width 141 height 18
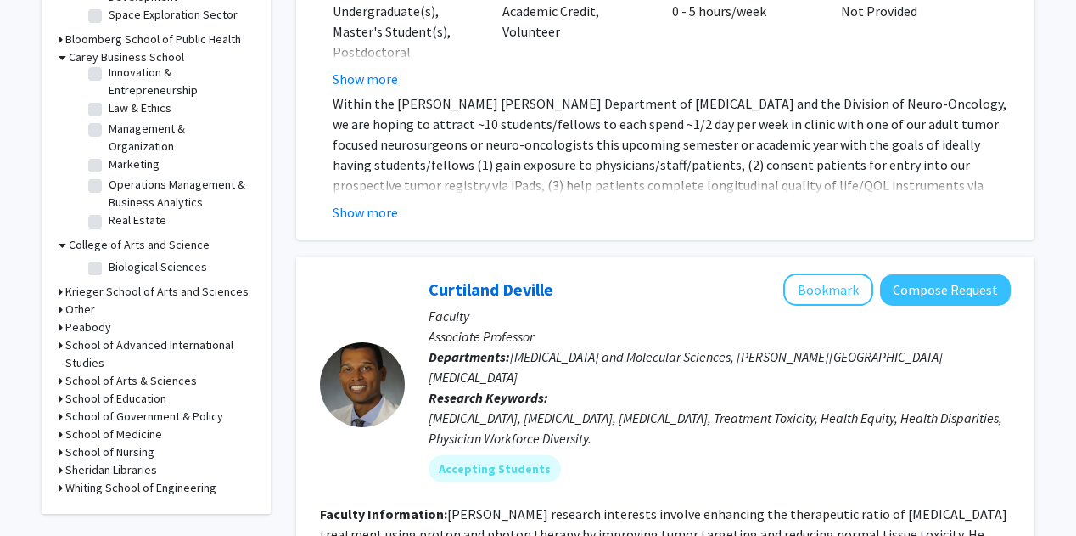
click at [177, 294] on h3 "Krieger School of Arts and Sciences" at bounding box center [156, 292] width 183 height 18
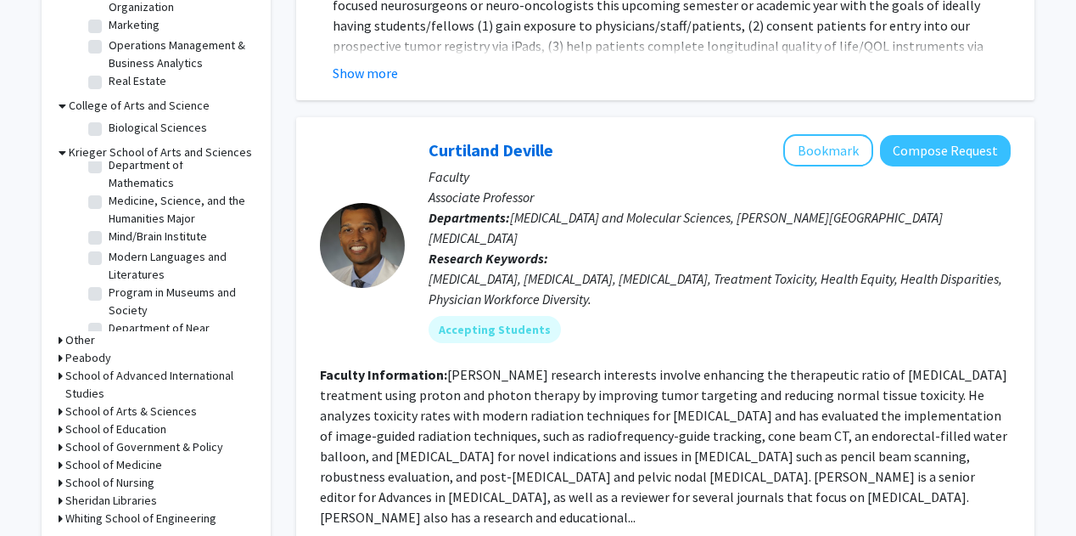
scroll to position [1131, 0]
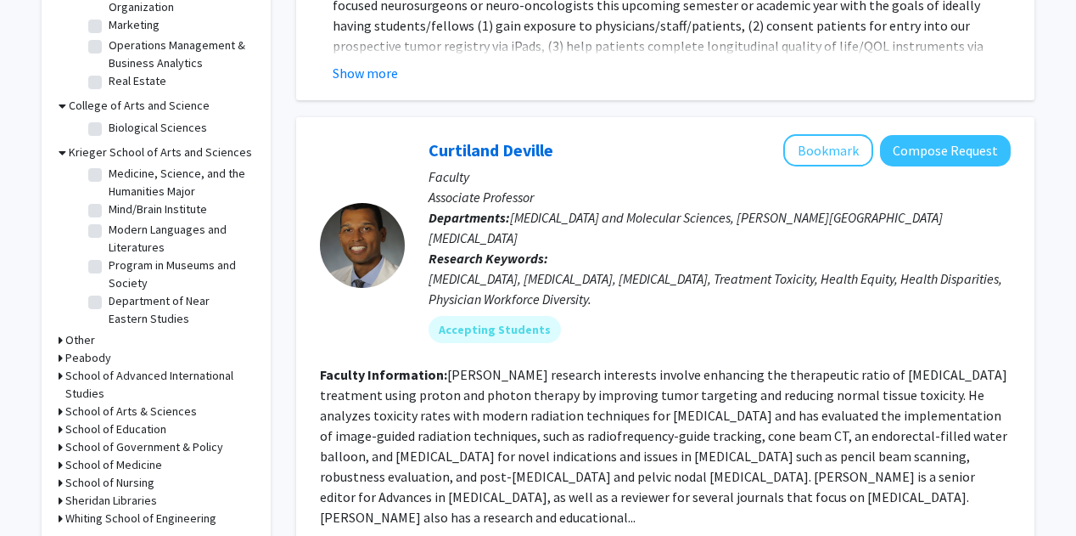
click at [182, 218] on label "Mind/Brain Institute" at bounding box center [158, 209] width 98 height 18
click at [120, 211] on input "Mind/Brain Institute" at bounding box center [114, 205] width 11 height 11
checkbox input "true"
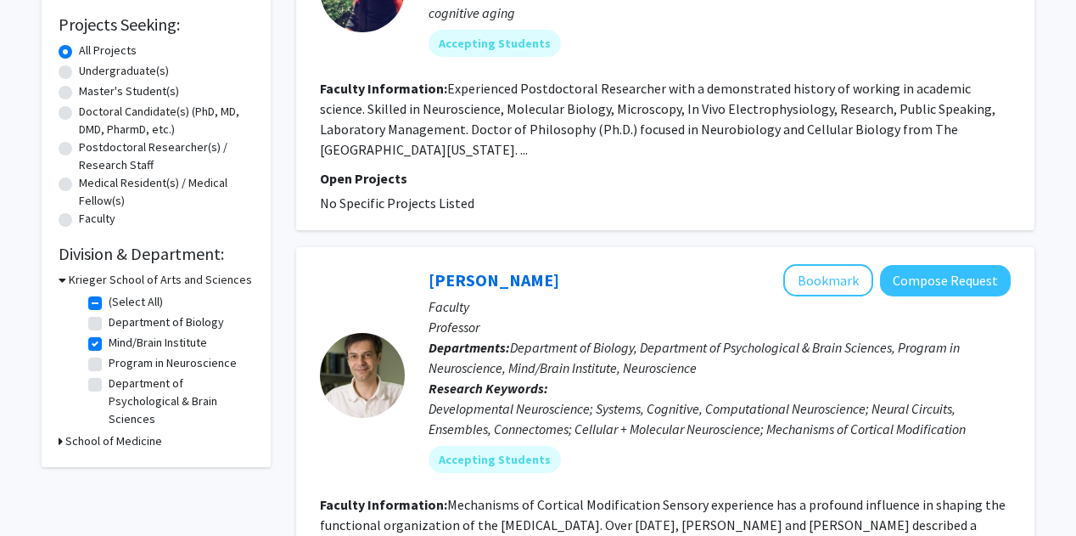
scroll to position [274, 0]
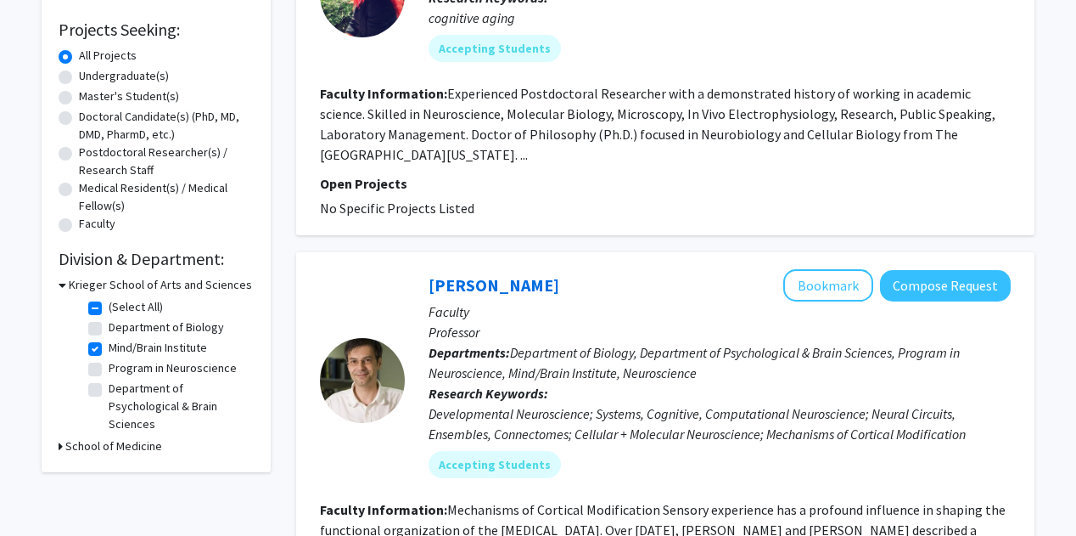
click at [109, 350] on label "Mind/Brain Institute" at bounding box center [158, 348] width 98 height 18
click at [109, 350] on input "Mind/Brain Institute" at bounding box center [114, 344] width 11 height 11
checkbox input "false"
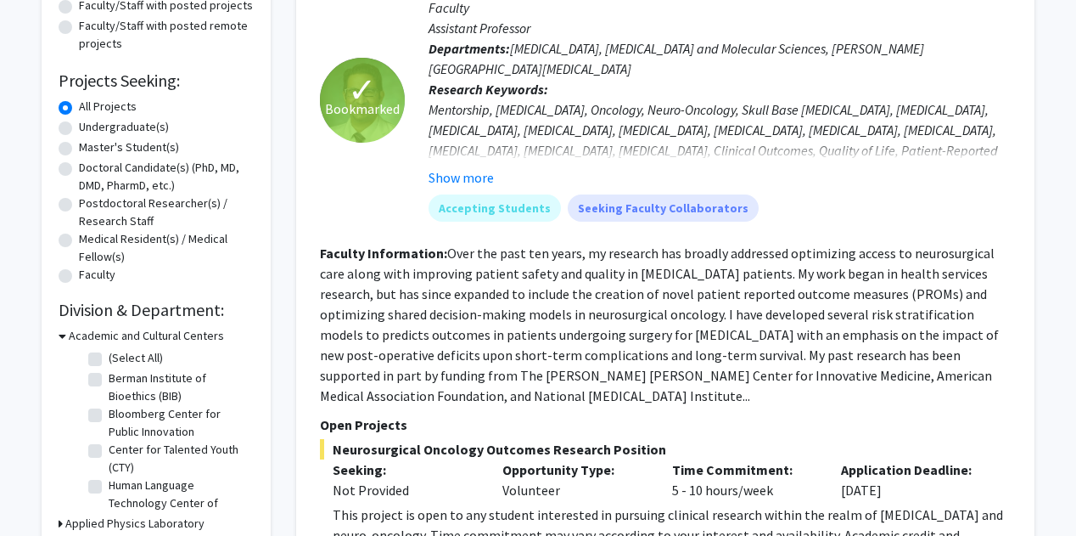
scroll to position [284, 0]
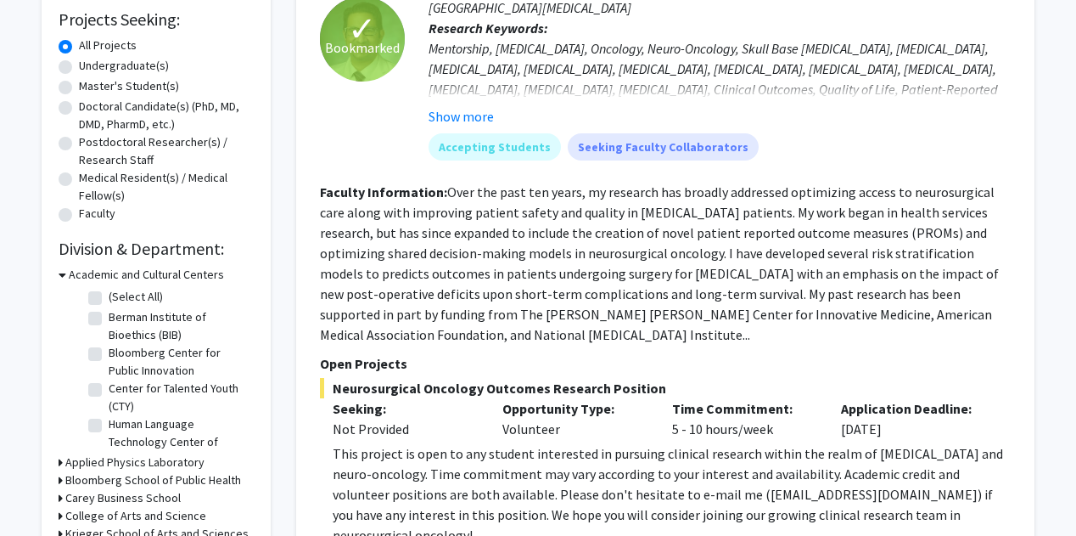
click at [136, 532] on h3 "Krieger School of Arts and Sciences" at bounding box center [156, 534] width 183 height 18
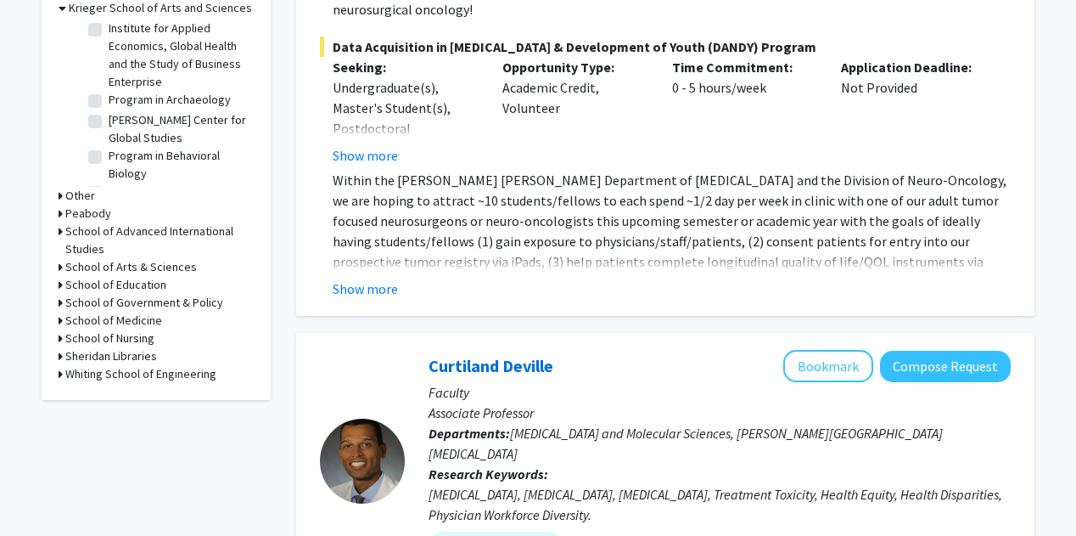
scroll to position [830, 0]
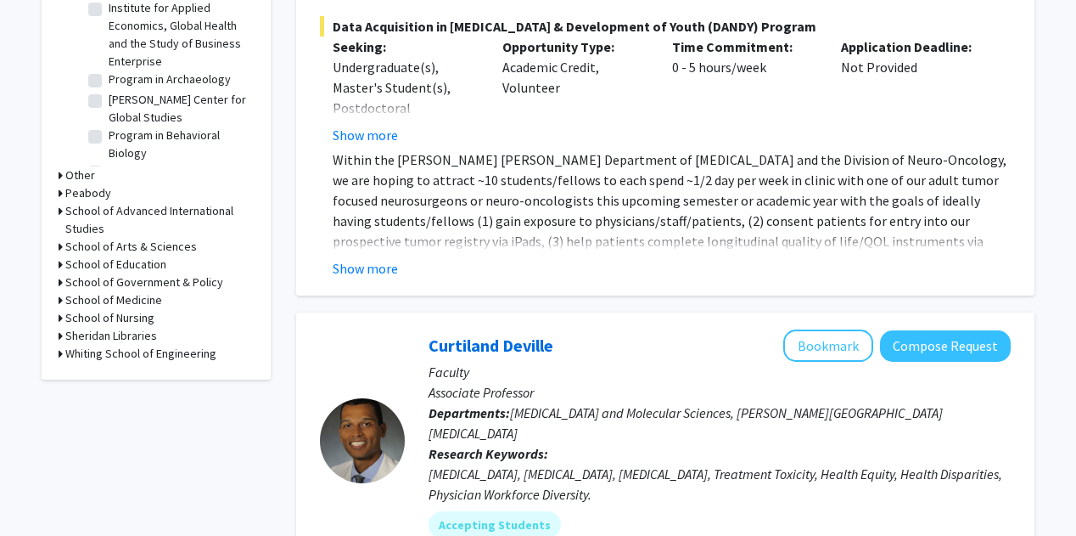
click at [163, 351] on h3 "Whiting School of Engineering" at bounding box center [140, 354] width 151 height 18
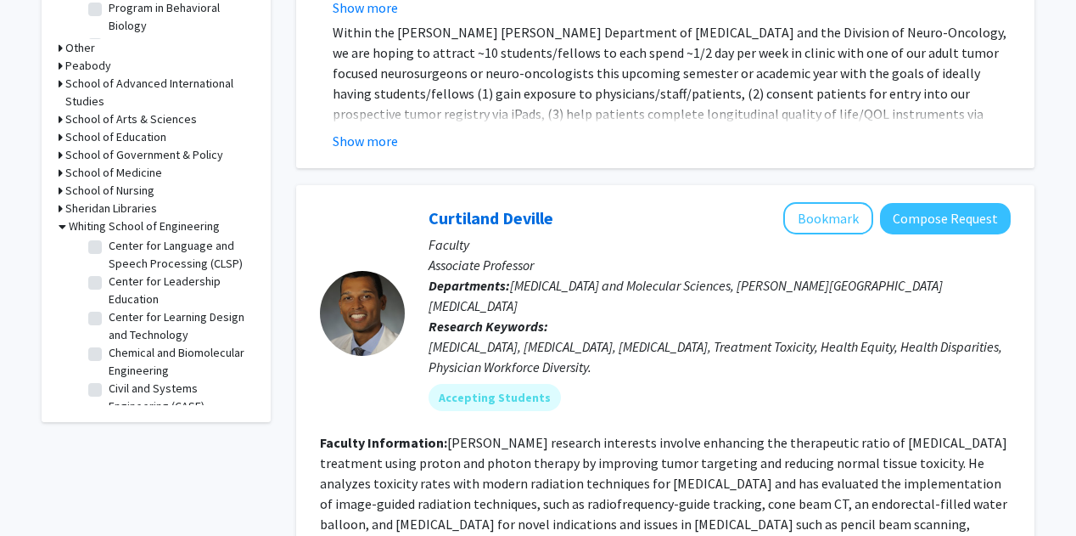
scroll to position [183, 0]
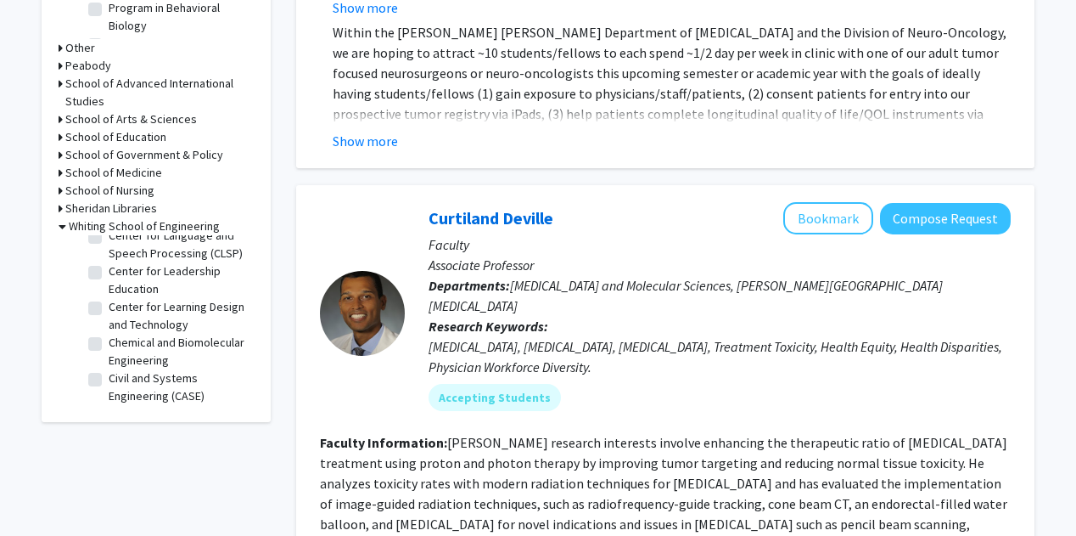
click at [109, 287] on label "Center for Leadership Education" at bounding box center [179, 280] width 141 height 36
click at [109, 273] on input "Center for Leadership Education" at bounding box center [114, 267] width 11 height 11
checkbox input "true"
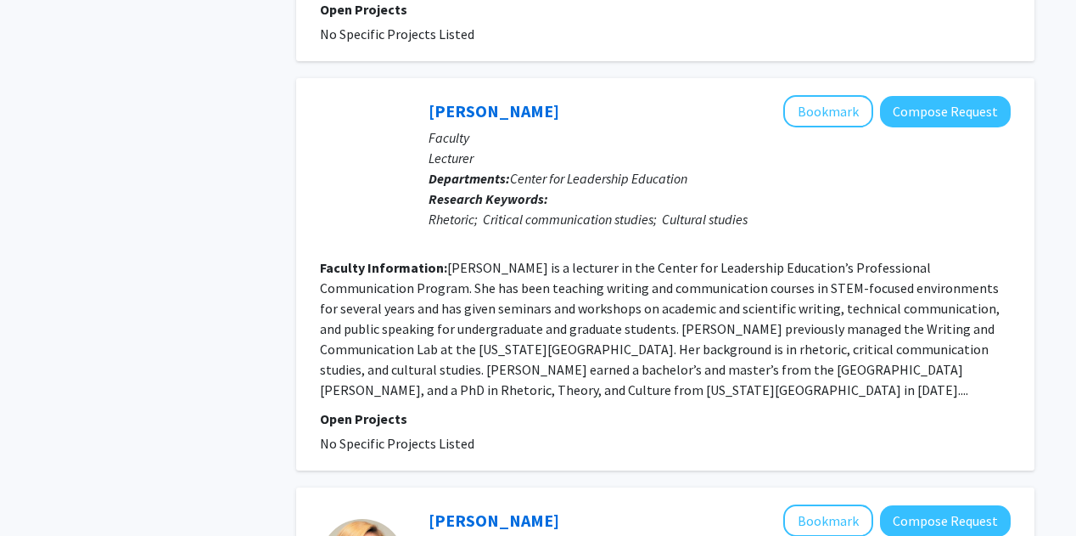
scroll to position [926, 0]
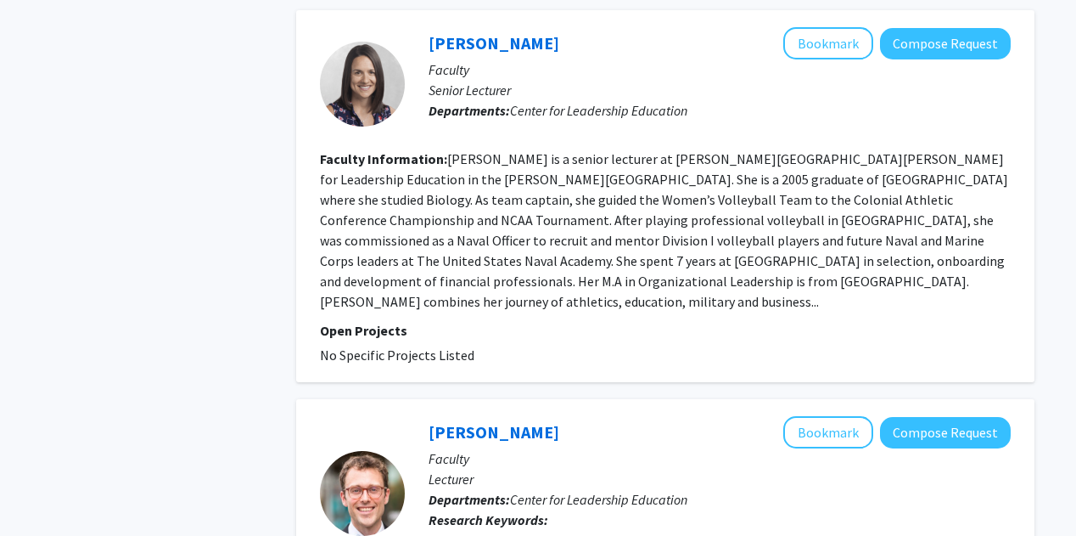
checkbox input "false"
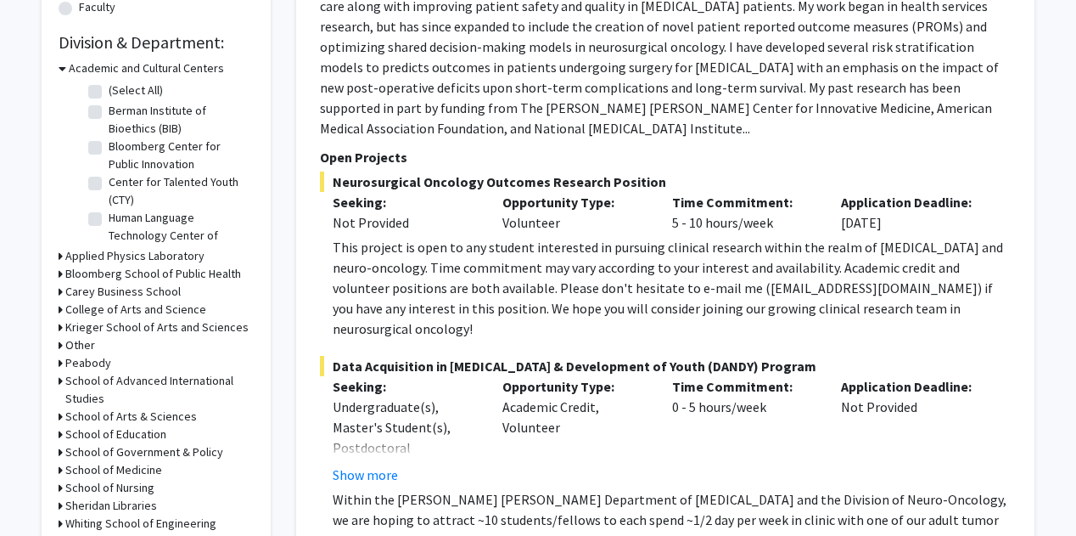
scroll to position [559, 0]
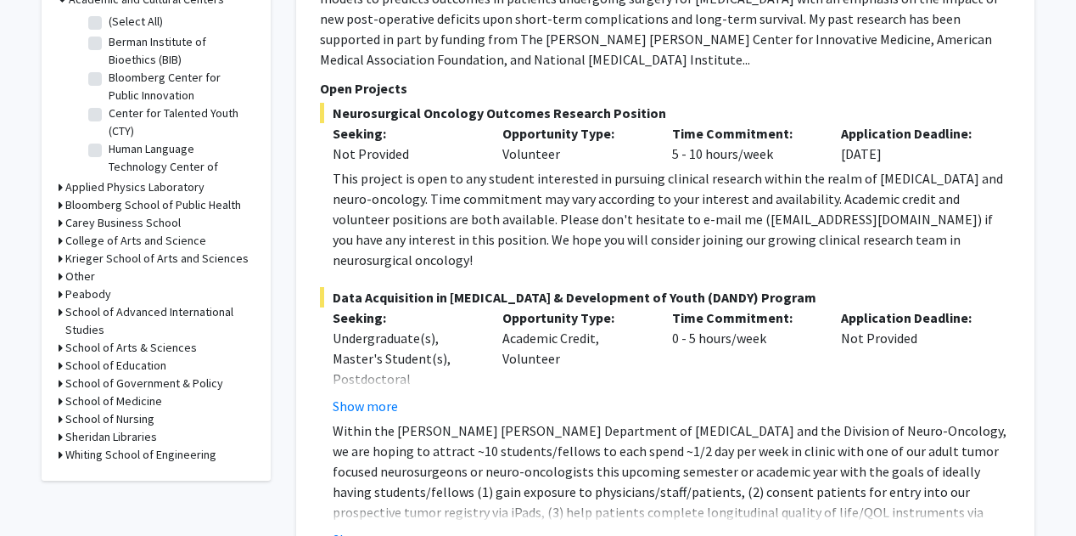
click at [158, 383] on h3 "School of Government & Policy" at bounding box center [144, 383] width 158 height 18
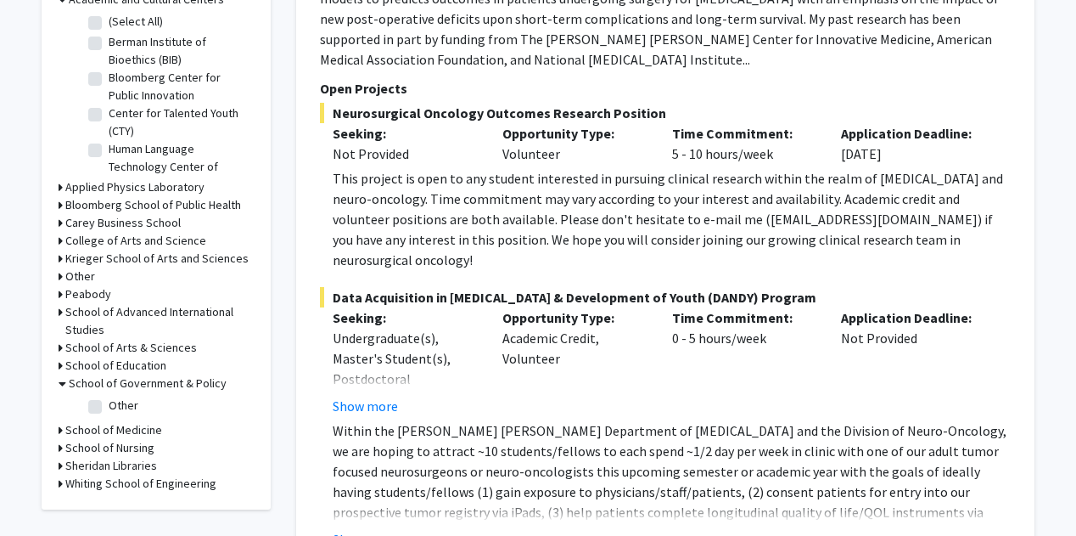
click at [130, 429] on h3 "School of Medicine" at bounding box center [113, 430] width 97 height 18
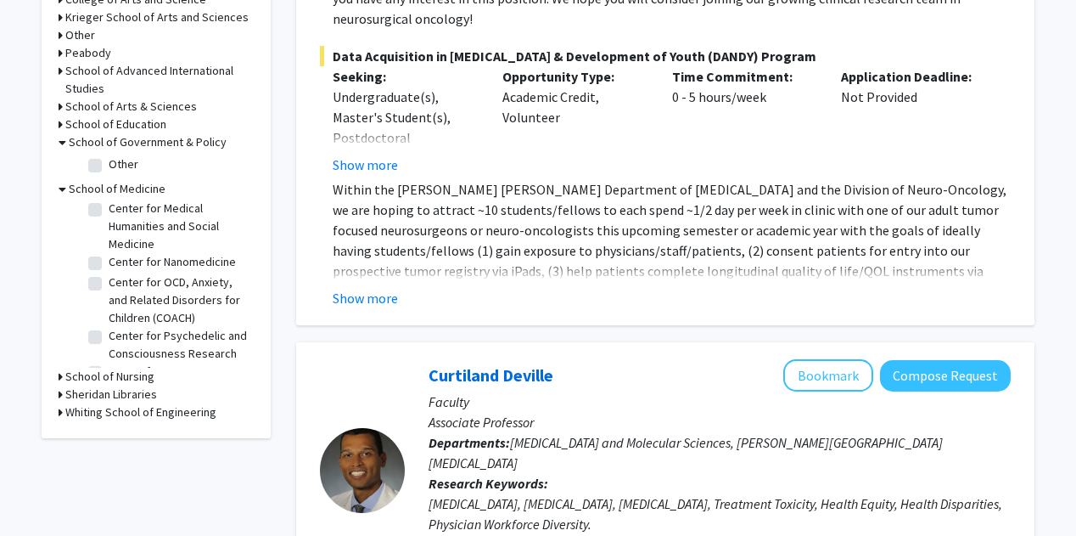
scroll to position [579, 0]
click at [175, 303] on label "Center for OCD, Anxiety, and Related Disorders for Children (COACH)" at bounding box center [179, 298] width 141 height 53
click at [120, 283] on input "Center for OCD, Anxiety, and Related Disorders for Children (COACH)" at bounding box center [114, 277] width 11 height 11
checkbox input "true"
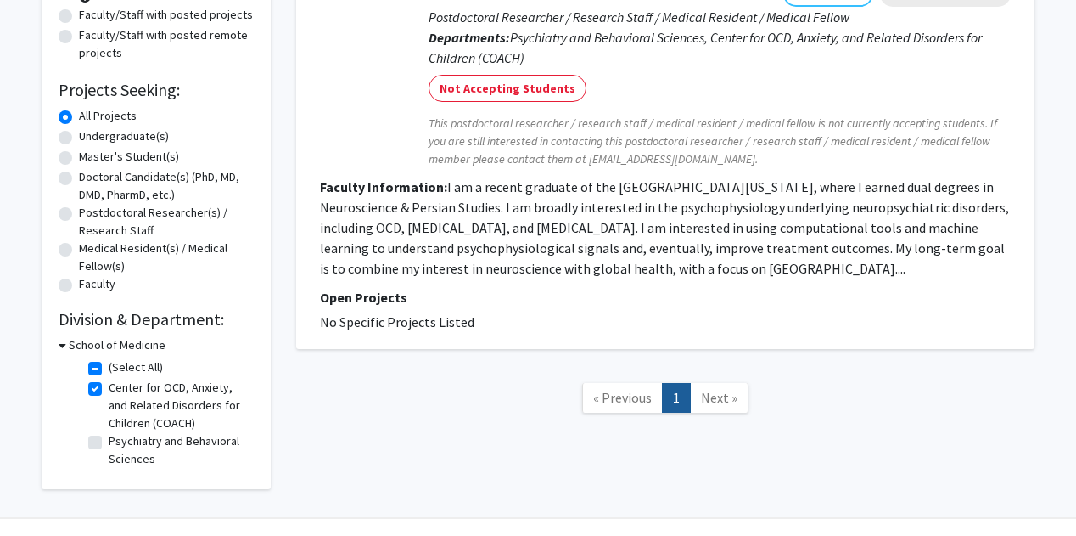
scroll to position [215, 0]
click at [182, 387] on label "Center for OCD, Anxiety, and Related Disorders for Children (COACH)" at bounding box center [179, 404] width 141 height 53
click at [120, 387] on input "Center for OCD, Anxiety, and Related Disorders for Children (COACH)" at bounding box center [114, 383] width 11 height 11
checkbox input "false"
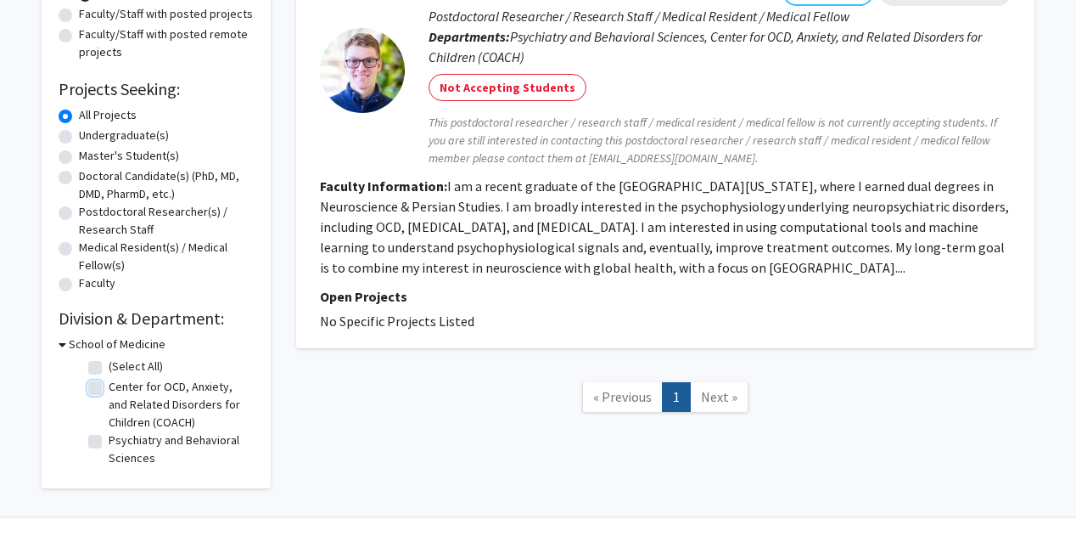
checkbox input "false"
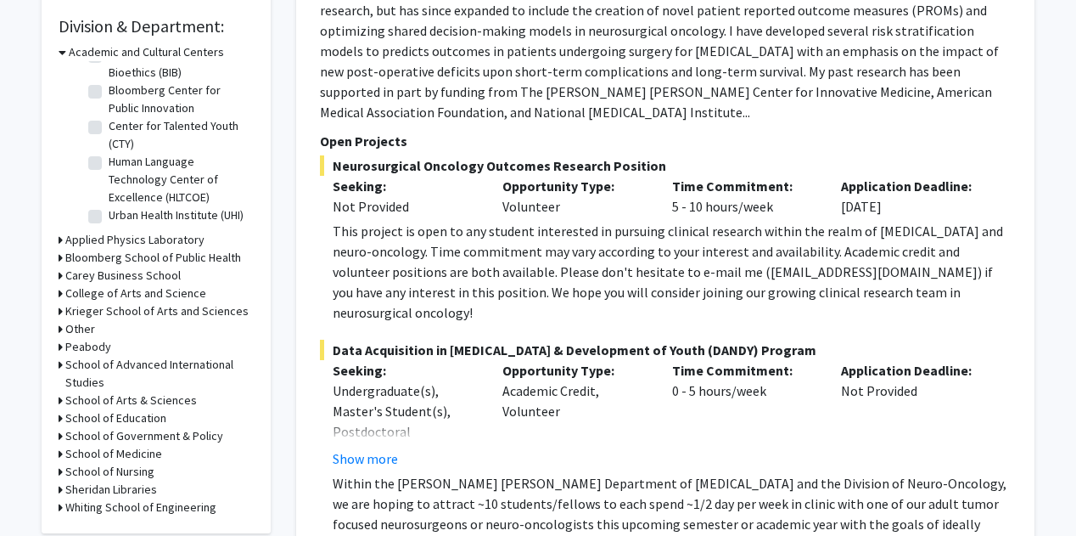
scroll to position [508, 0]
click at [141, 453] on h3 "School of Medicine" at bounding box center [113, 453] width 97 height 18
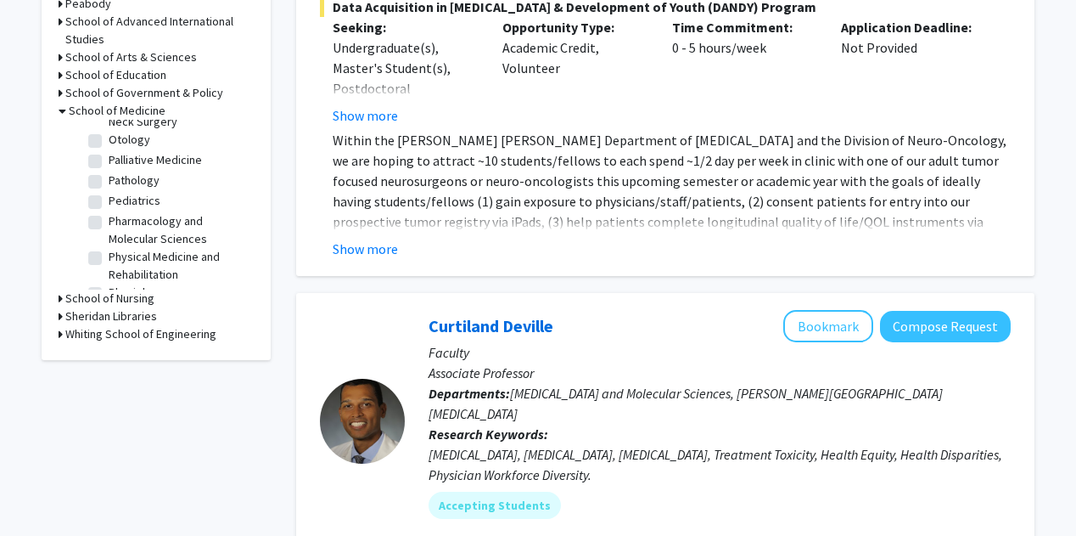
scroll to position [2029, 0]
click at [109, 210] on label "Pediatrics" at bounding box center [135, 202] width 52 height 18
click at [109, 204] on input "Pediatrics" at bounding box center [114, 198] width 11 height 11
checkbox input "true"
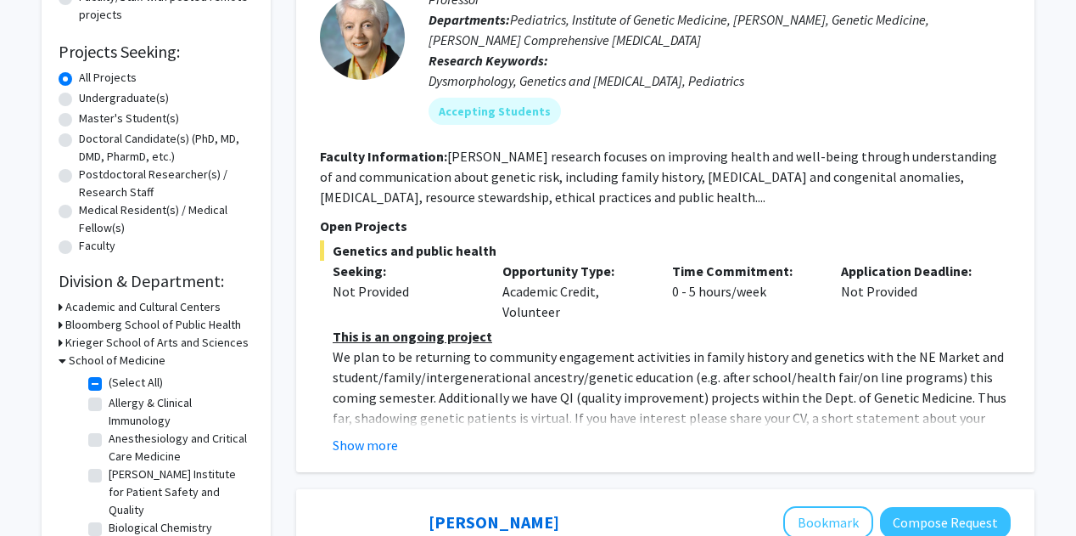
scroll to position [254, 0]
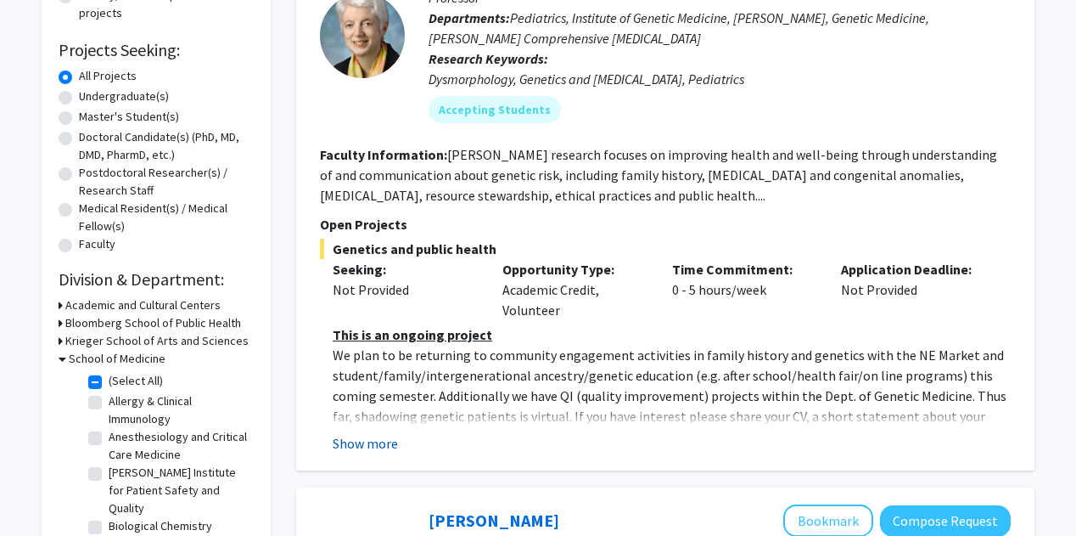
click at [367, 435] on button "Show more" at bounding box center [365, 443] width 65 height 20
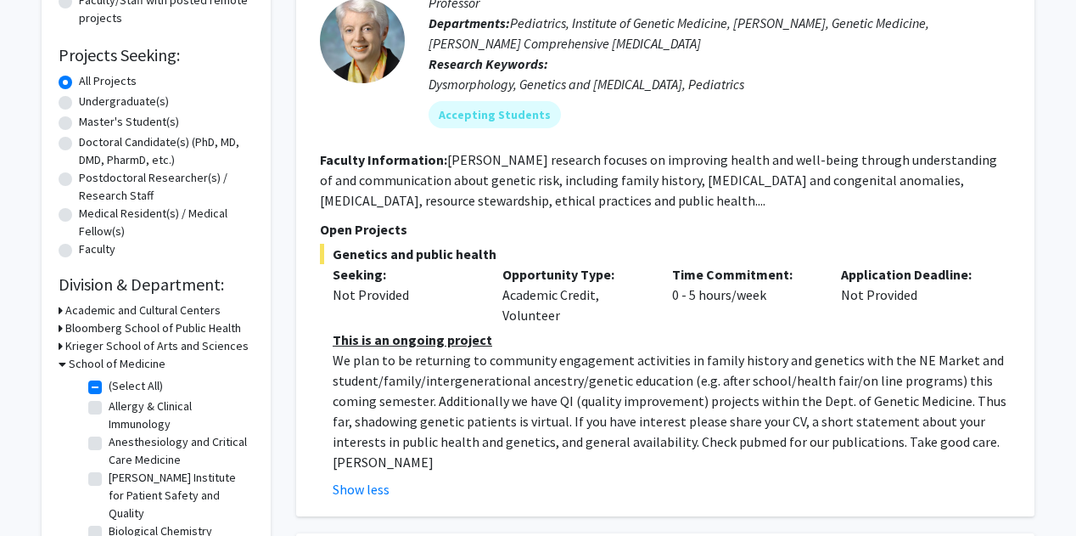
scroll to position [250, 0]
click at [109, 389] on label "(Select All)" at bounding box center [136, 385] width 54 height 18
click at [109, 387] on input "(Select All)" at bounding box center [114, 381] width 11 height 11
checkbox input "false"
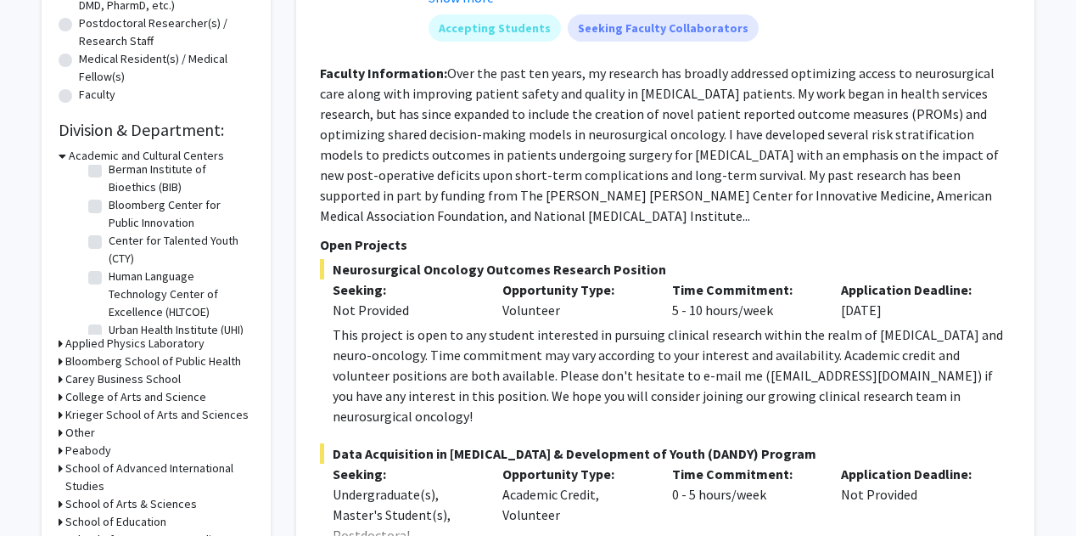
scroll to position [55, 0]
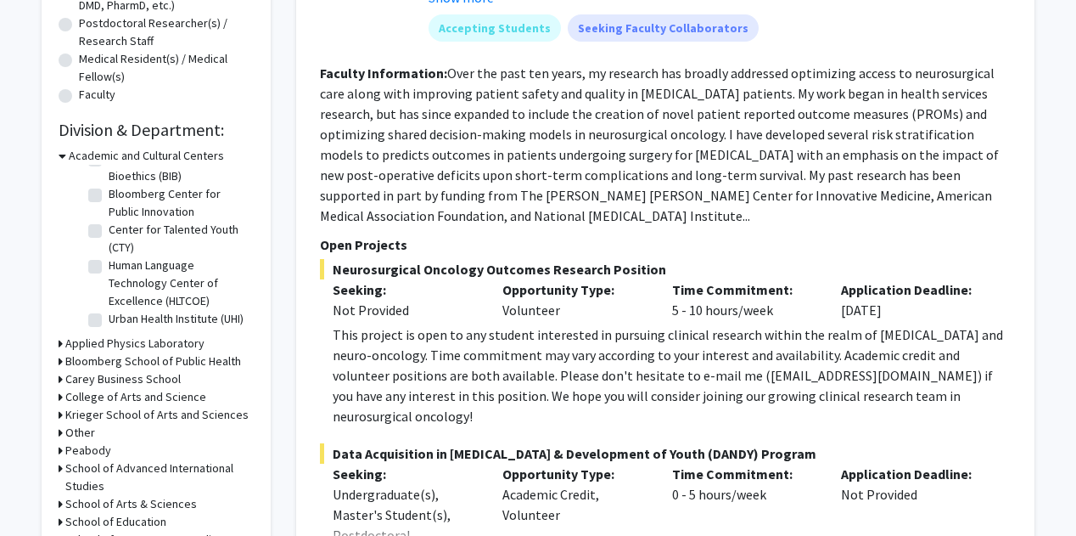
click at [141, 412] on h3 "Krieger School of Arts and Sciences" at bounding box center [156, 415] width 183 height 18
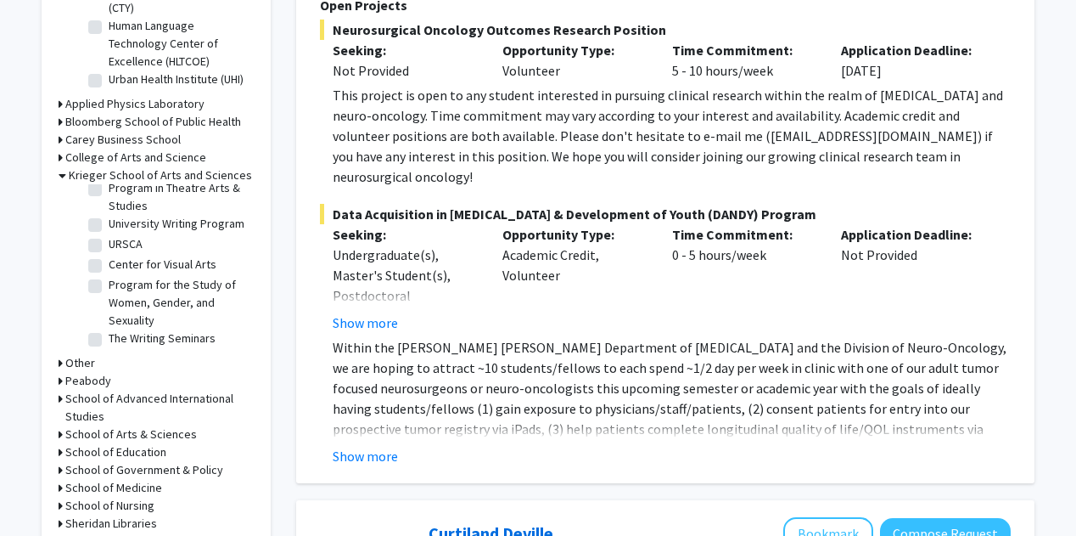
scroll to position [639, 0]
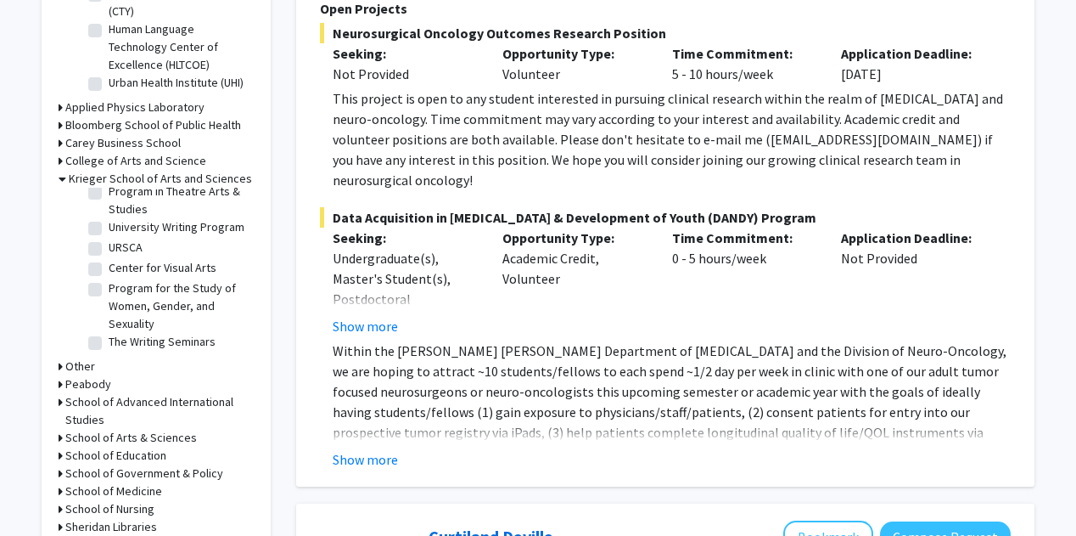
click at [130, 305] on label "Program for the Study of Women, Gender, and Sexuality" at bounding box center [179, 305] width 141 height 53
click at [120, 290] on input "Program for the Study of Women, Gender, and Sexuality" at bounding box center [114, 284] width 11 height 11
checkbox input "true"
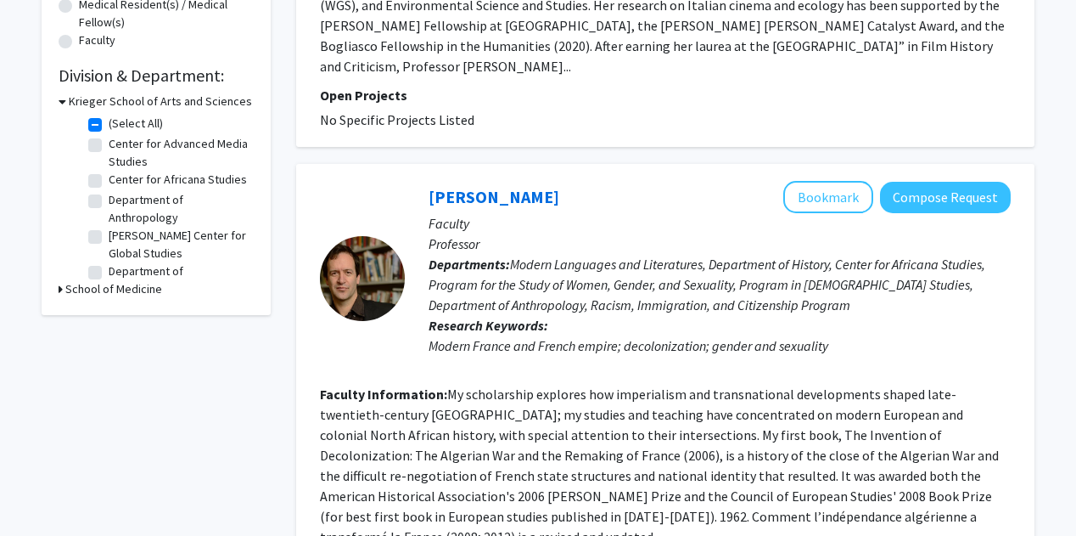
scroll to position [471, 0]
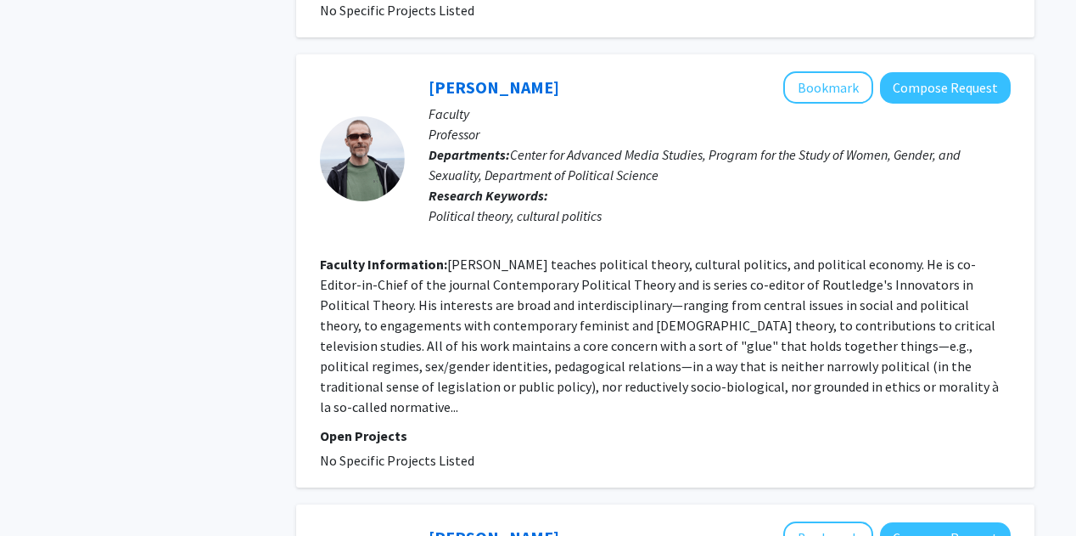
checkbox input "false"
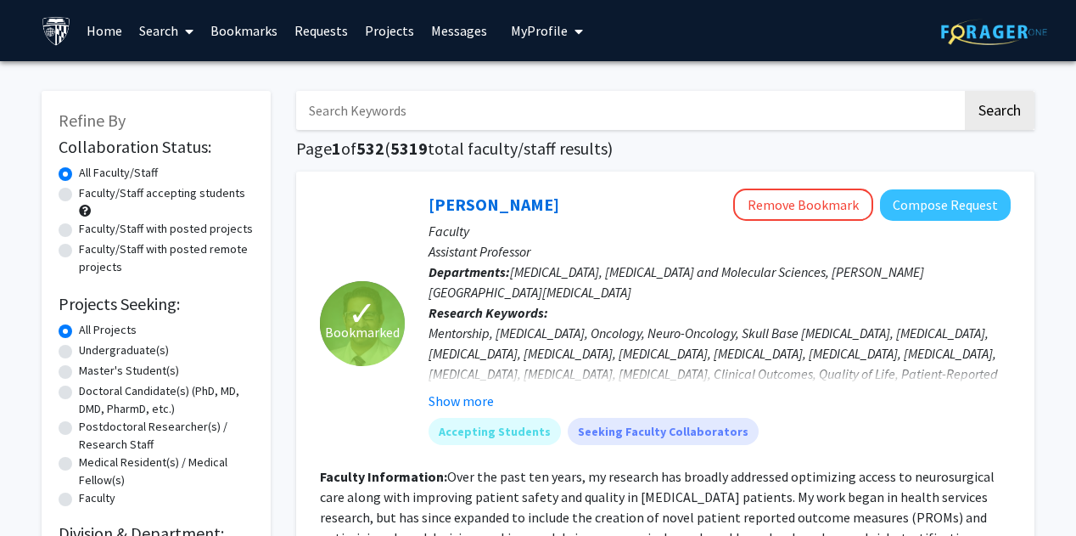
click at [453, 117] on input "Search Keywords" at bounding box center [629, 110] width 666 height 39
type input "mental health"
click at [965, 91] on button "Search" at bounding box center [1000, 110] width 70 height 39
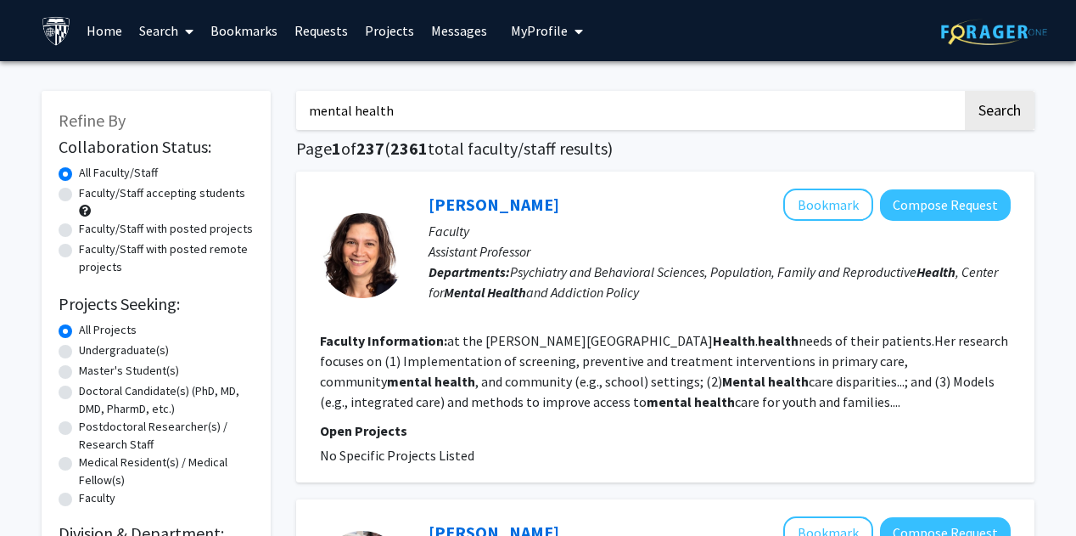
click at [114, 190] on label "Faculty/Staff accepting students" at bounding box center [162, 193] width 166 height 18
click at [90, 190] on input "Faculty/Staff accepting students" at bounding box center [84, 189] width 11 height 11
radio input "true"
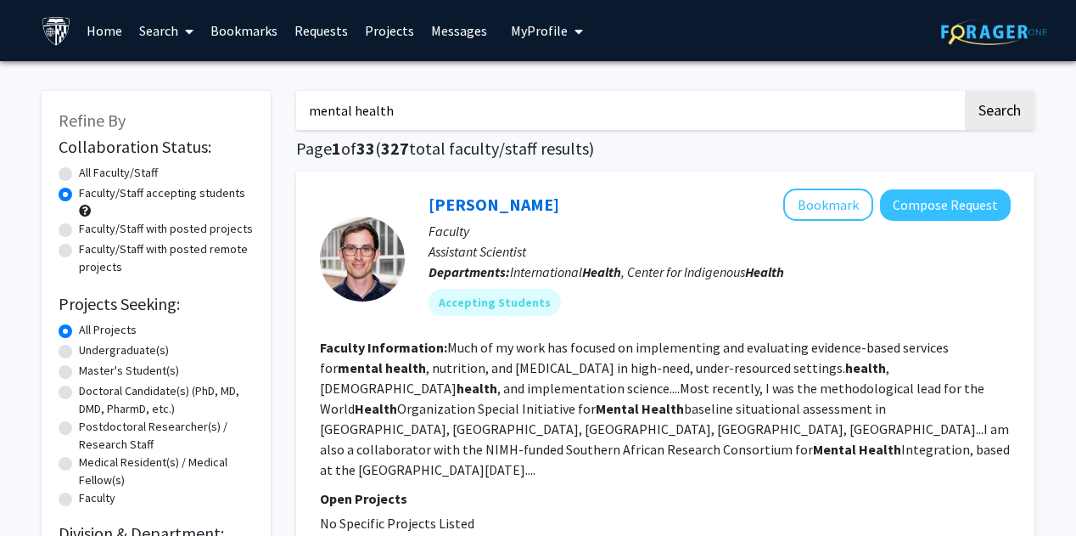
click at [501, 118] on input "mental health" at bounding box center [629, 110] width 666 height 39
type input "clinical"
click at [965, 91] on button "Search" at bounding box center [1000, 110] width 70 height 39
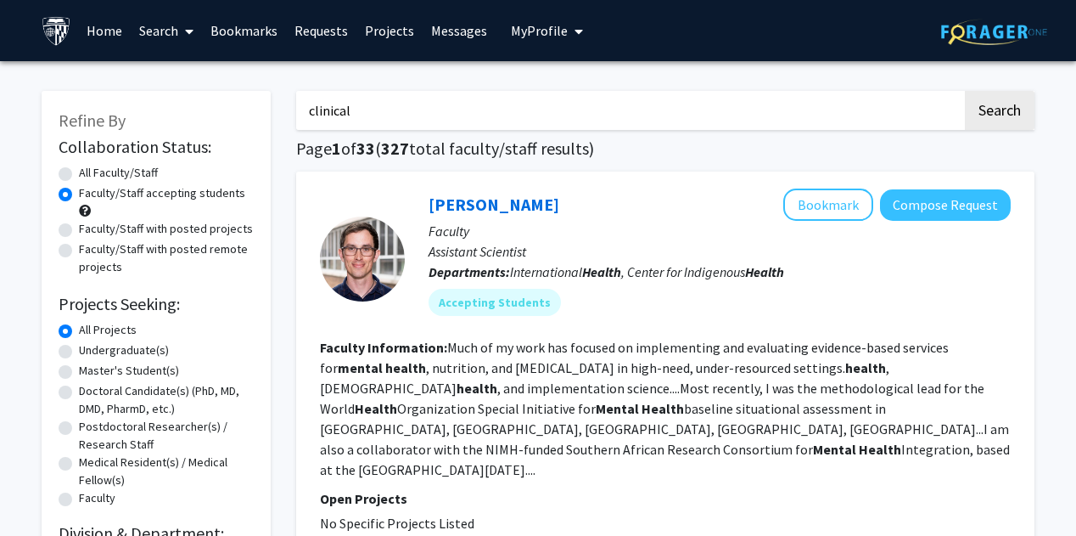
radio input "true"
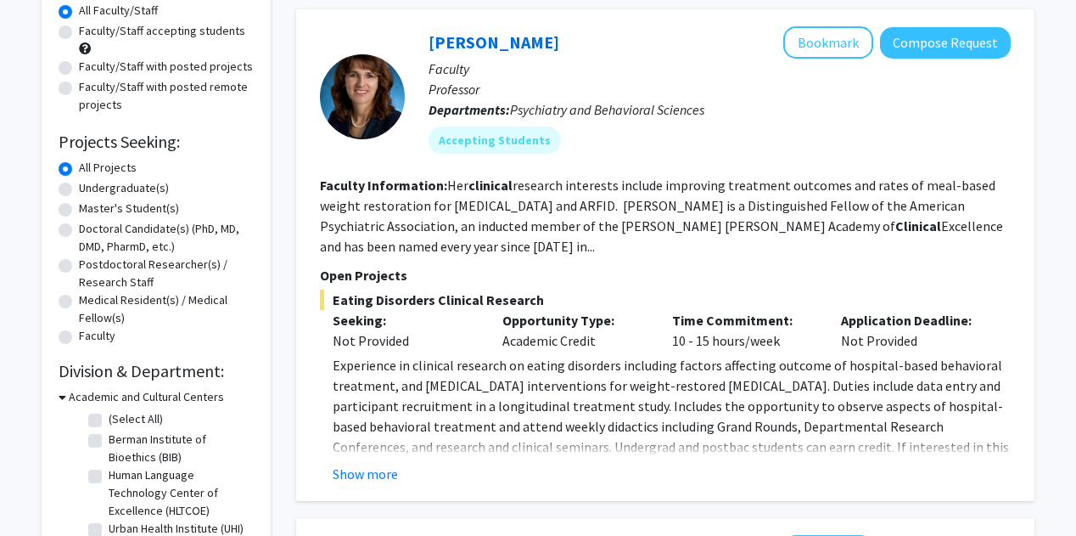
scroll to position [163, 0]
click at [351, 472] on button "Show more" at bounding box center [365, 473] width 65 height 20
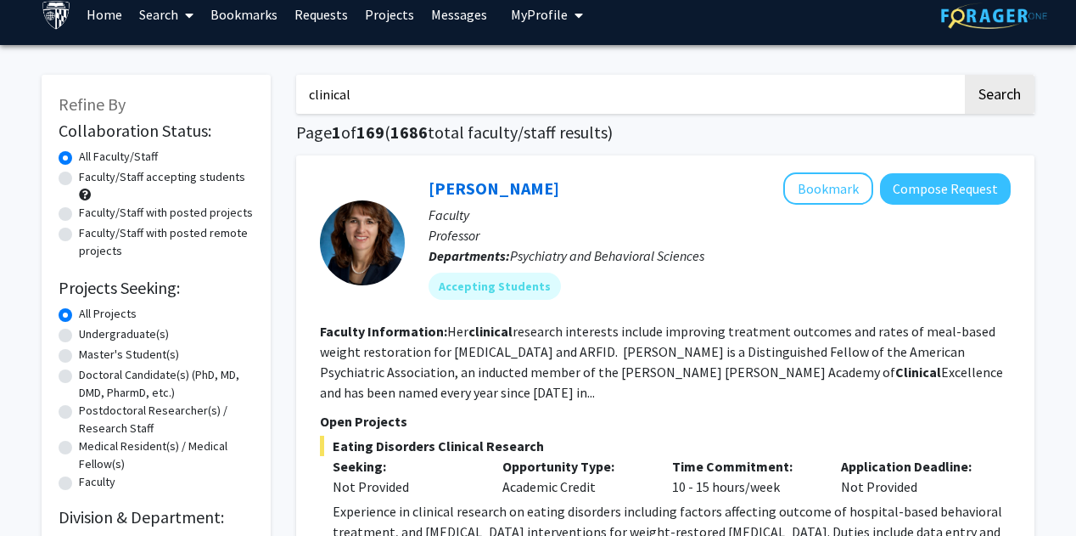
scroll to position [0, 0]
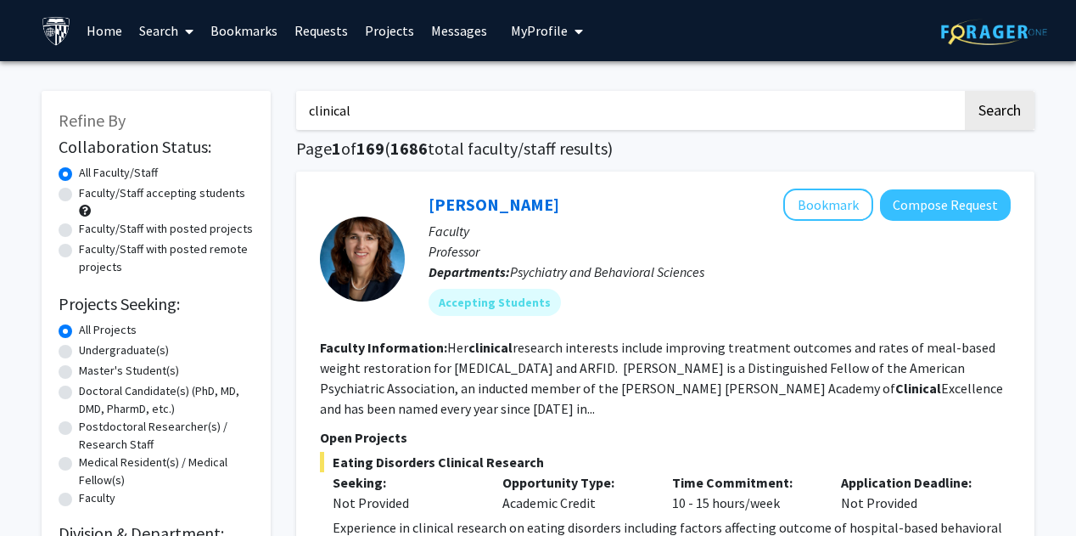
click at [149, 198] on label "Faculty/Staff accepting students" at bounding box center [162, 193] width 166 height 18
click at [90, 195] on input "Faculty/Staff accepting students" at bounding box center [84, 189] width 11 height 11
radio input "true"
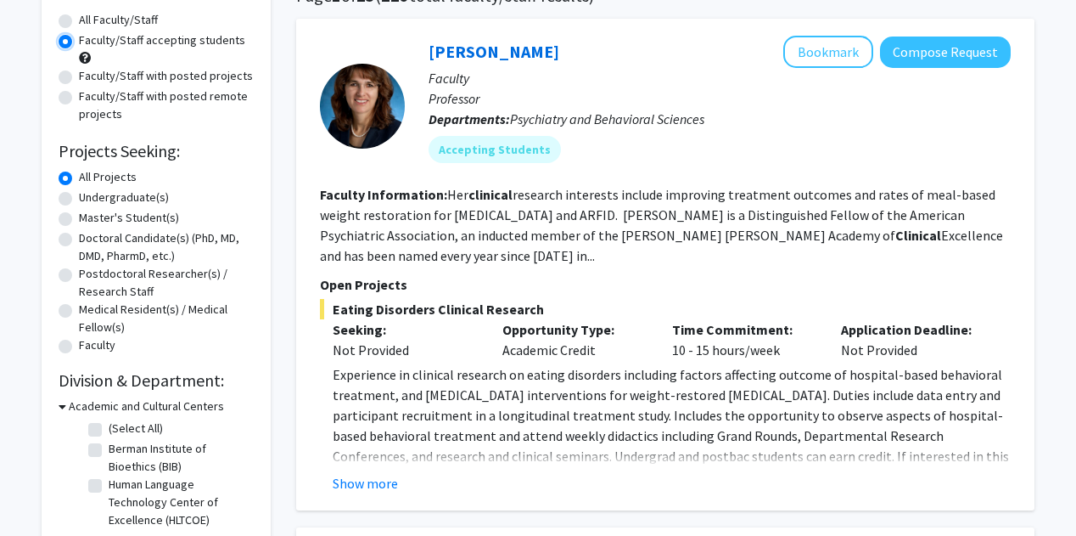
scroll to position [170, 0]
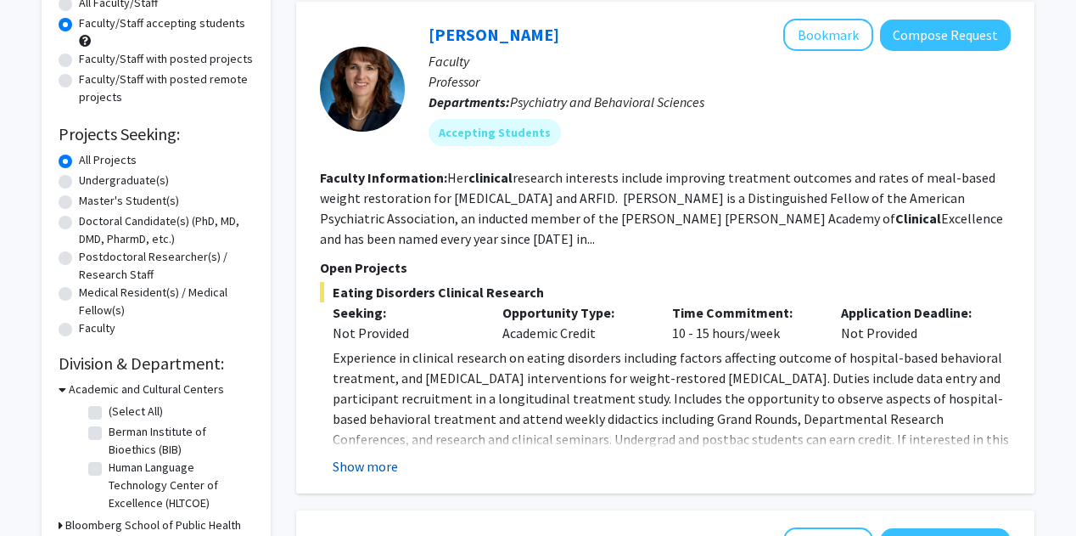
click at [356, 458] on button "Show more" at bounding box center [365, 466] width 65 height 20
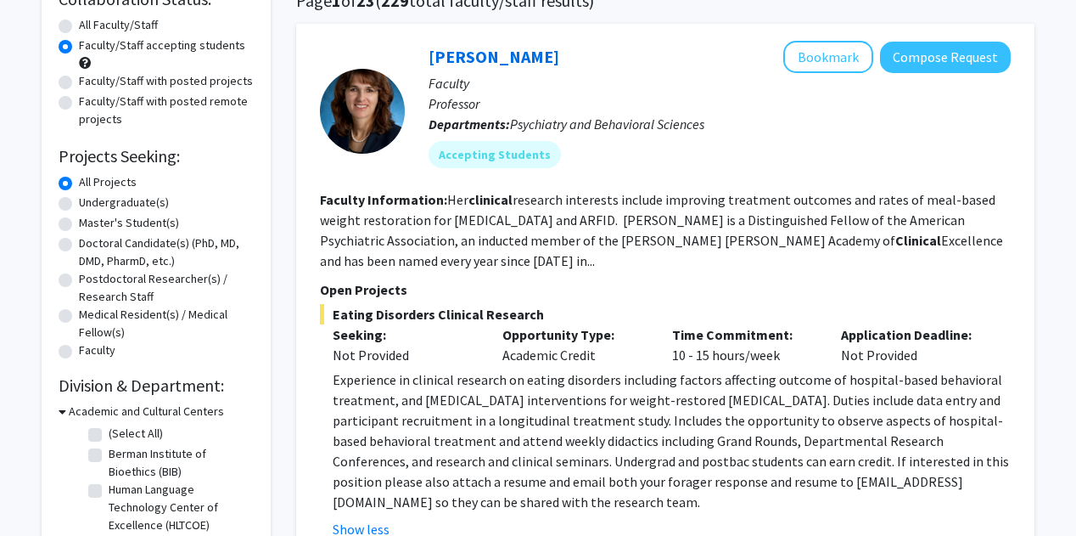
scroll to position [178, 0]
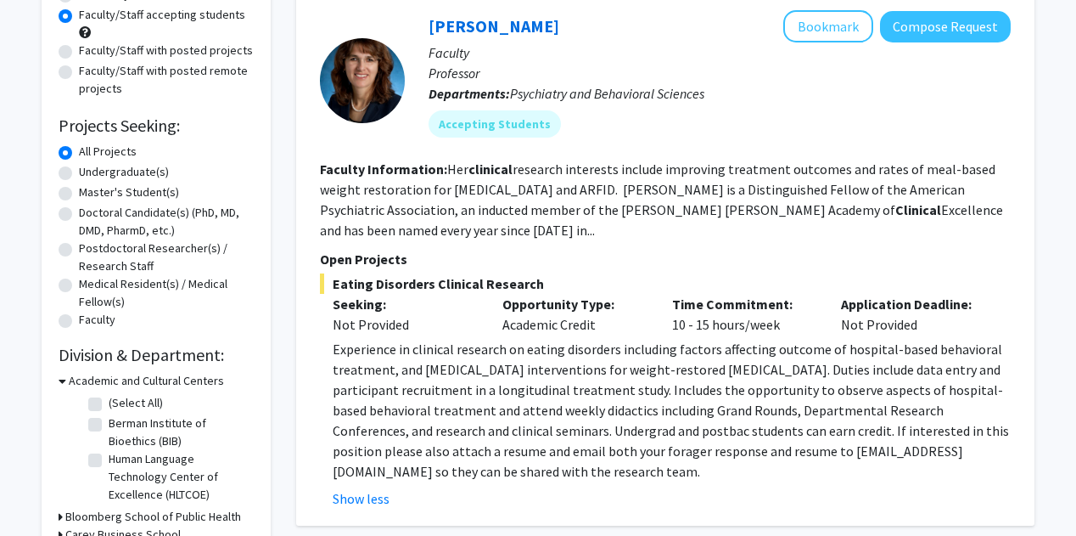
click at [726, 452] on span "Experience in clinical research on eating disorders including factors affecting…" at bounding box center [671, 409] width 676 height 139
drag, startPoint x: 726, startPoint y: 450, endPoint x: 830, endPoint y: 452, distance: 103.6
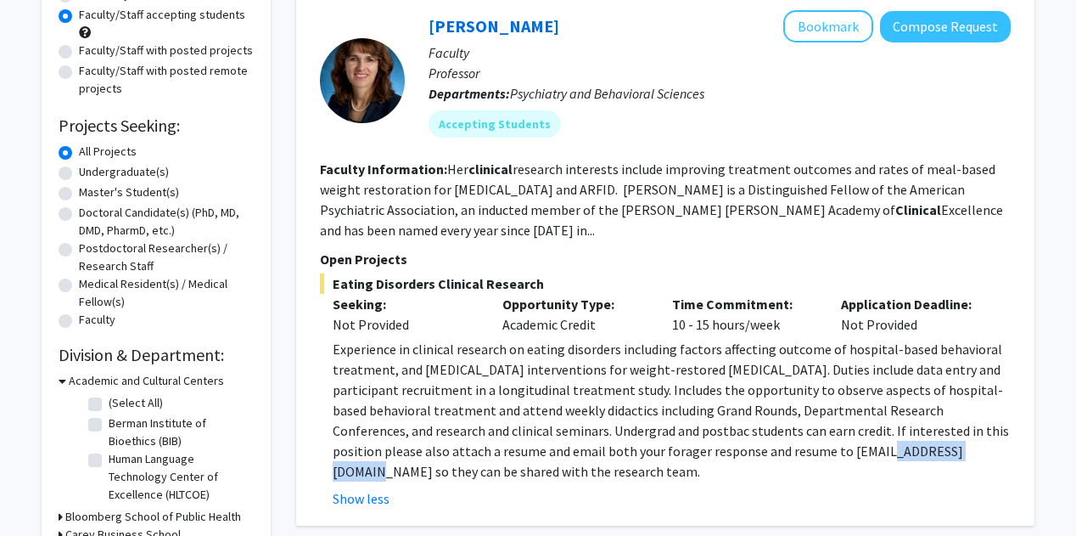
click at [830, 452] on span "Experience in clinical research on eating disorders including factors affecting…" at bounding box center [671, 409] width 676 height 139
copy span "[EMAIL_ADDRESS][DOMAIN_NAME]"
